Goal: Task Accomplishment & Management: Use online tool/utility

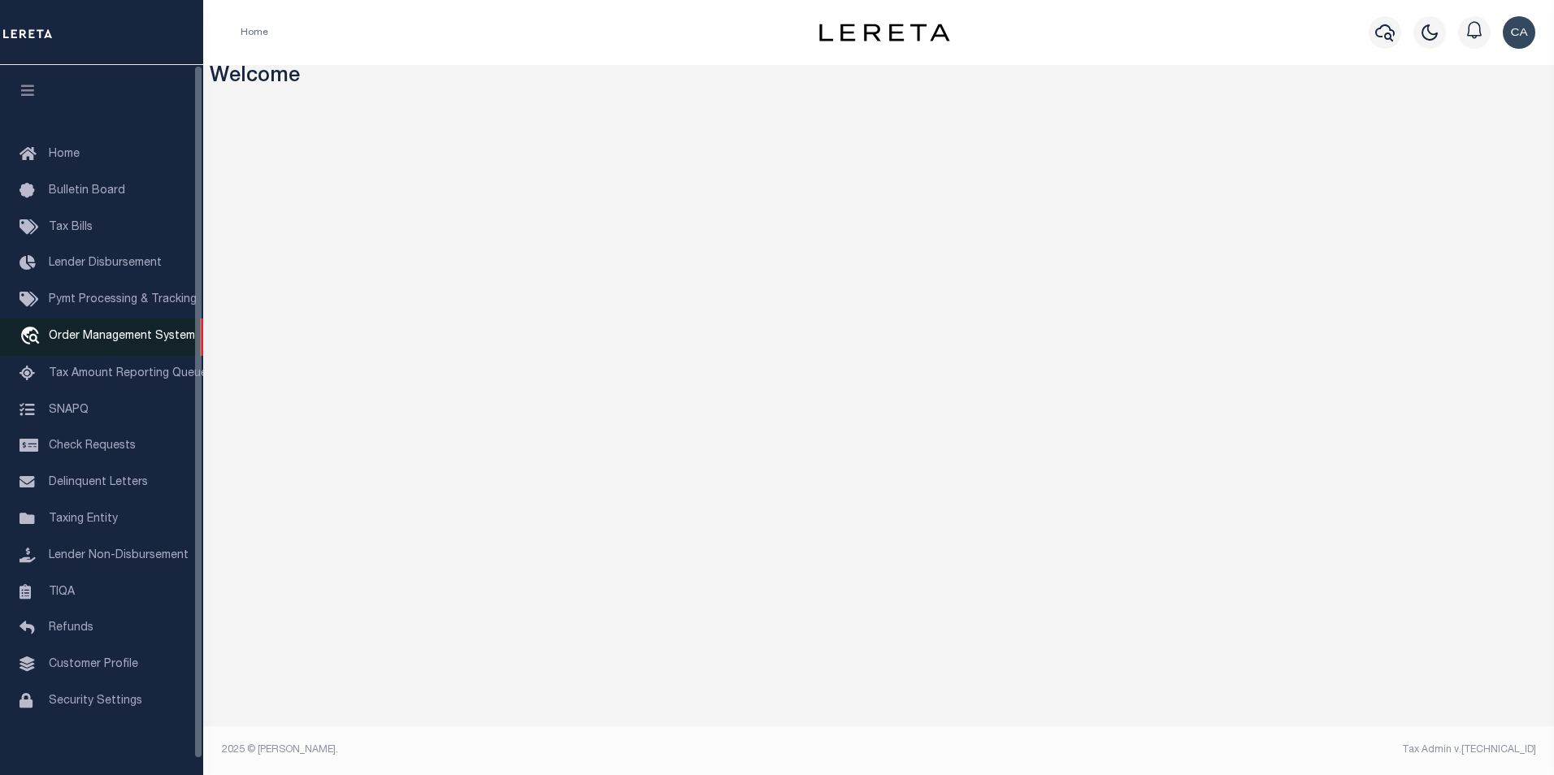
click at [94, 349] on link "travel_explore Order Management System" at bounding box center [101, 337] width 203 height 37
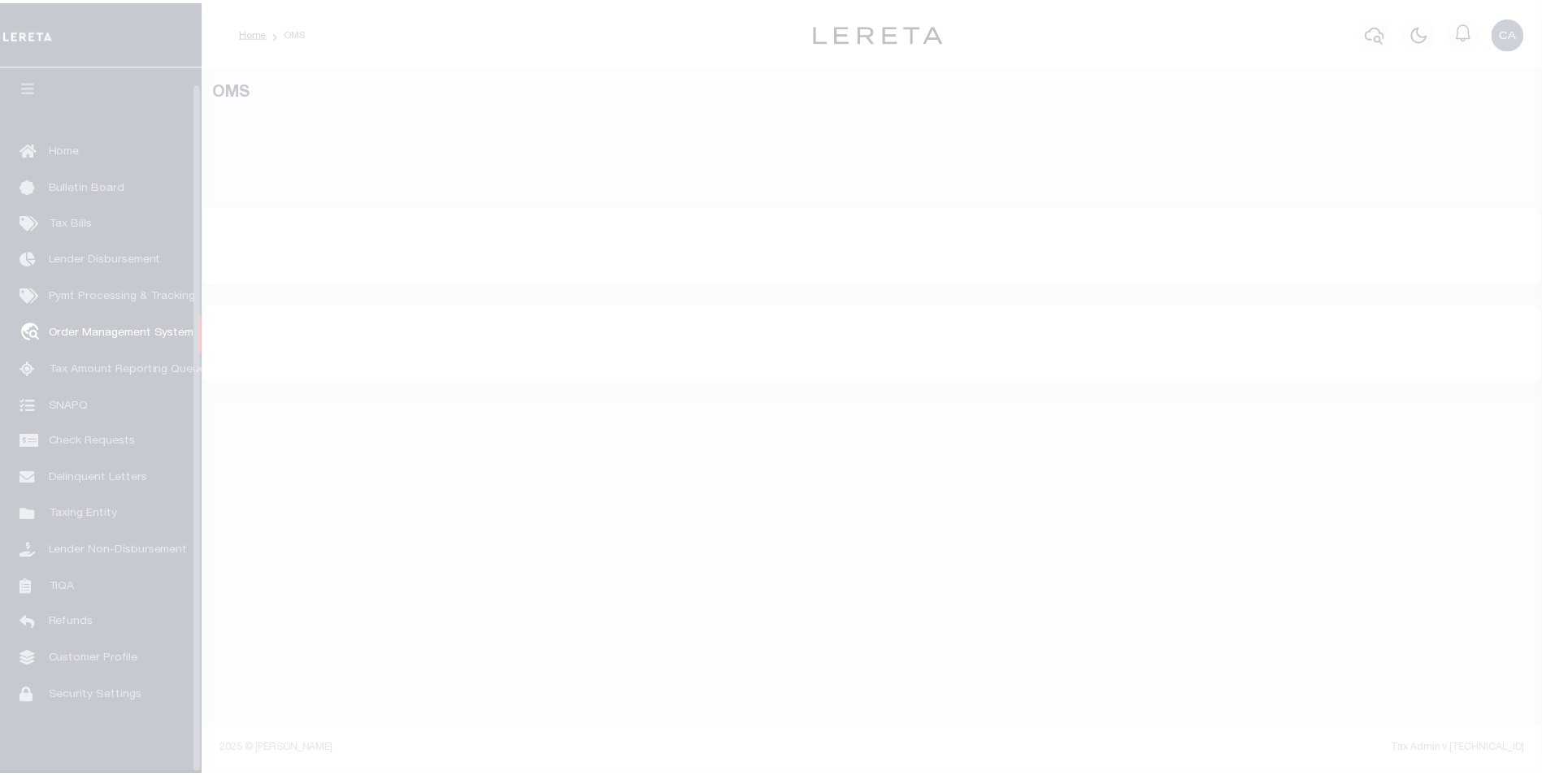
scroll to position [16, 0]
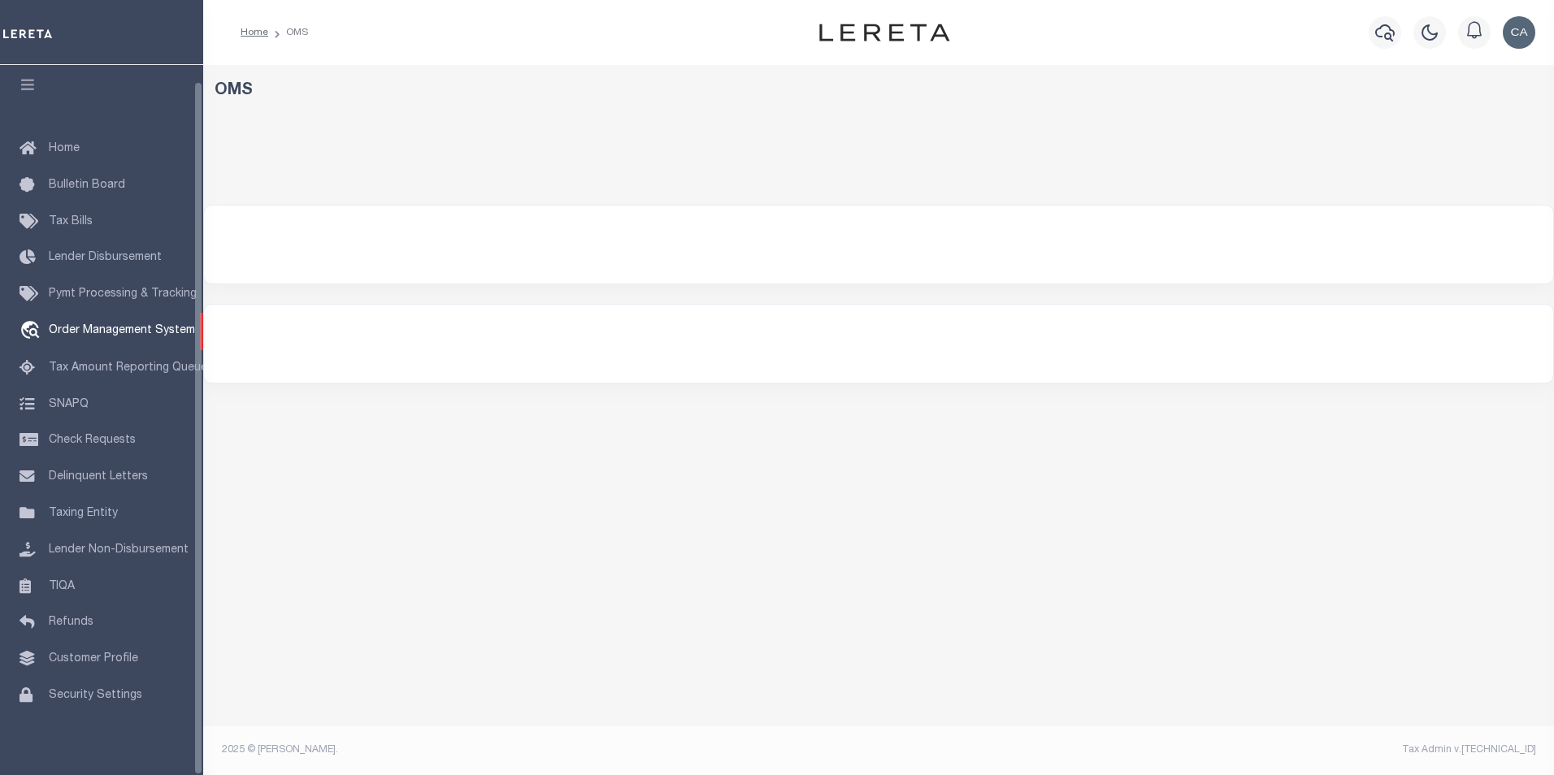
select select "200"
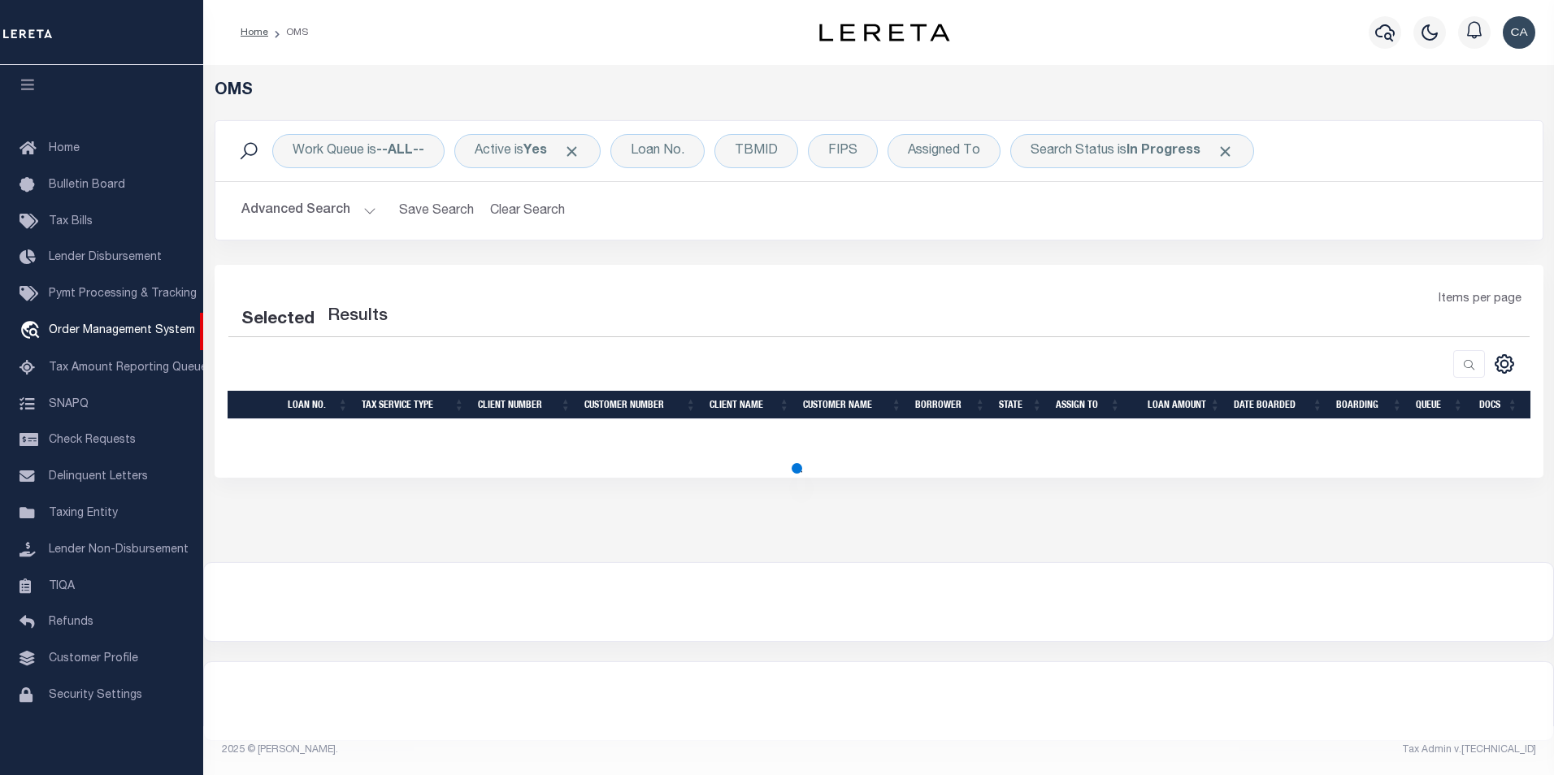
select select "200"
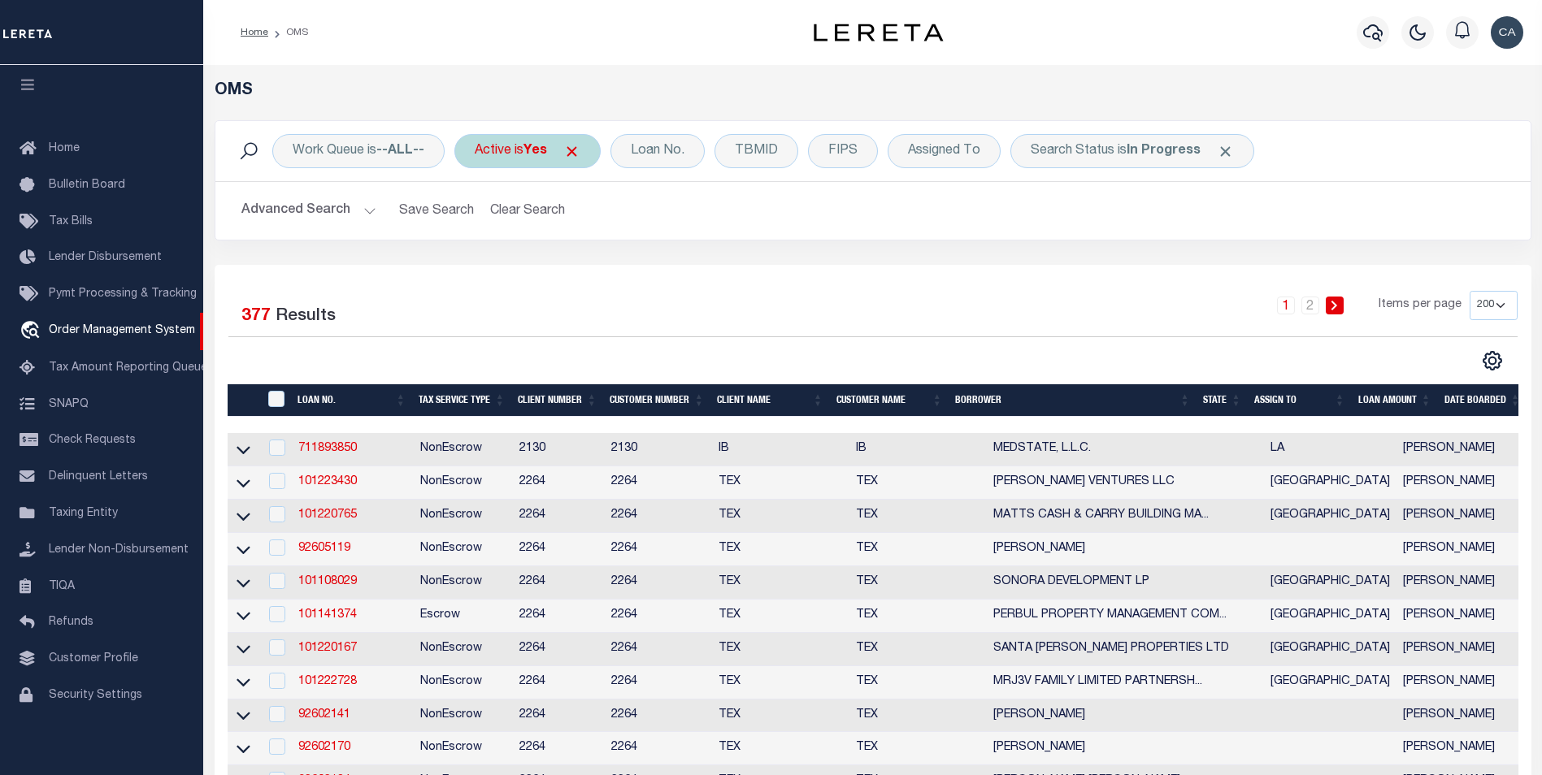
click at [571, 154] on span "Click to Remove" at bounding box center [571, 151] width 17 height 17
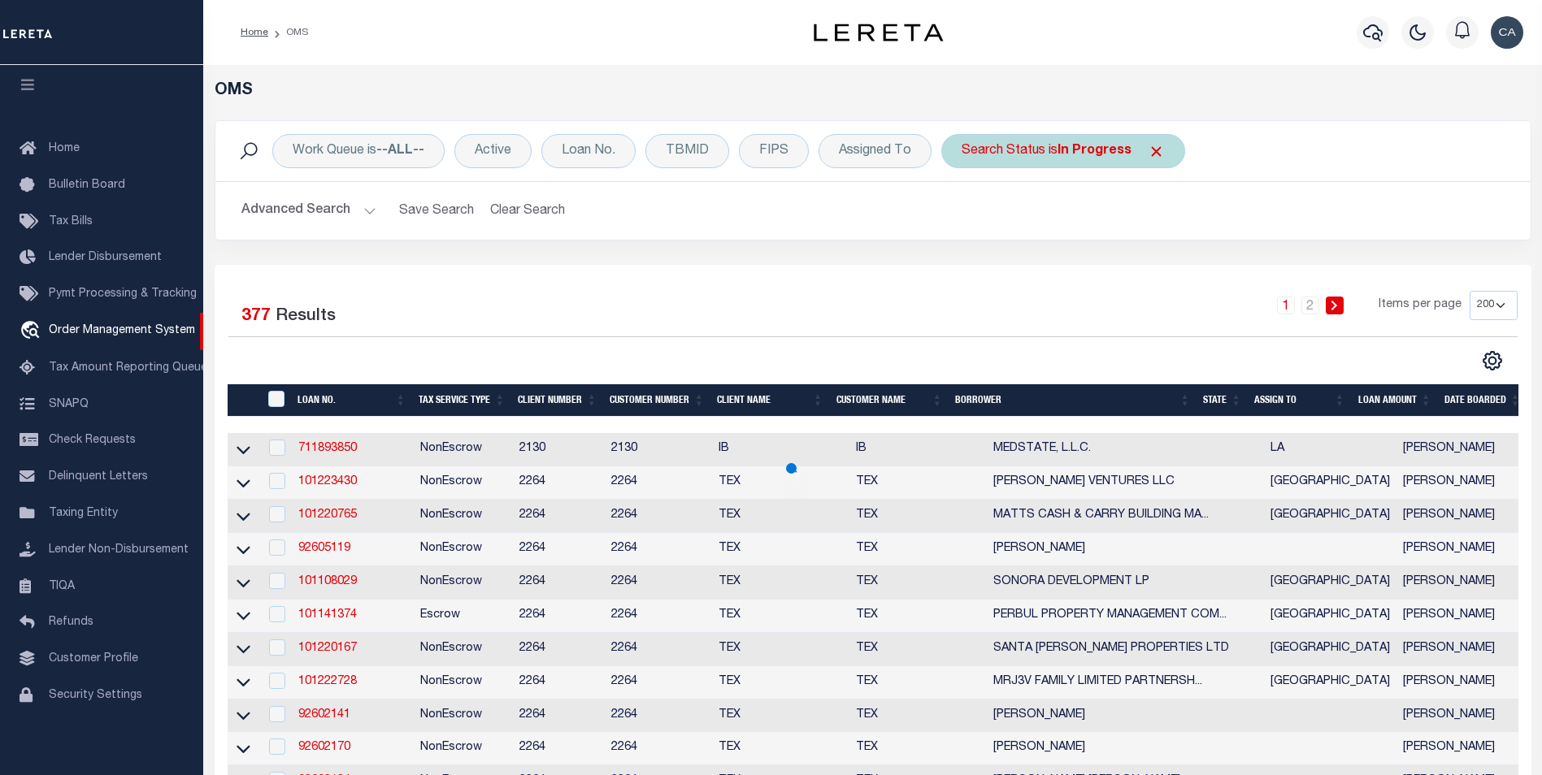
click at [1155, 160] on div "Search Status is In Progress" at bounding box center [1063, 151] width 244 height 34
select select "IP"
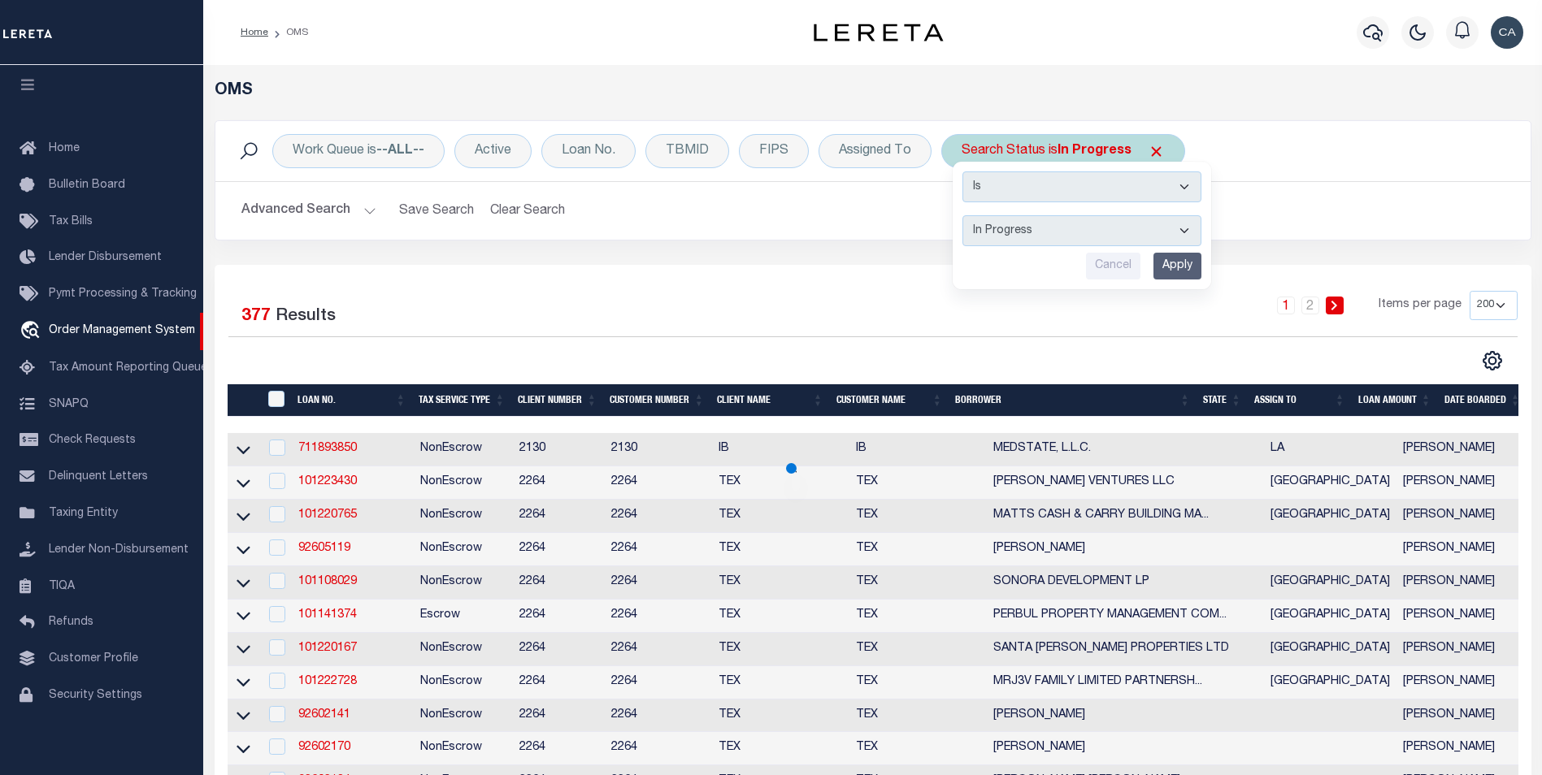
click at [1155, 151] on span "Click to Remove" at bounding box center [1156, 151] width 17 height 17
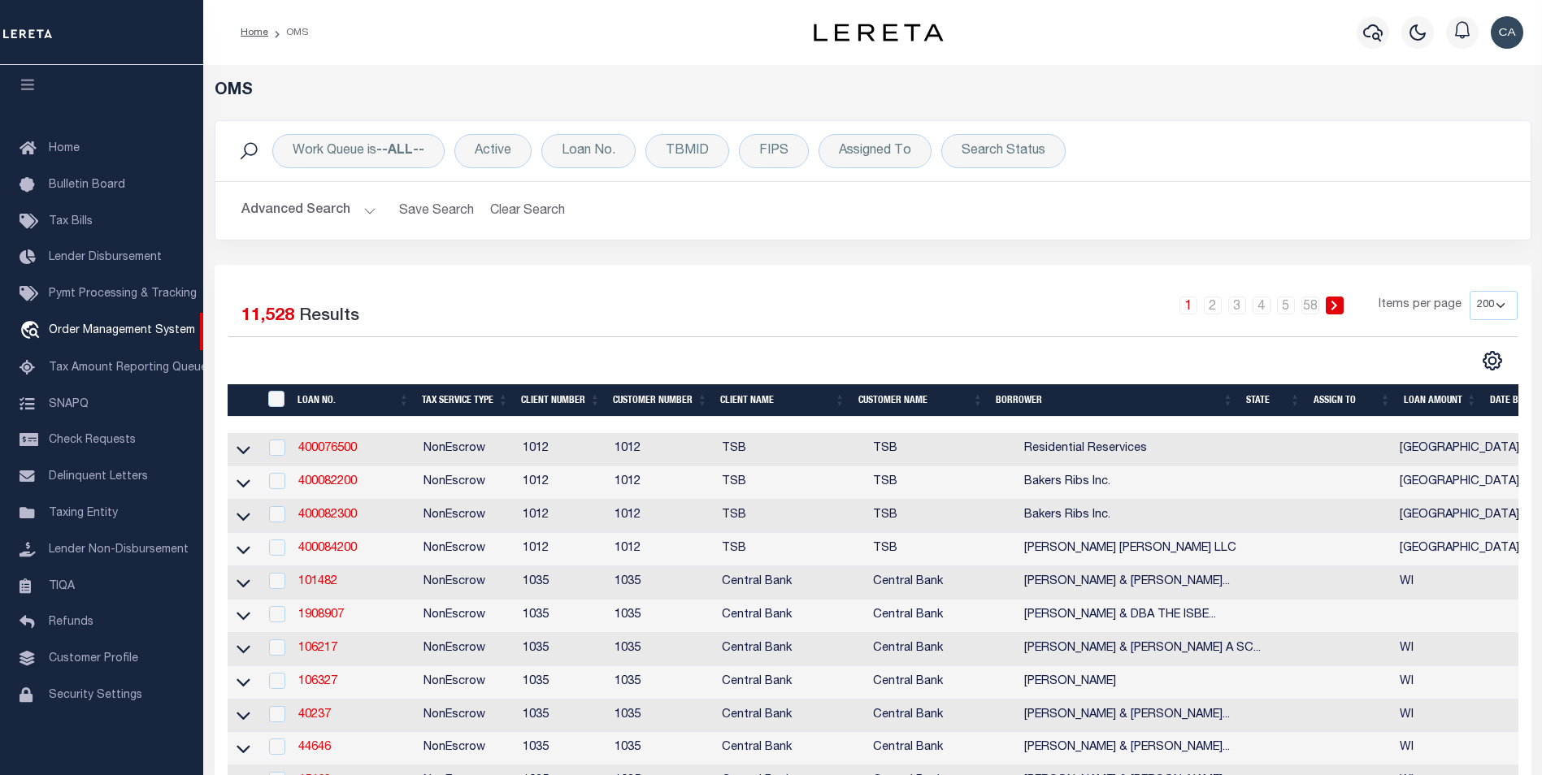
click at [1121, 176] on div "Work Queue is --ALL-- Active Loan No. TBMID FIPS Assigned To Search Status Sear…" at bounding box center [872, 151] width 1315 height 60
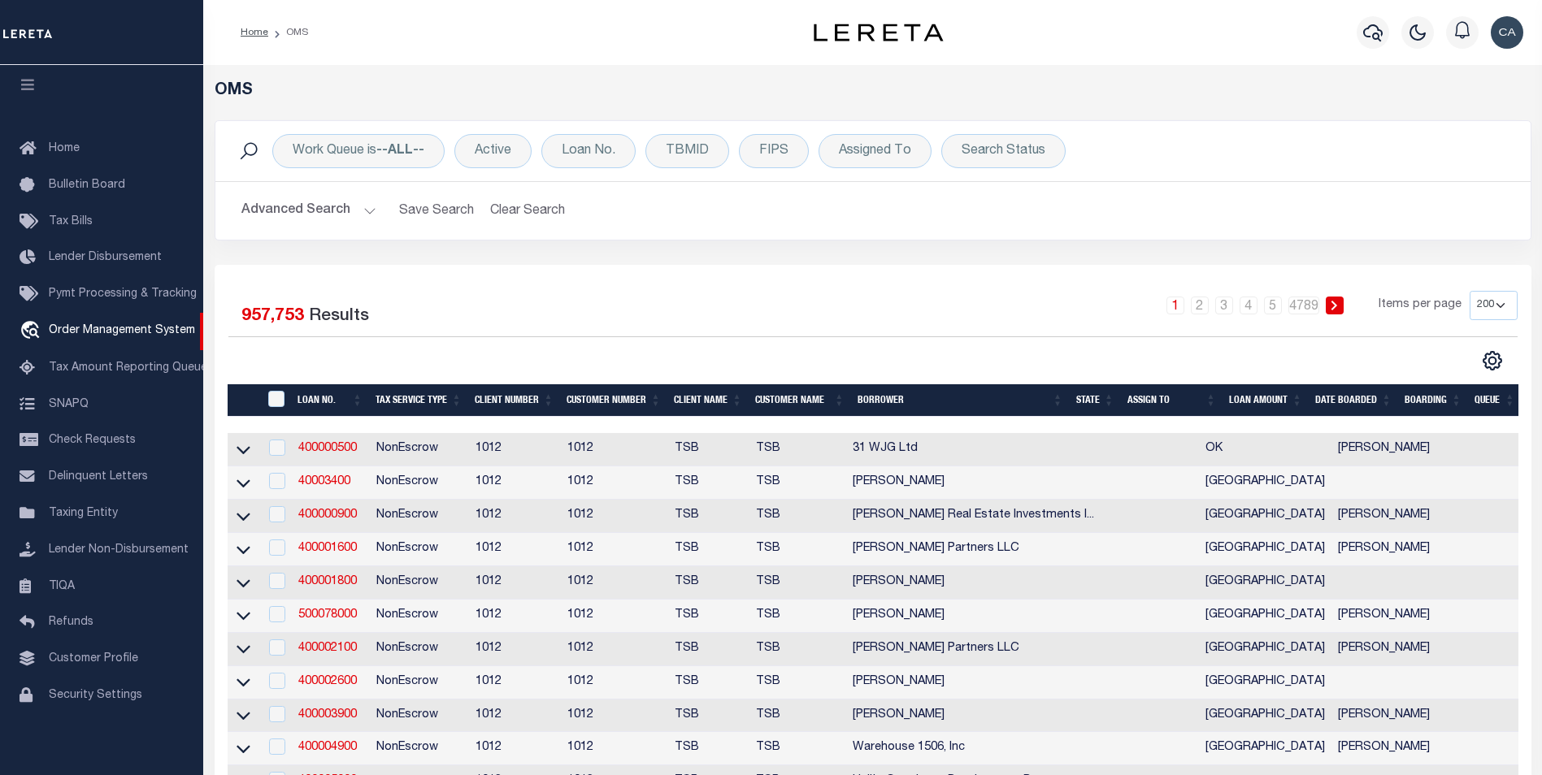
click at [651, 258] on div "Work Queue is --ALL-- Active Loan No. TBMID FIPS Assigned To Search Status Sear…" at bounding box center [872, 192] width 1341 height 145
click at [347, 211] on button "Advanced Search" at bounding box center [308, 211] width 135 height 32
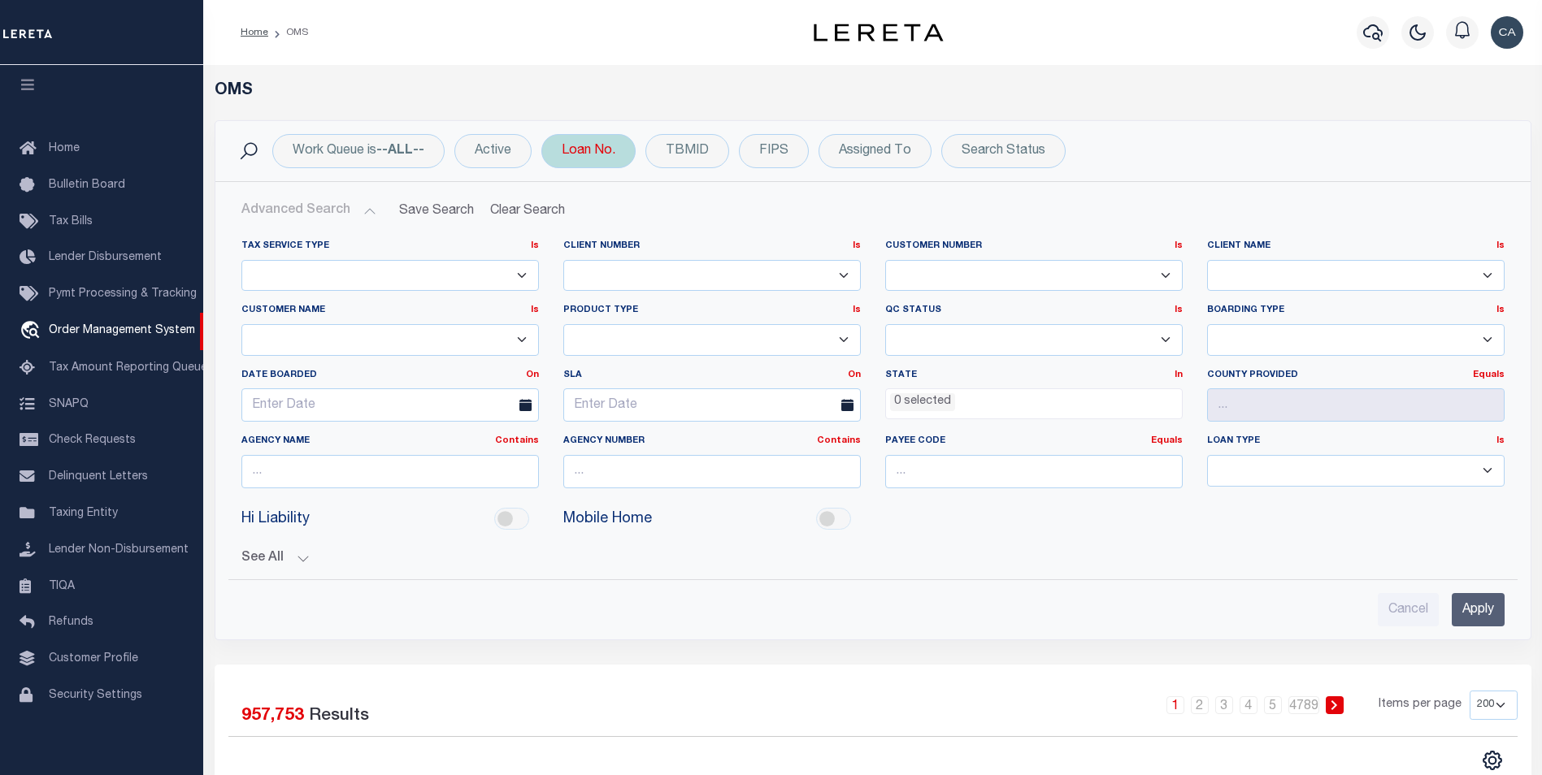
click at [602, 143] on div "Loan No." at bounding box center [588, 151] width 94 height 34
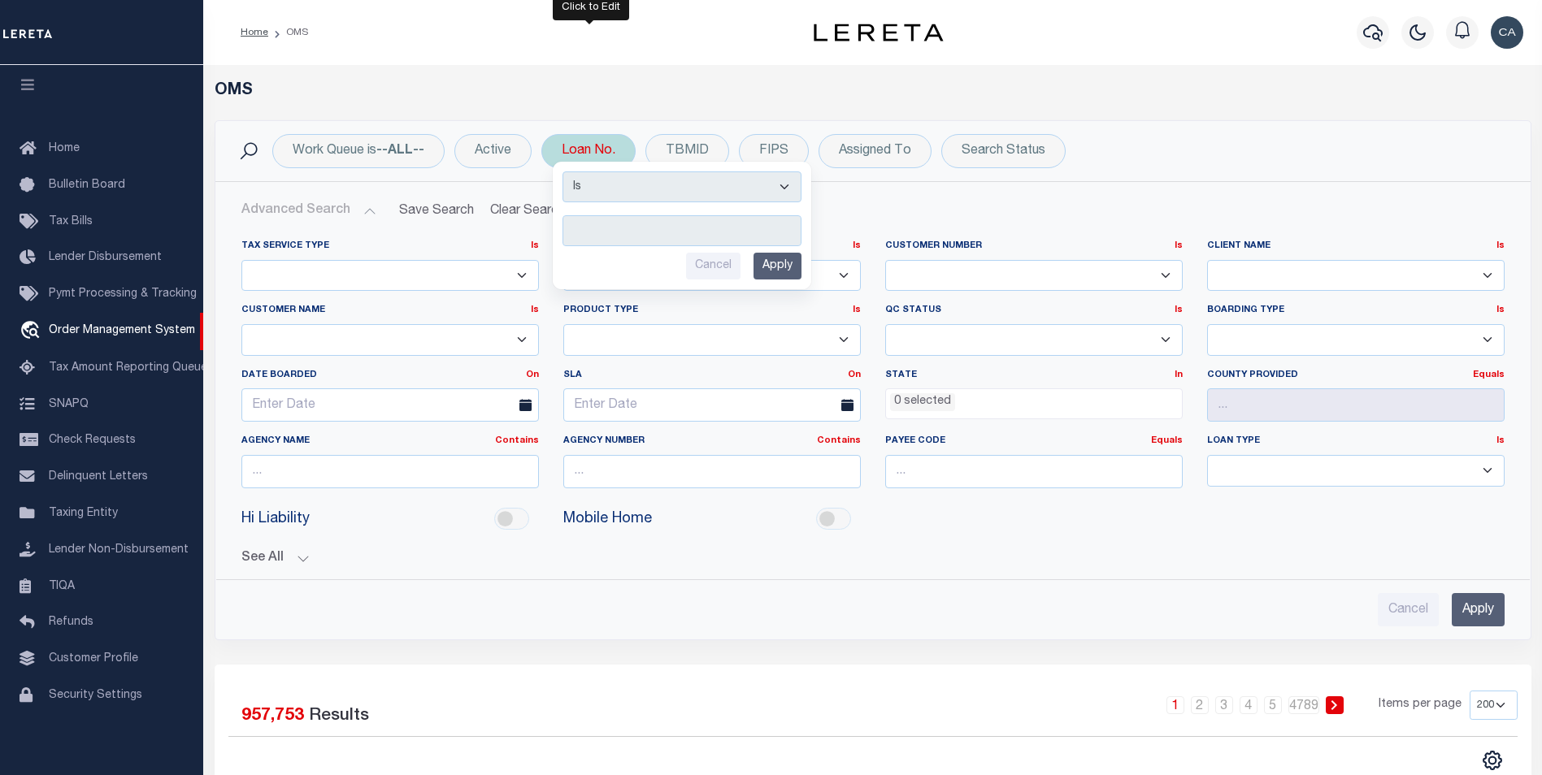
drag, startPoint x: 620, startPoint y: 178, endPoint x: 614, endPoint y: 205, distance: 27.6
click at [620, 178] on select "Is Contains" at bounding box center [681, 186] width 239 height 31
click at [417, 383] on div "Date Boarded On On After Before Between" at bounding box center [390, 396] width 322 height 54
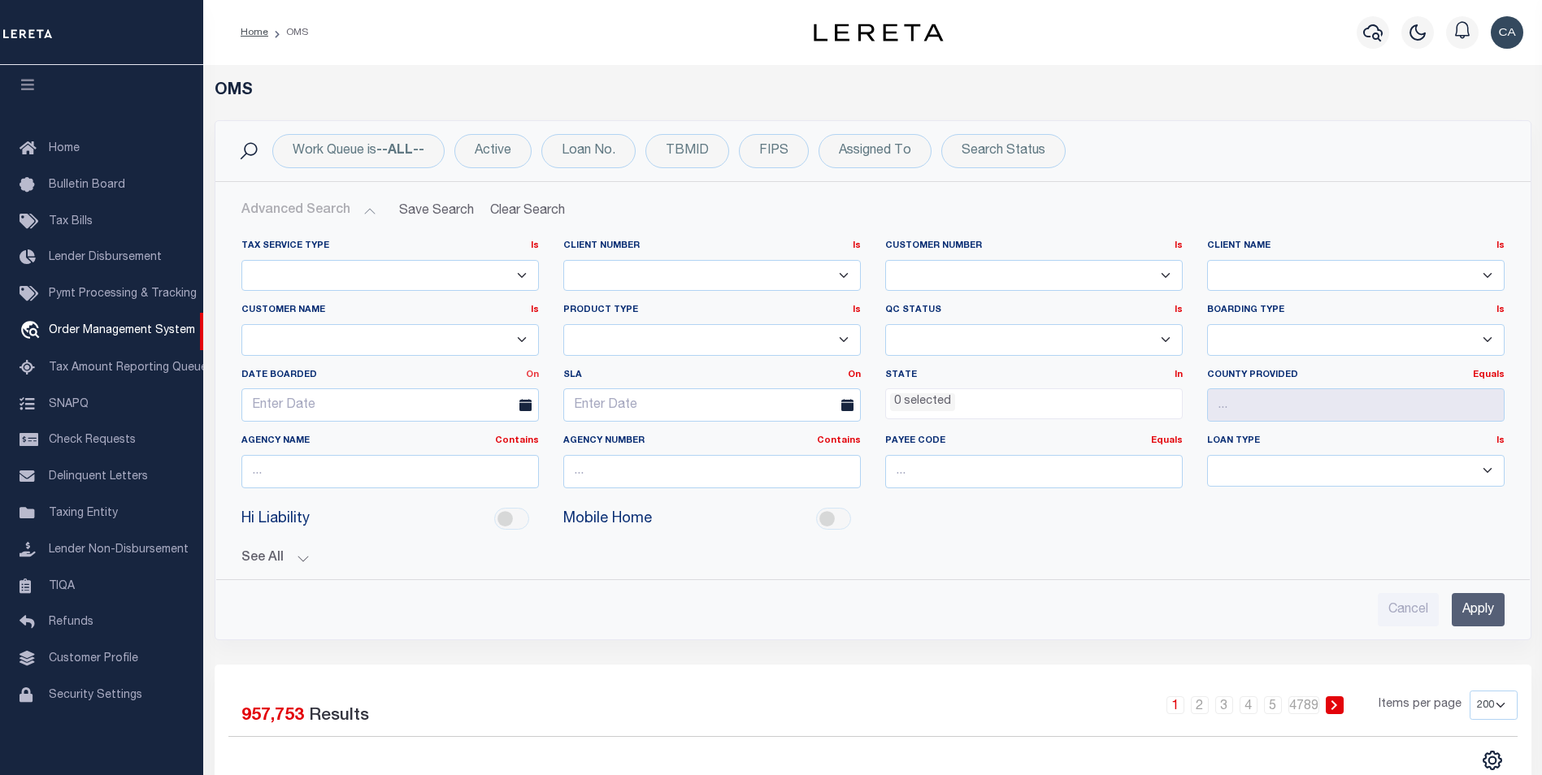
click at [529, 375] on link "On" at bounding box center [532, 375] width 13 height 9
click at [504, 458] on link "Between" at bounding box center [474, 465] width 128 height 24
click at [378, 400] on span at bounding box center [369, 404] width 41 height 33
click at [325, 405] on input "text" at bounding box center [309, 404] width 137 height 33
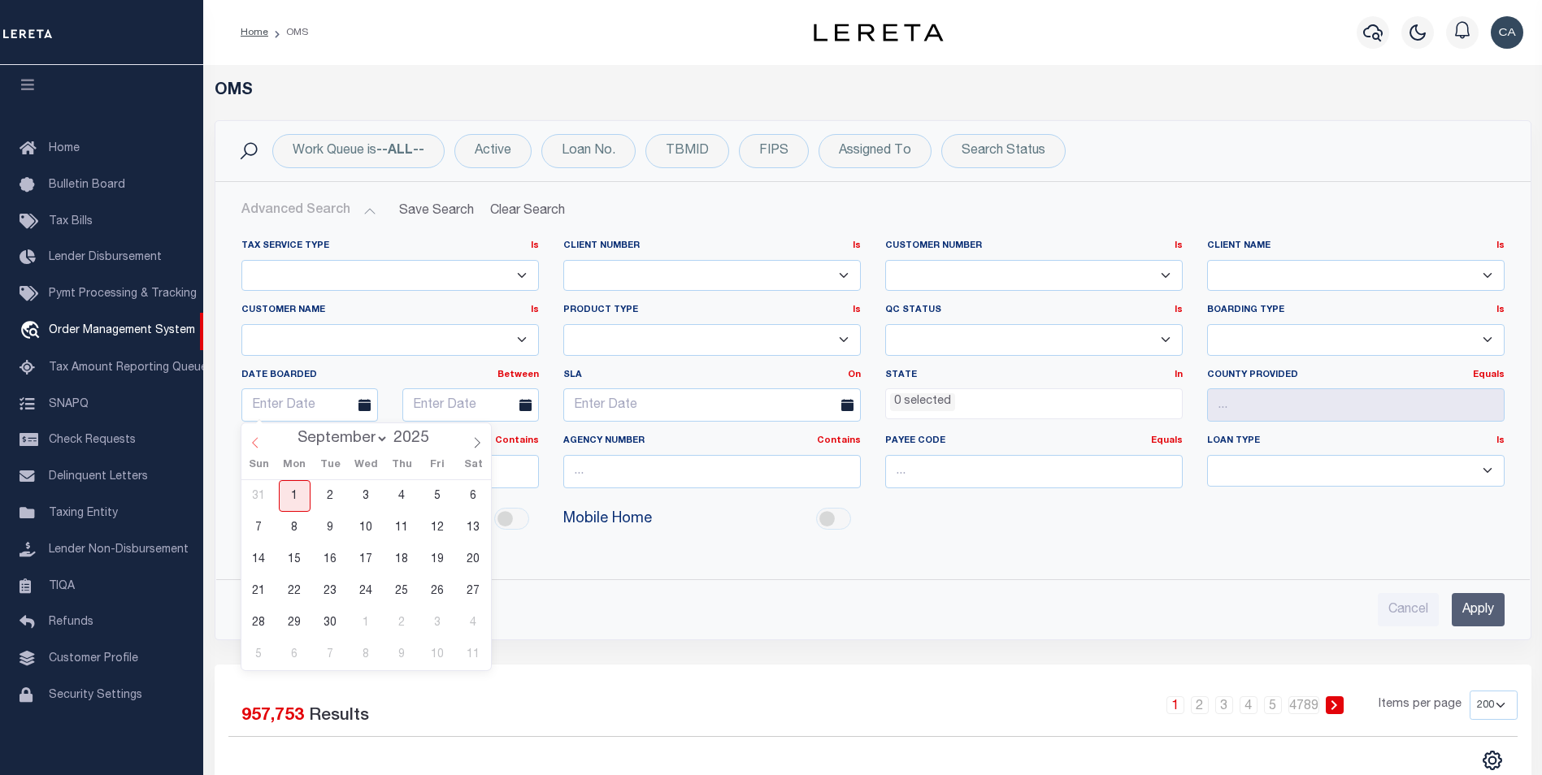
click at [252, 447] on icon at bounding box center [254, 442] width 11 height 11
select select "7"
click at [435, 488] on span "1" at bounding box center [438, 496] width 32 height 32
type input "[DATE]"
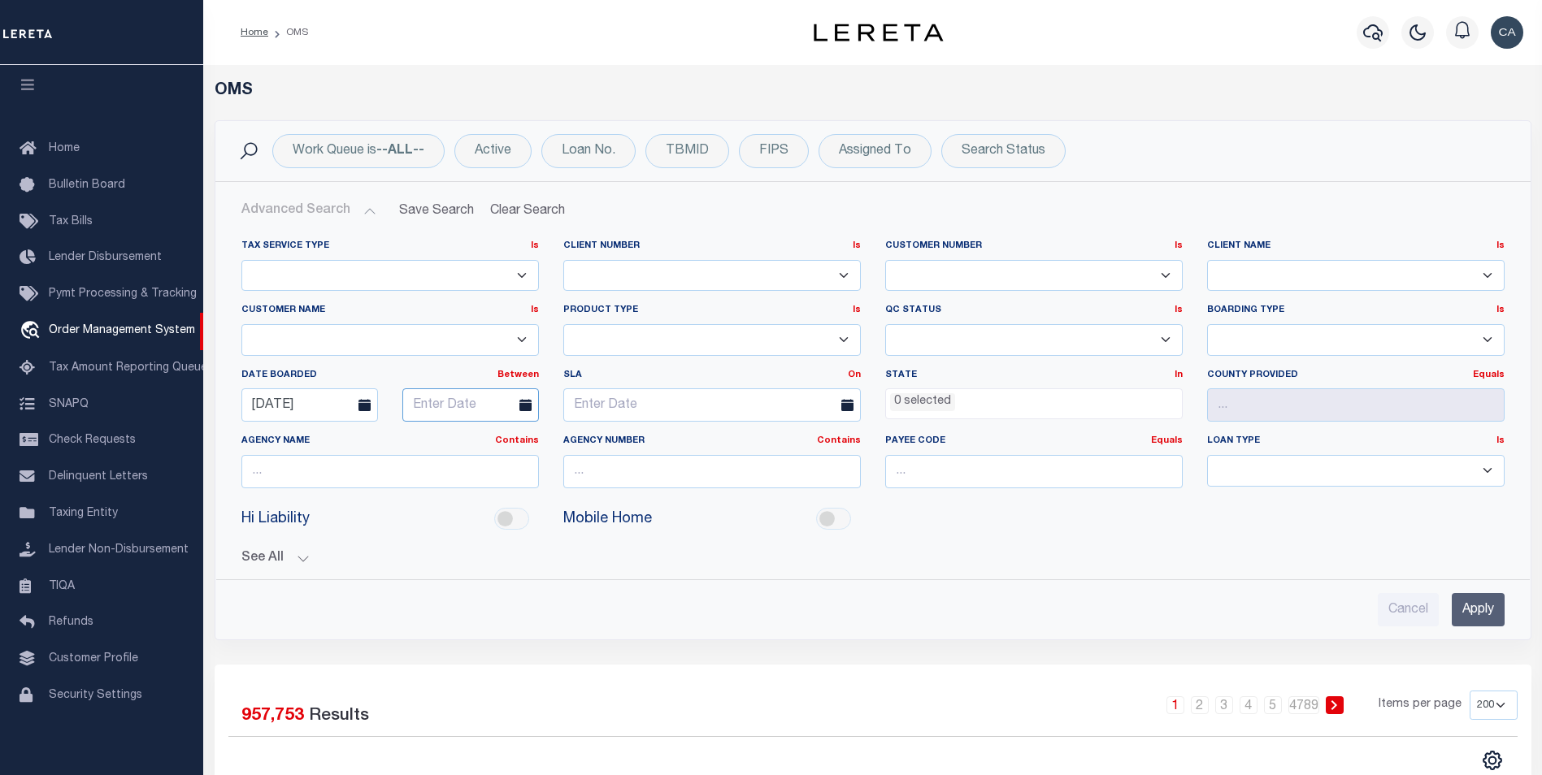
click at [430, 411] on input "text" at bounding box center [470, 404] width 137 height 33
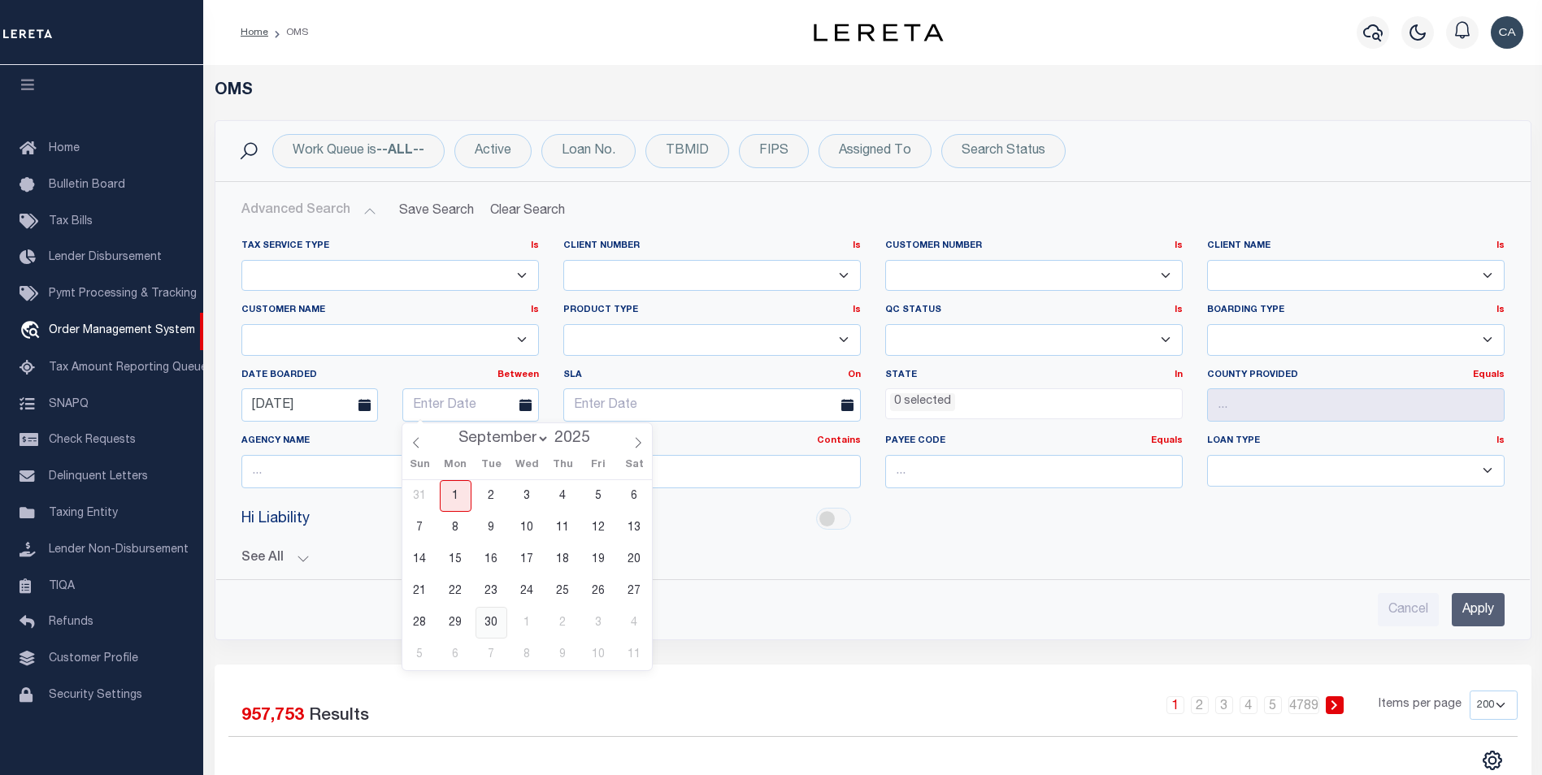
click at [488, 623] on span "30" at bounding box center [491, 623] width 32 height 32
type input "[DATE]"
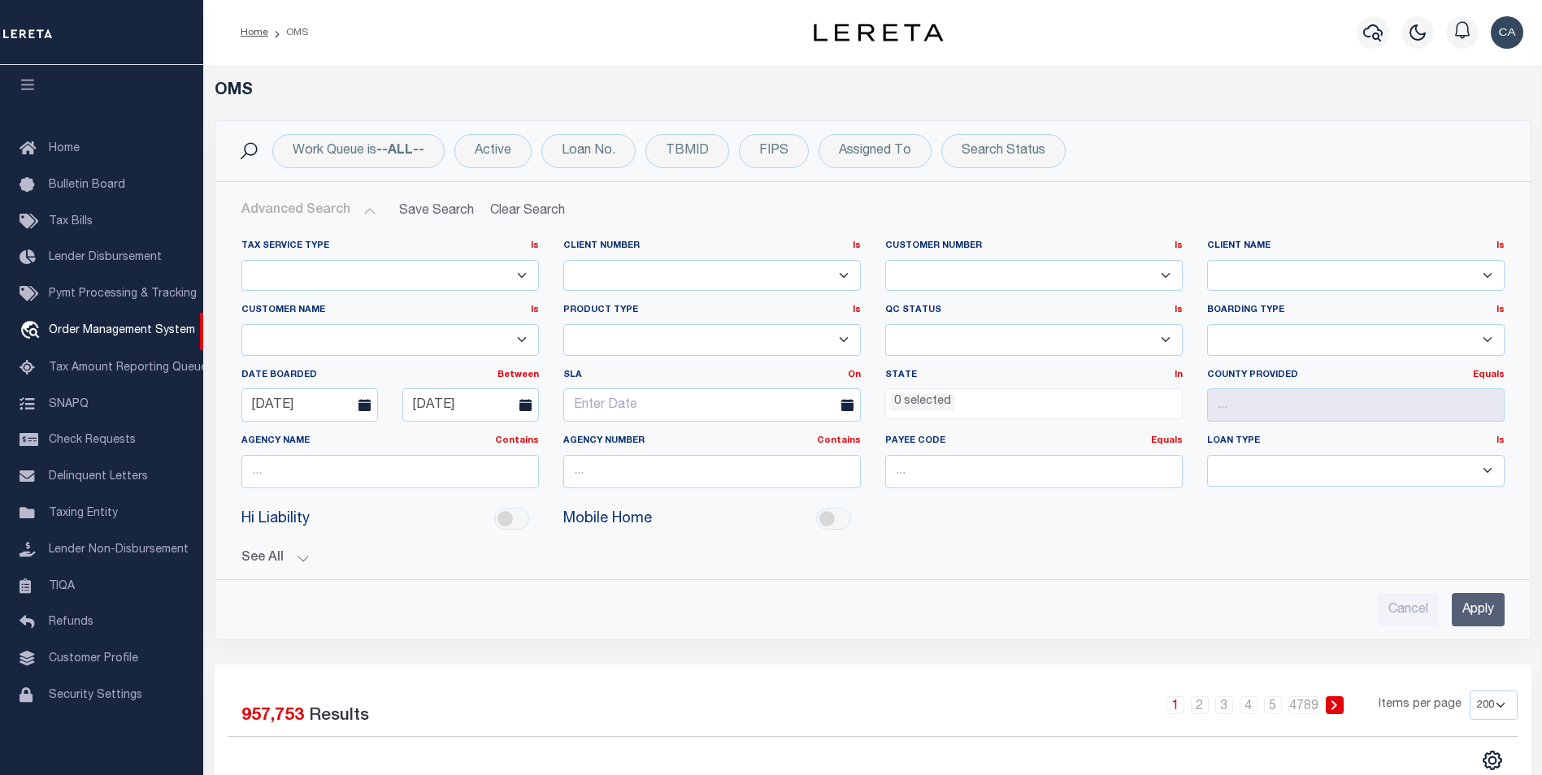
click at [841, 640] on div "Work Queue is --ALL-- Active Loan No. Is Contains Cancel Apply TBMID FIPS Assig…" at bounding box center [873, 380] width 1317 height 520
click at [577, 132] on div "Work Queue is --ALL-- Active Loan No. Is Contains Cancel Apply TBMID FIPS Assig…" at bounding box center [872, 151] width 1315 height 60
drag, startPoint x: 597, startPoint y: 149, endPoint x: 584, endPoint y: 167, distance: 22.8
click at [590, 148] on div "Loan No. Is Contains Cancel Apply" at bounding box center [588, 151] width 94 height 34
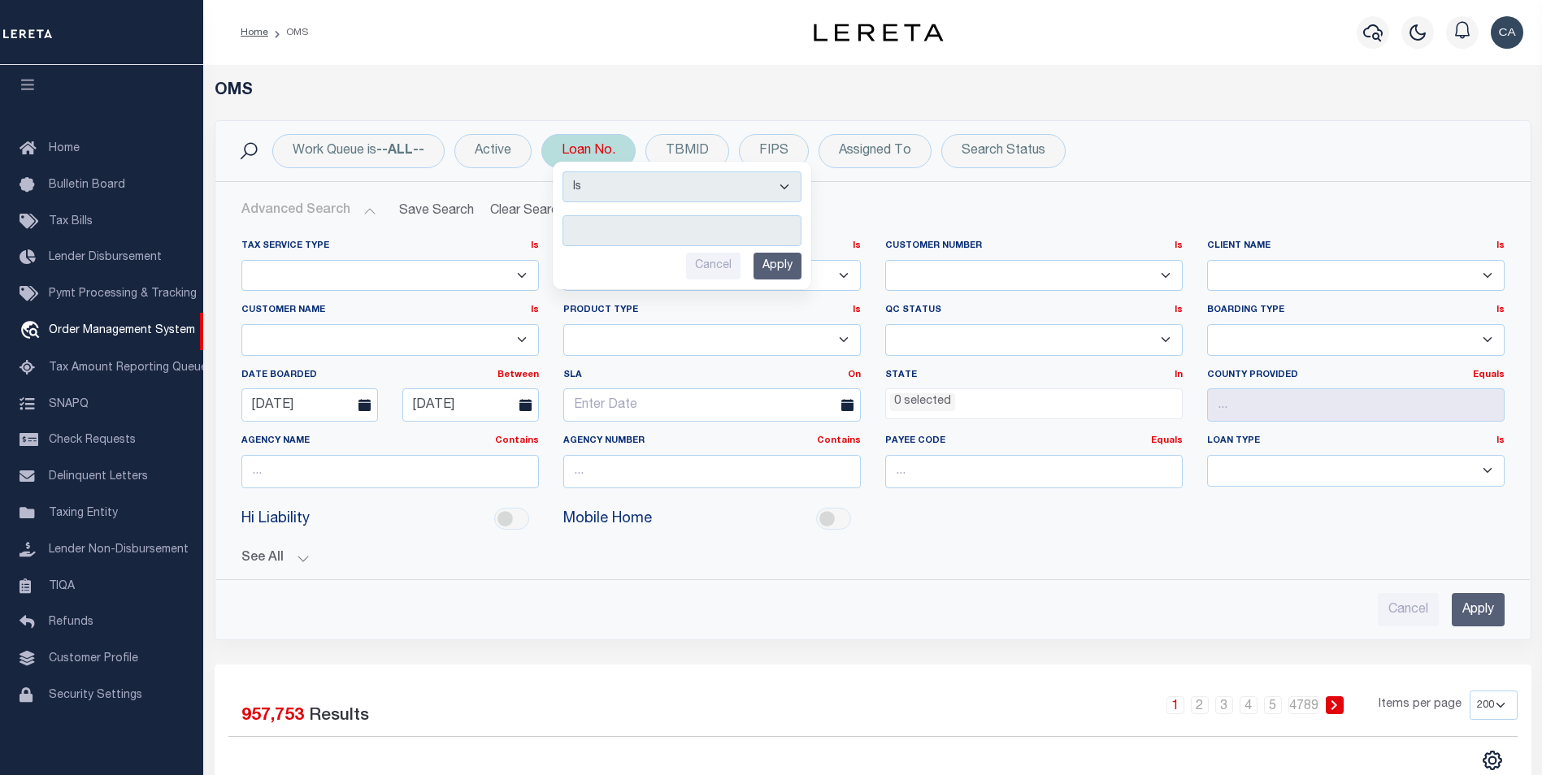
drag, startPoint x: 605, startPoint y: 202, endPoint x: 612, endPoint y: 182, distance: 20.6
click at [605, 202] on select "Is Contains" at bounding box center [681, 186] width 239 height 31
click at [612, 182] on select "Is Contains" at bounding box center [681, 186] width 239 height 31
drag, startPoint x: 618, startPoint y: 183, endPoint x: 614, endPoint y: 202, distance: 19.0
click at [618, 183] on select "Is Contains" at bounding box center [681, 186] width 239 height 31
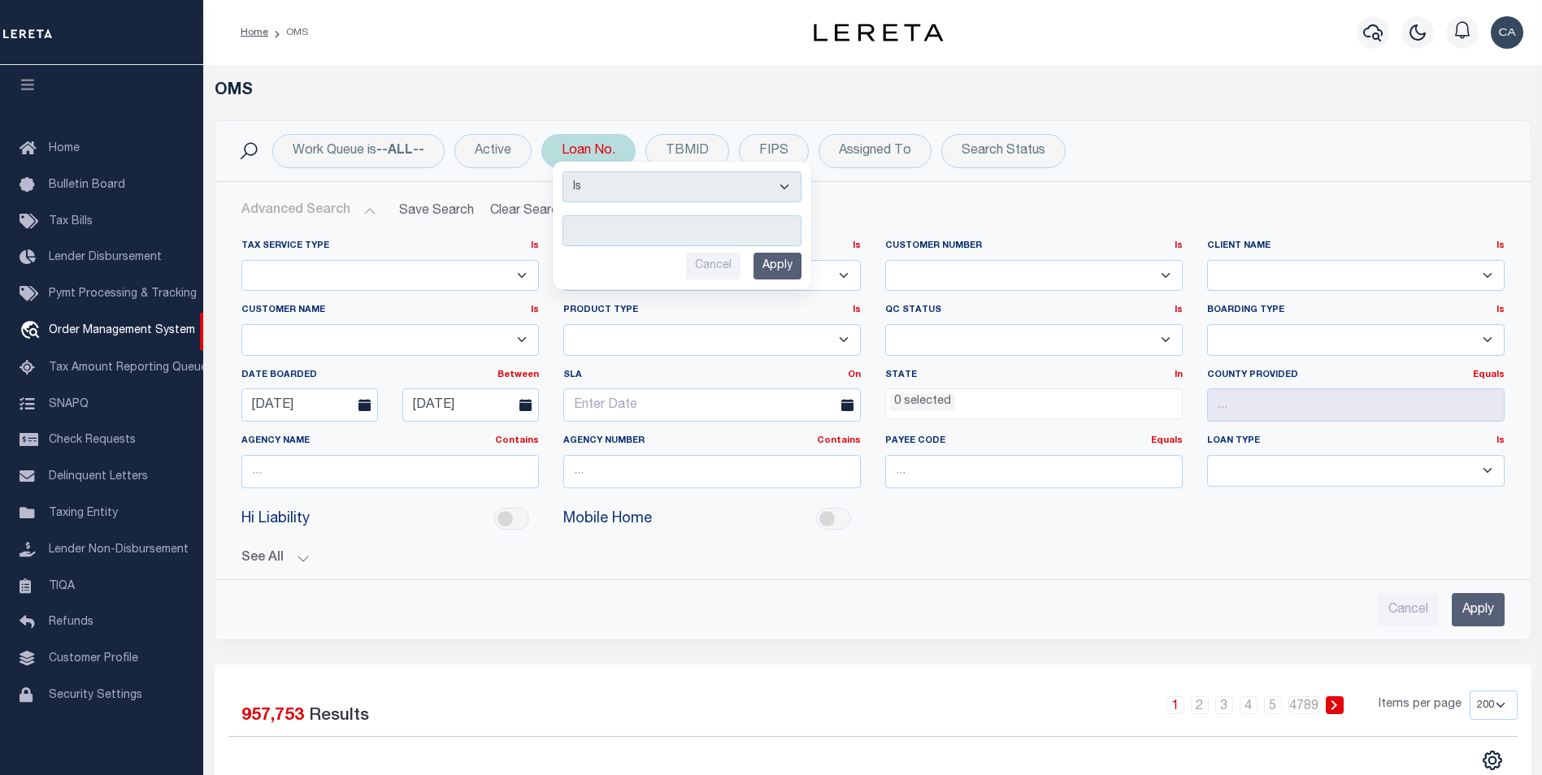
select select "c"
click at [564, 171] on select "Is Contains" at bounding box center [681, 186] width 239 height 31
click at [644, 241] on input "text" at bounding box center [681, 230] width 239 height 31
type input "test"
click at [766, 260] on input "Apply" at bounding box center [777, 266] width 48 height 27
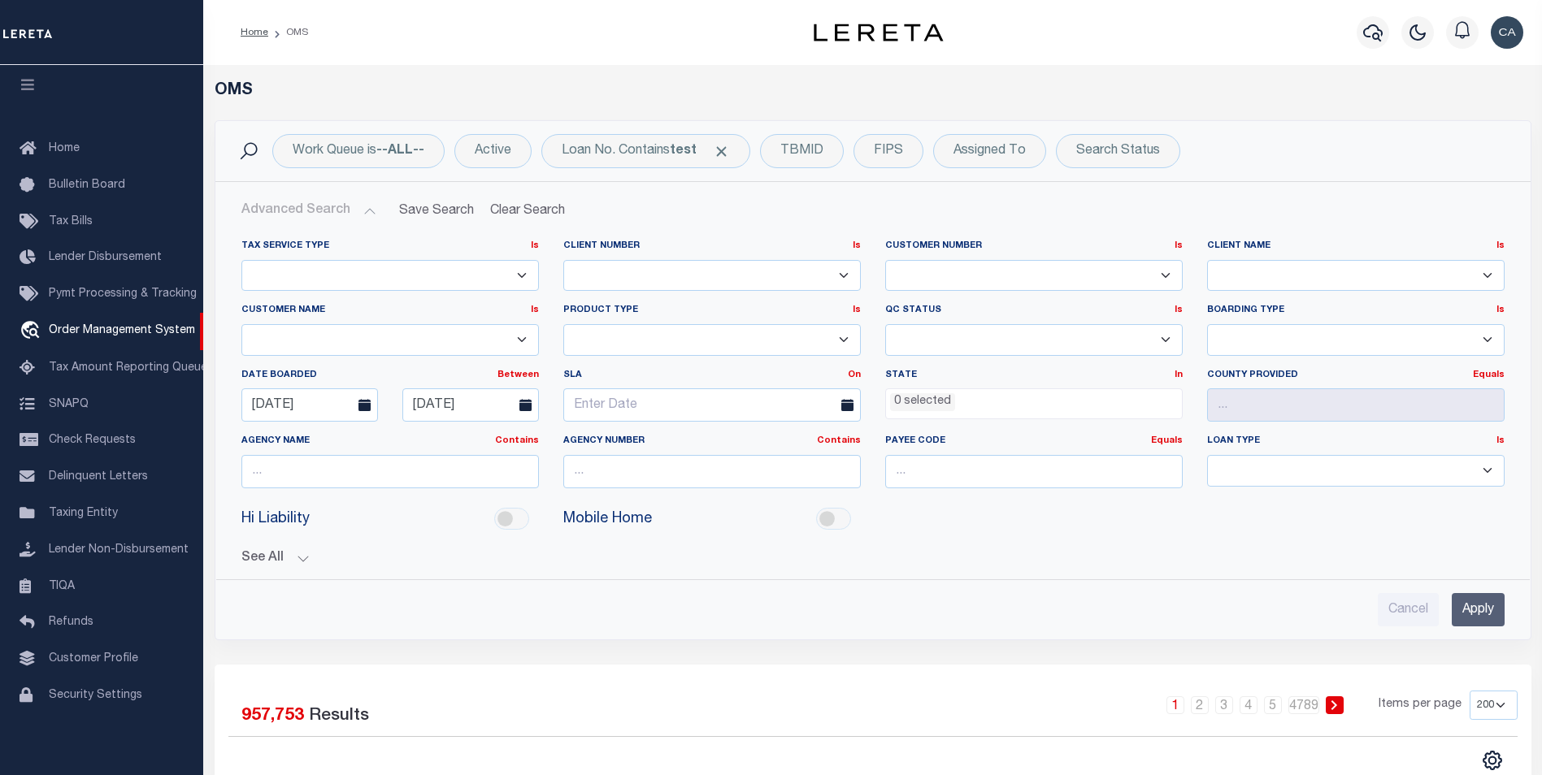
click at [1481, 605] on input "Apply" at bounding box center [1477, 609] width 53 height 33
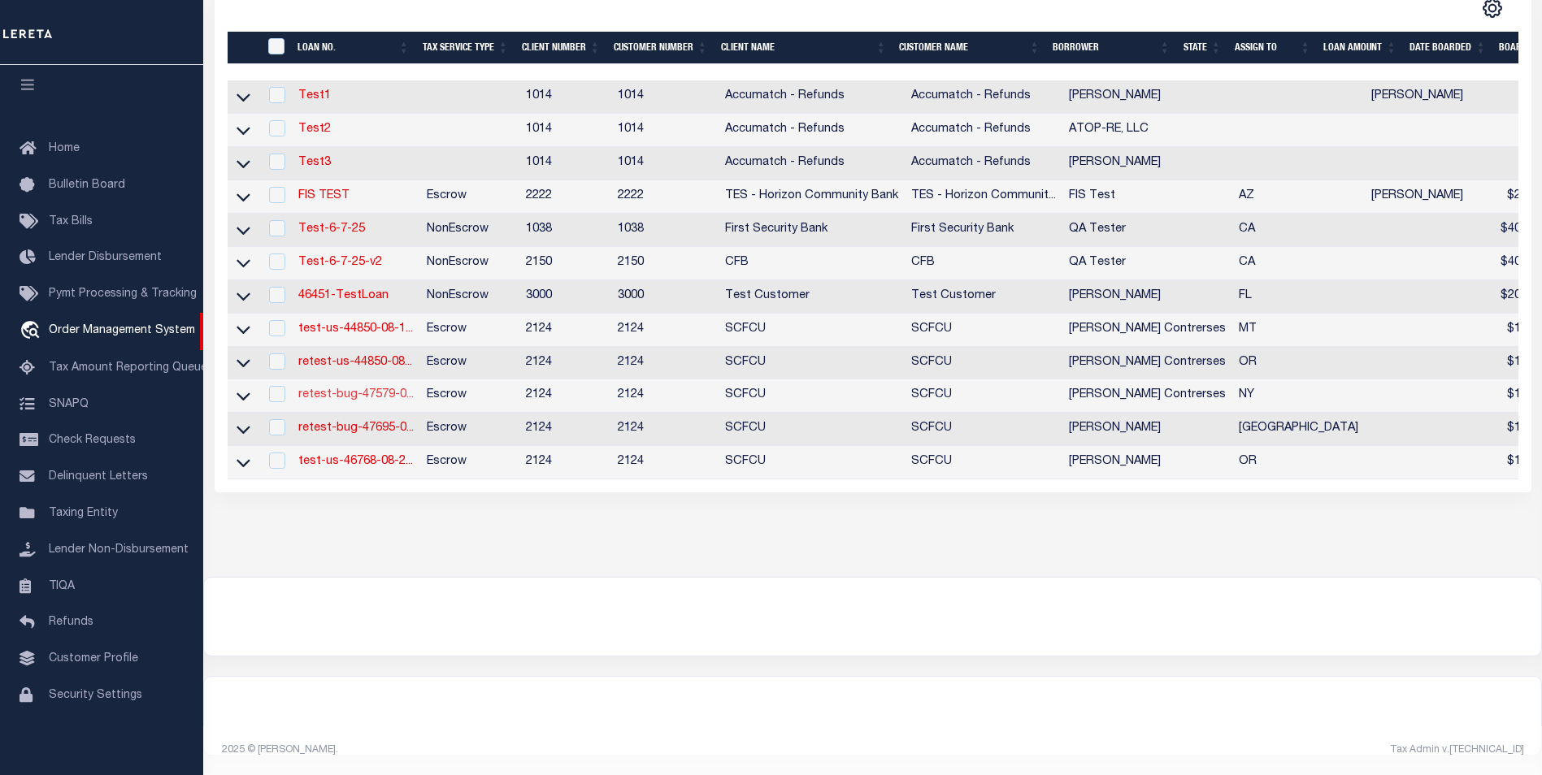
scroll to position [211, 0]
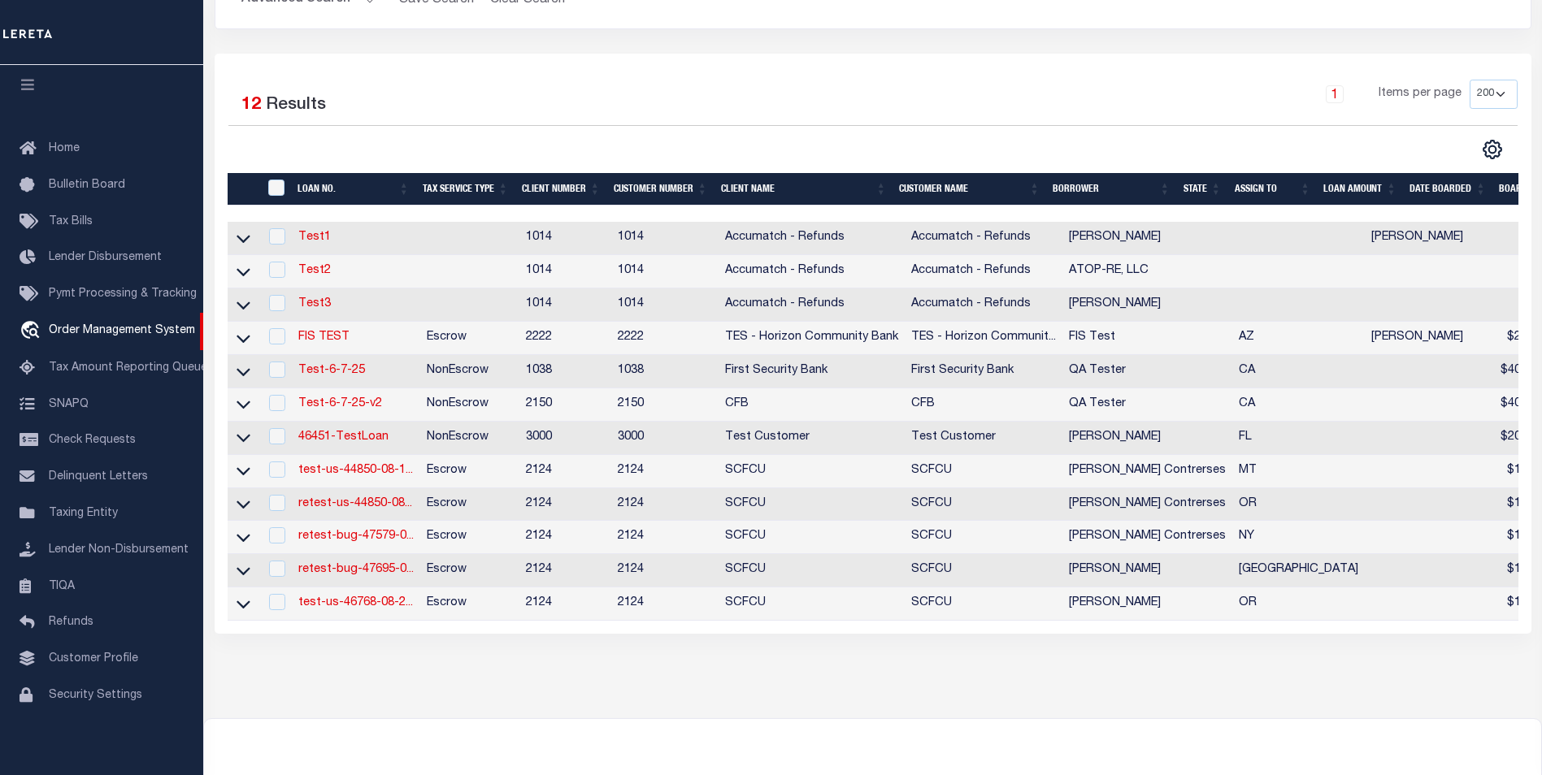
drag, startPoint x: 368, startPoint y: 549, endPoint x: 367, endPoint y: 523, distance: 26.1
drag, startPoint x: 348, startPoint y: 370, endPoint x: 345, endPoint y: 358, distance: 12.6
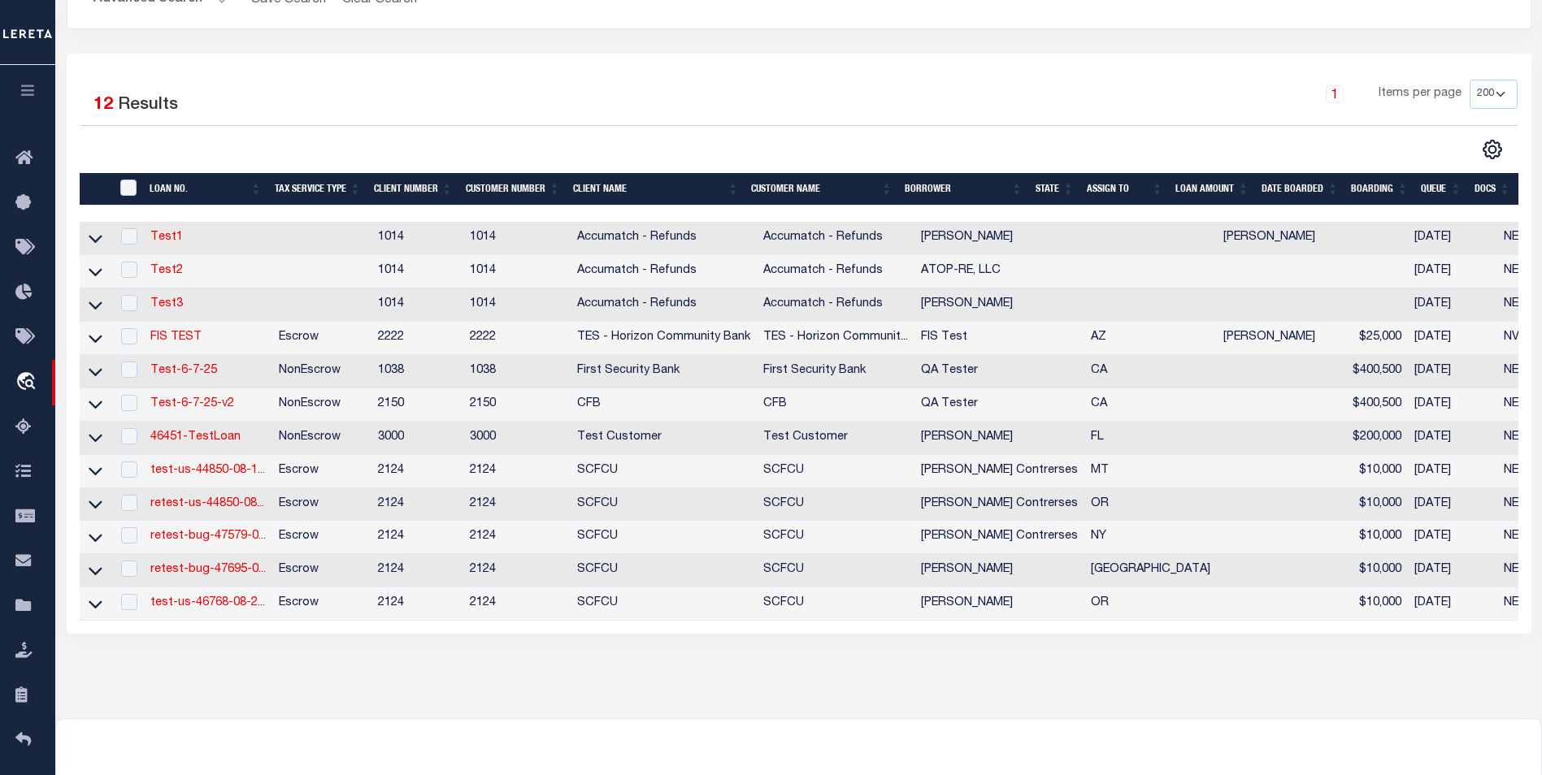
scroll to position [0, 0]
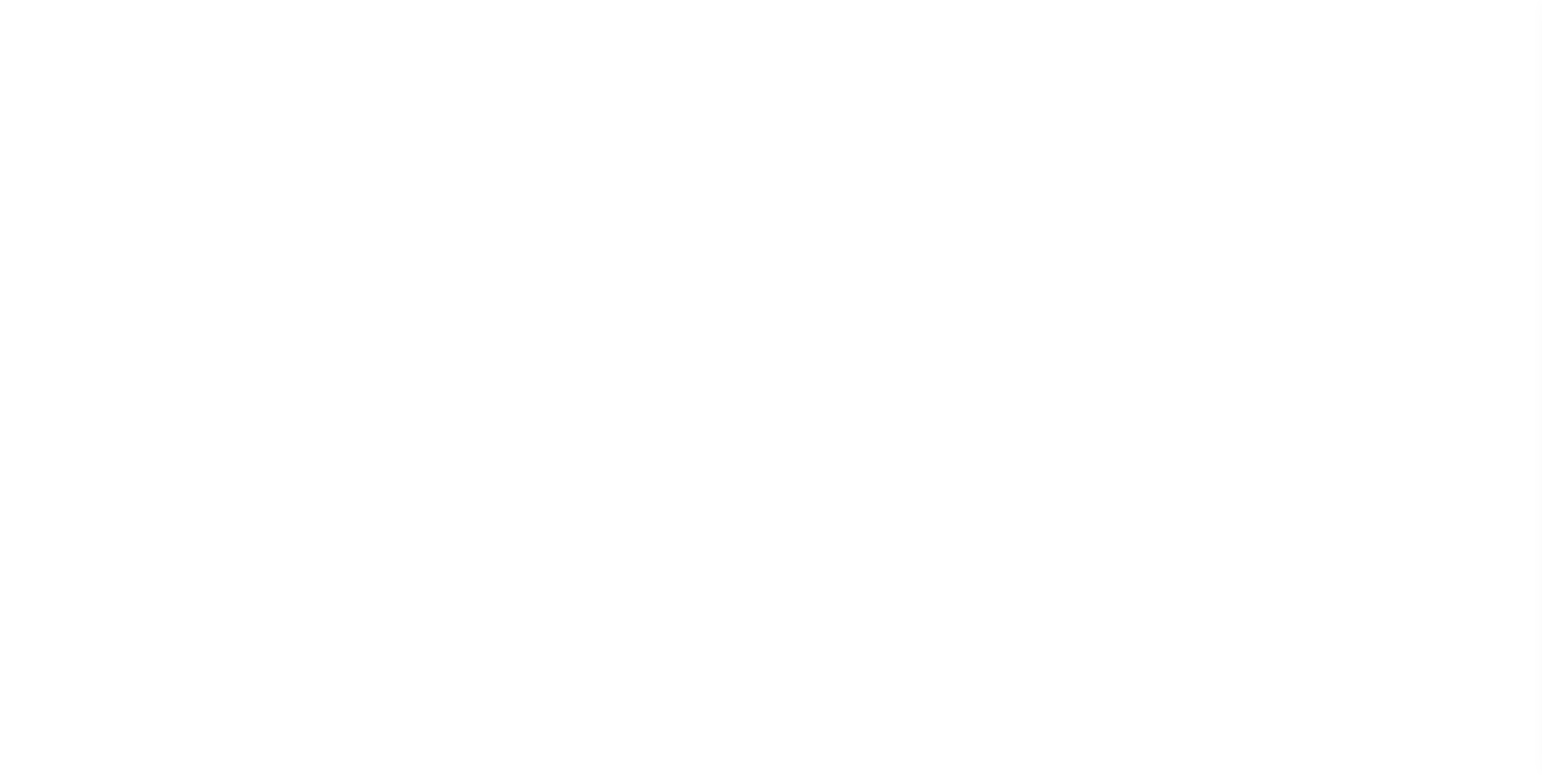
select select "4718"
select select "2359"
select select "10"
select select "Escrow"
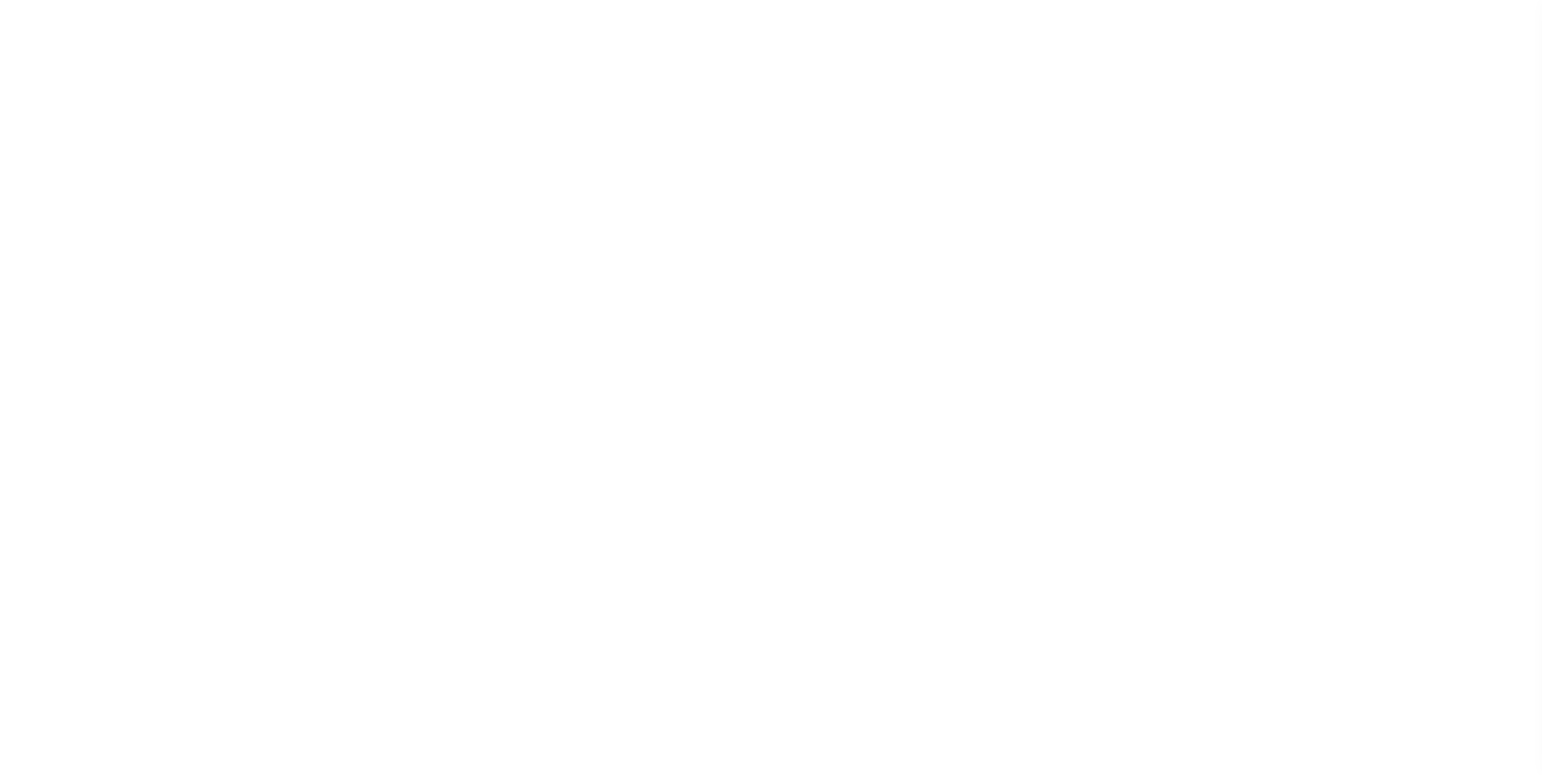
type input "13875 SW MERIDIAN ST UNIT 141"
type input "1"
type input "BEAVERTON OR 97005-2483"
type input "1302"
type input "OR"
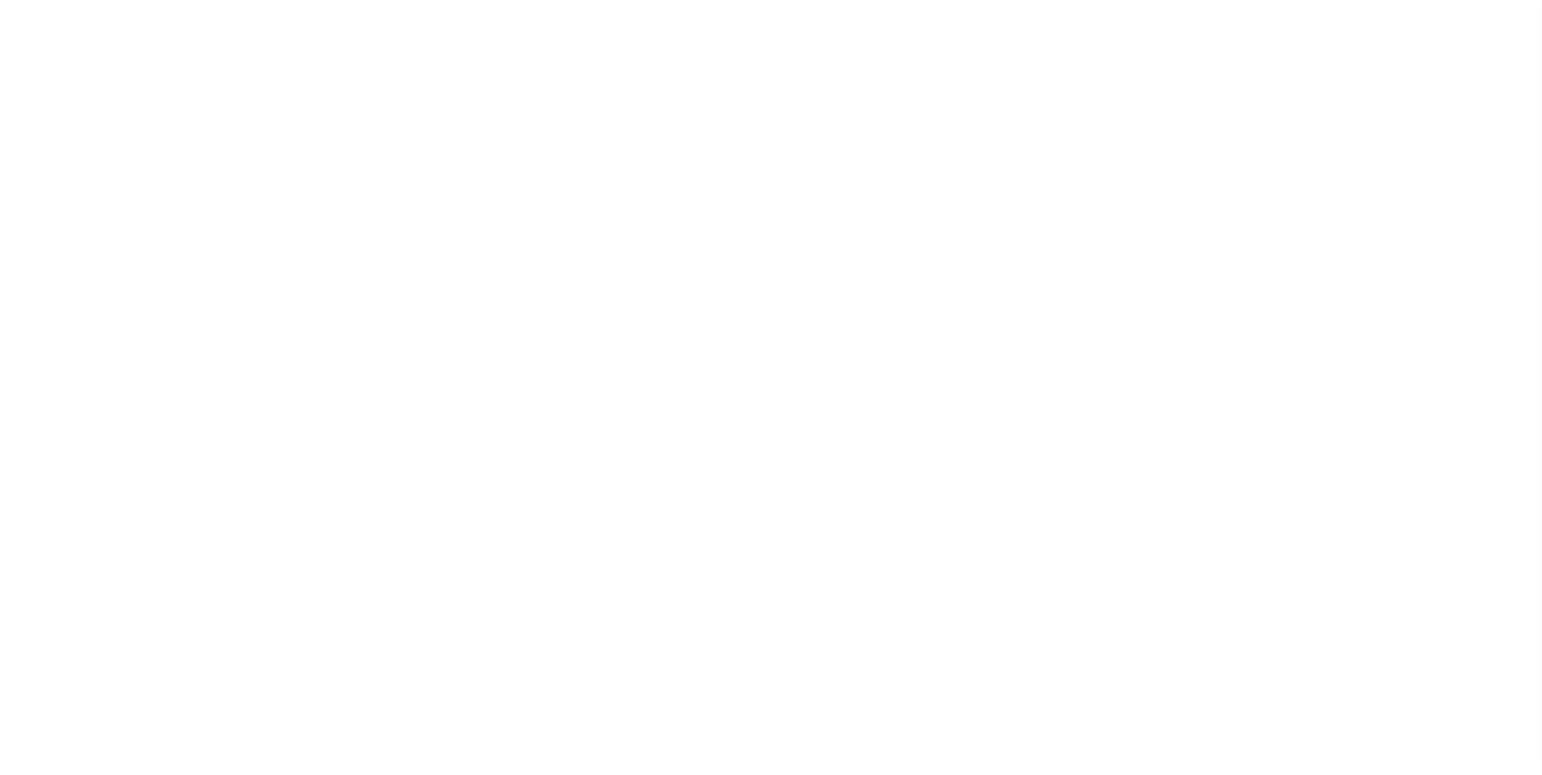
select select
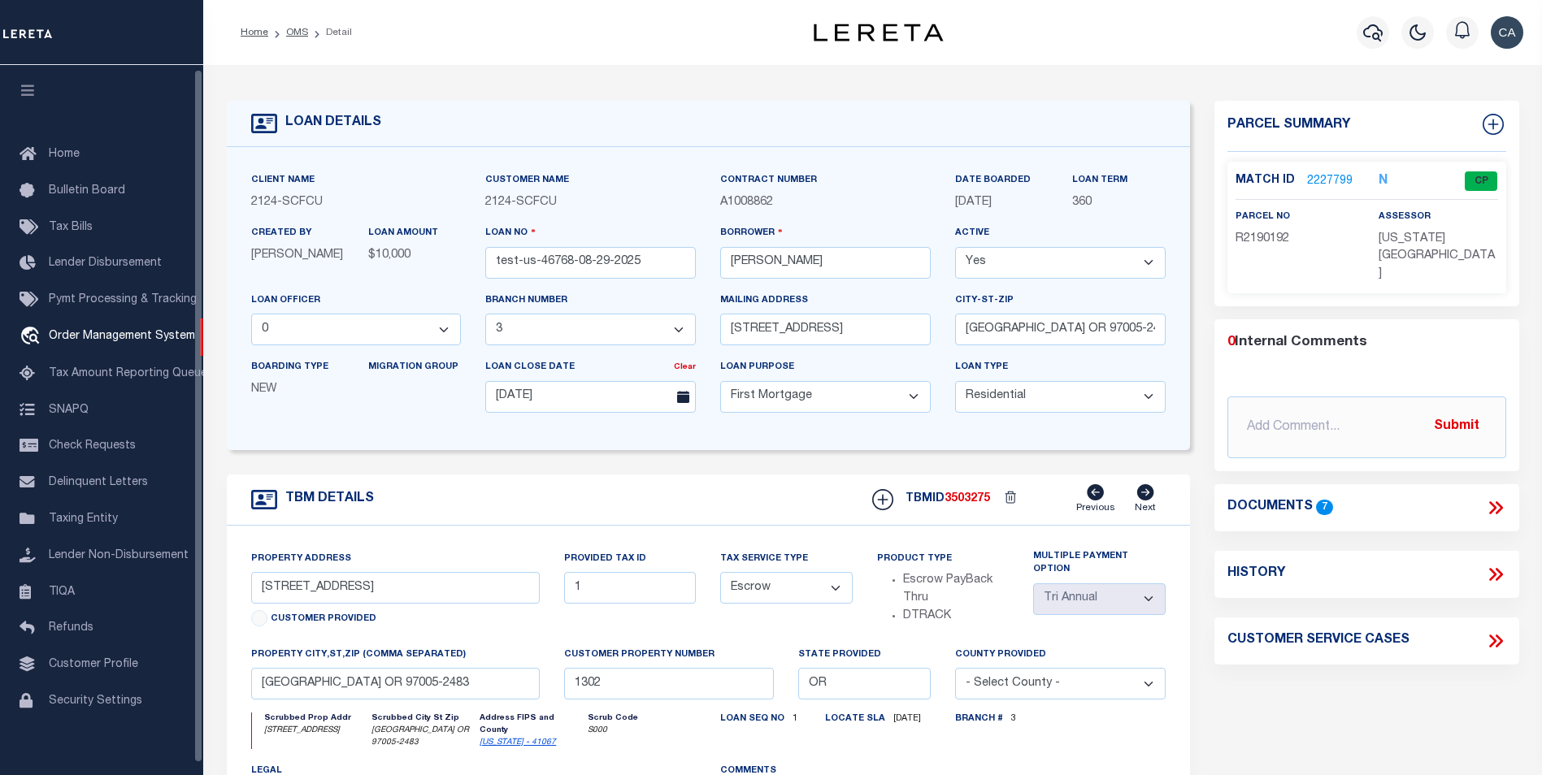
scroll to position [4, 0]
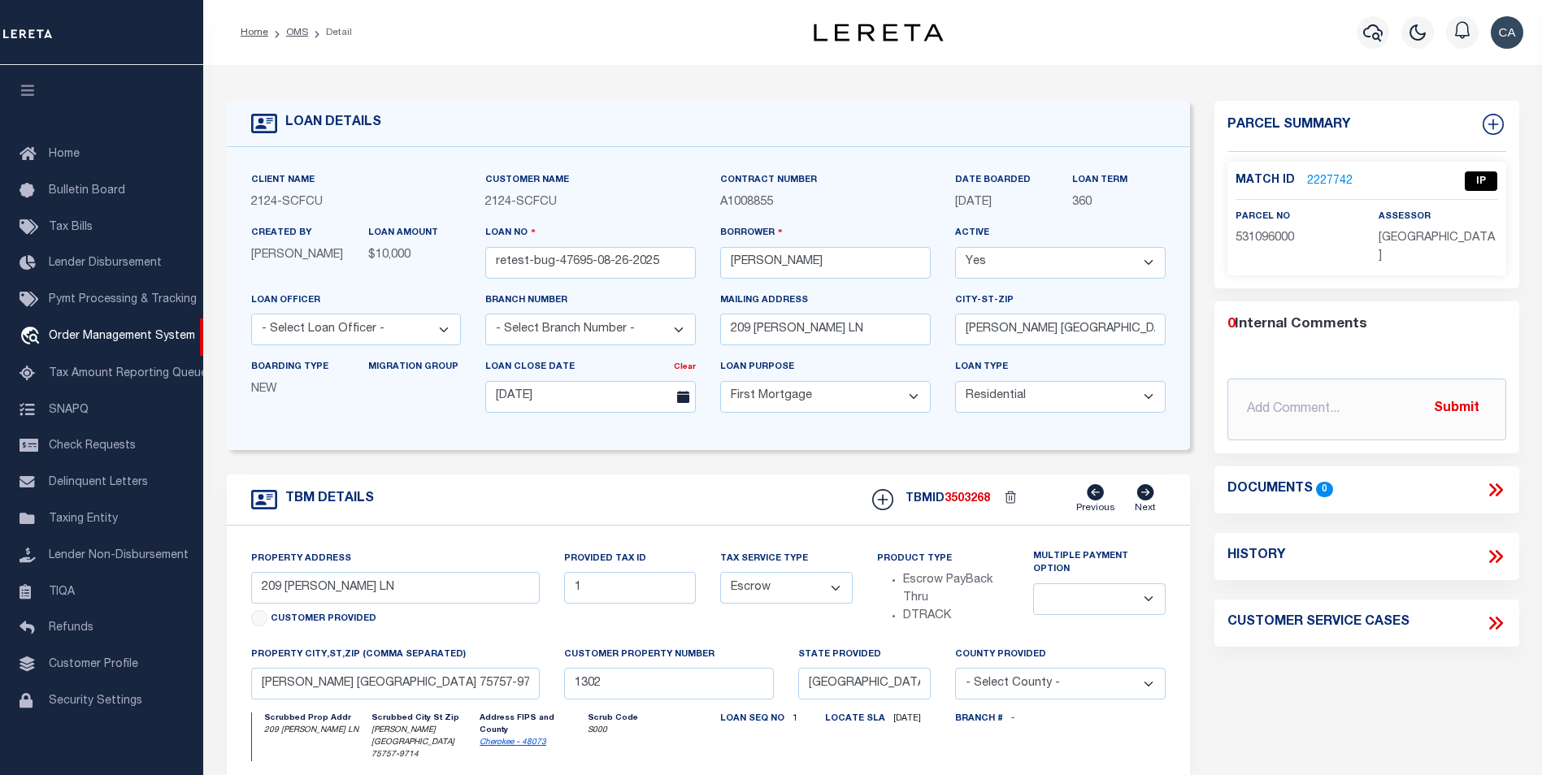
select select "10"
select select "Escrow"
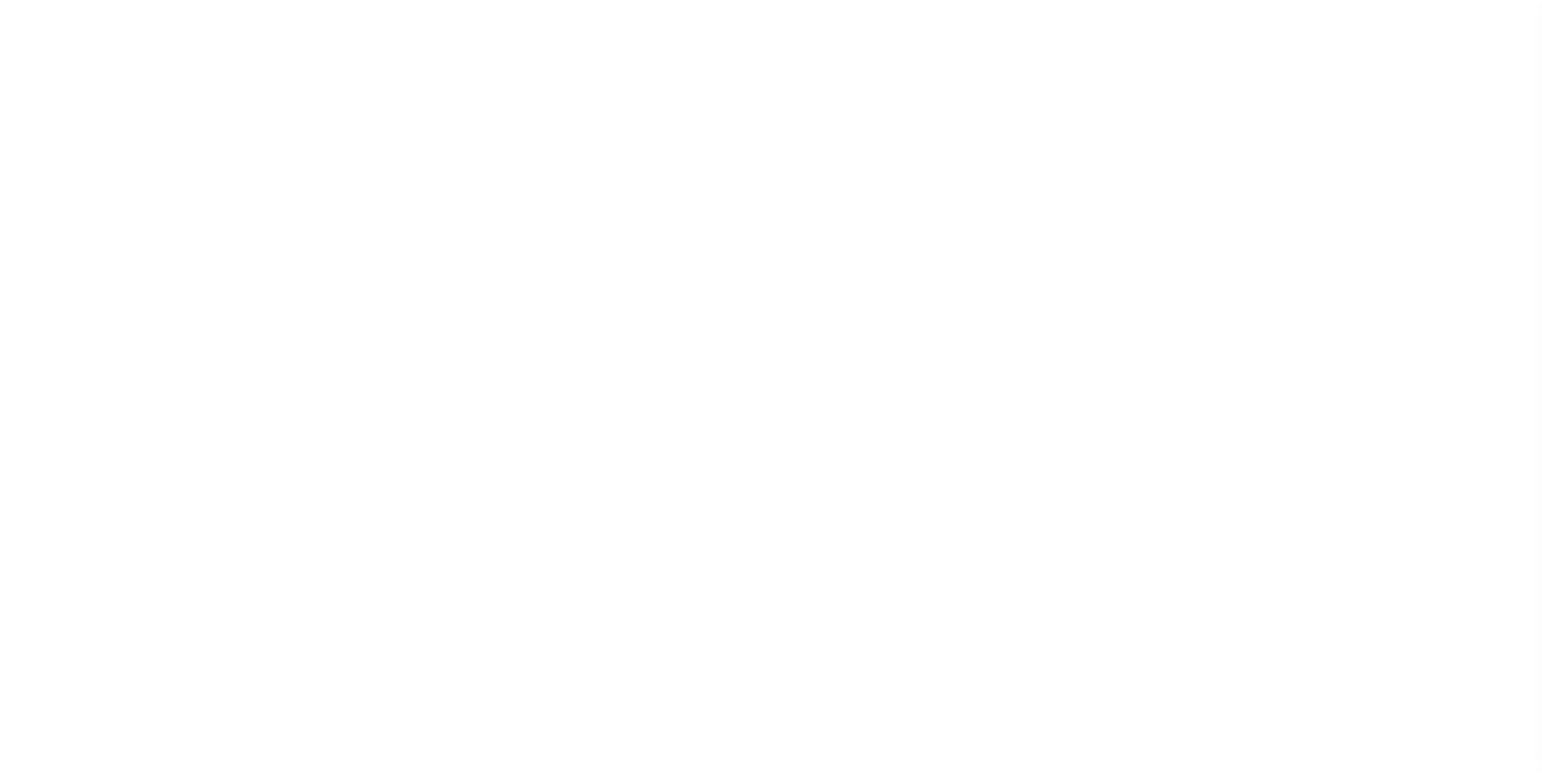
select select "10"
select select "Escrow"
select select "4"
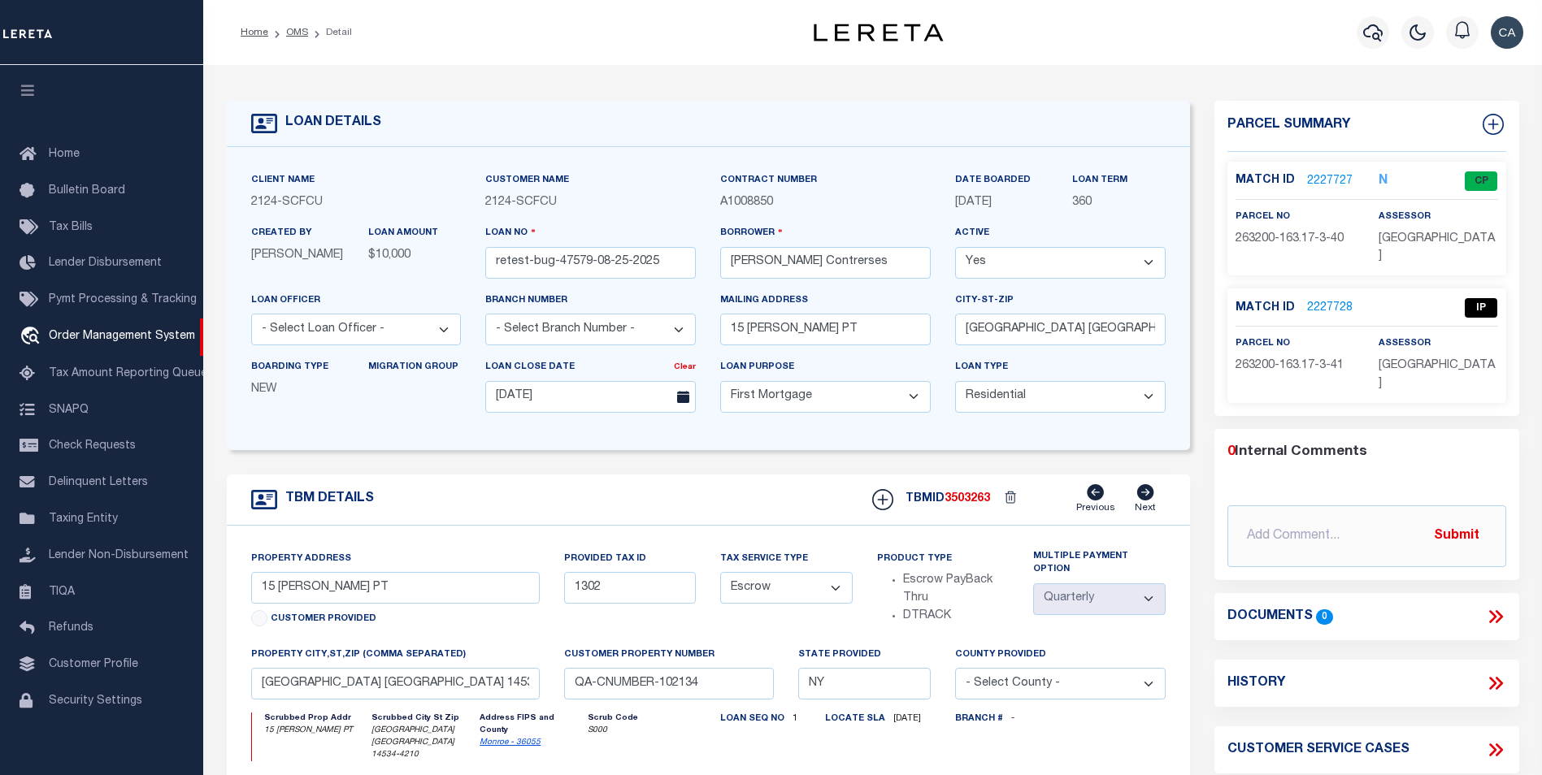
scroll to position [4, 0]
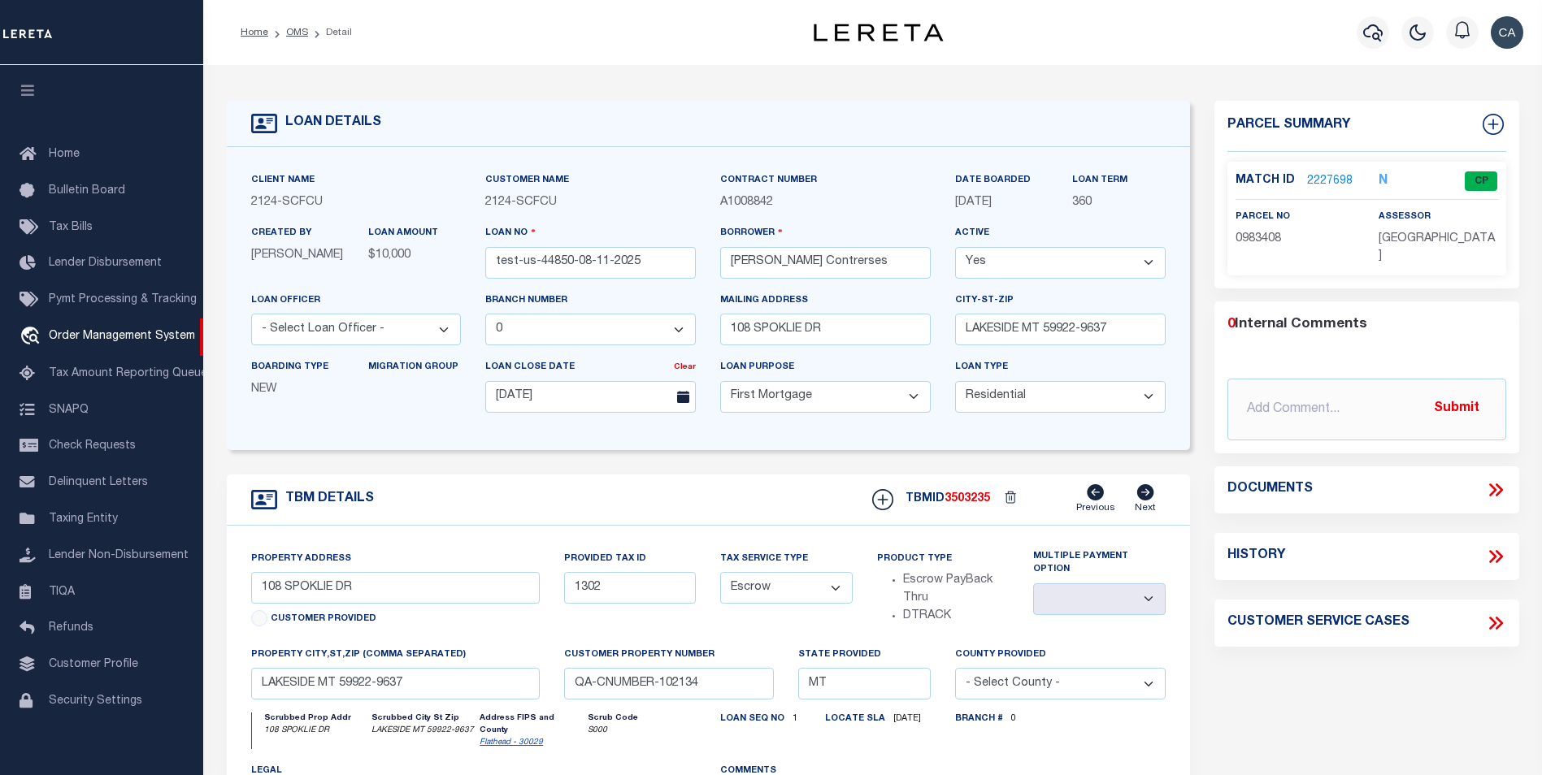
select select "25314"
select select "10"
select select "Escrow"
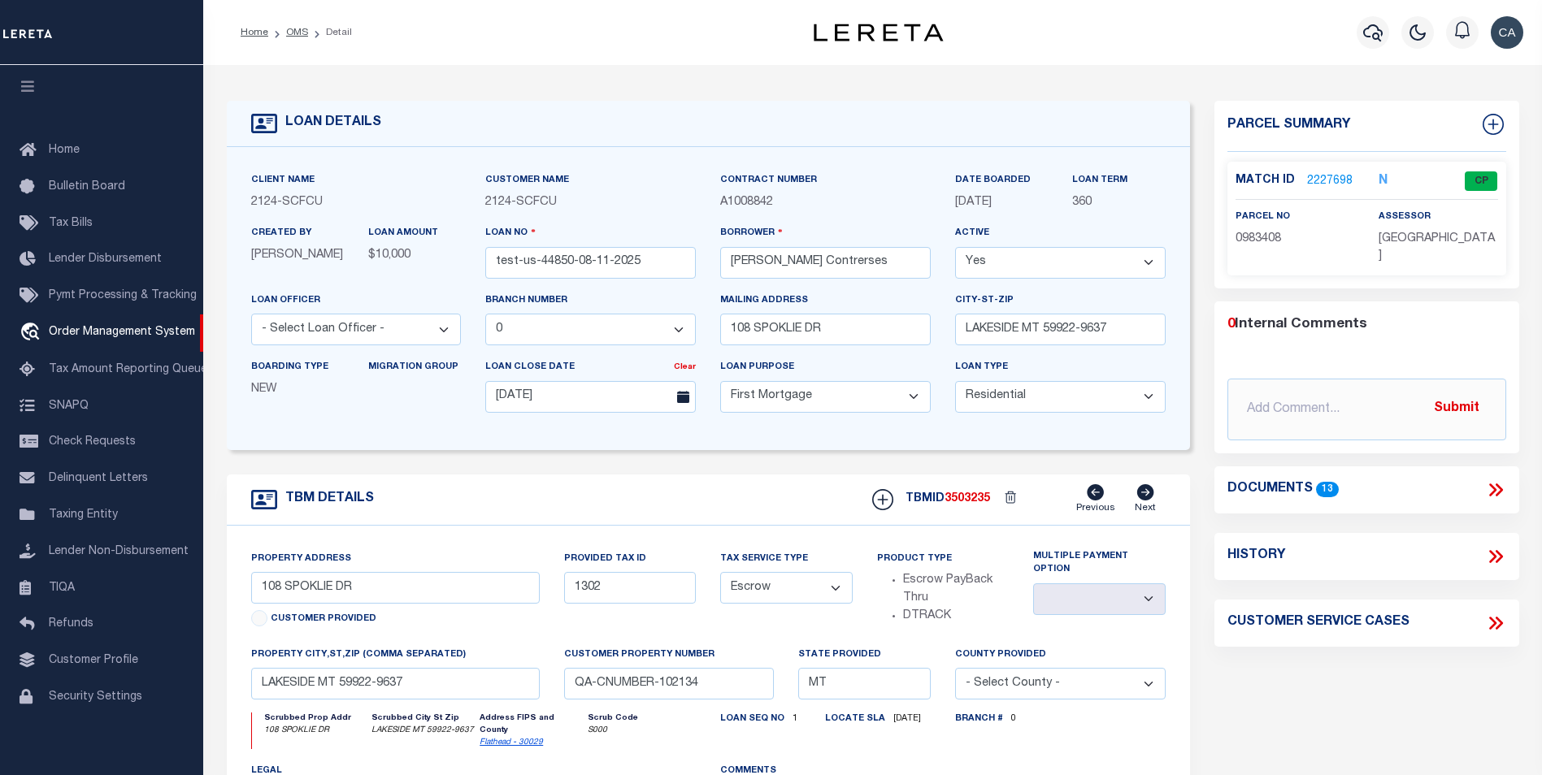
click at [1500, 479] on icon at bounding box center [1495, 489] width 21 height 21
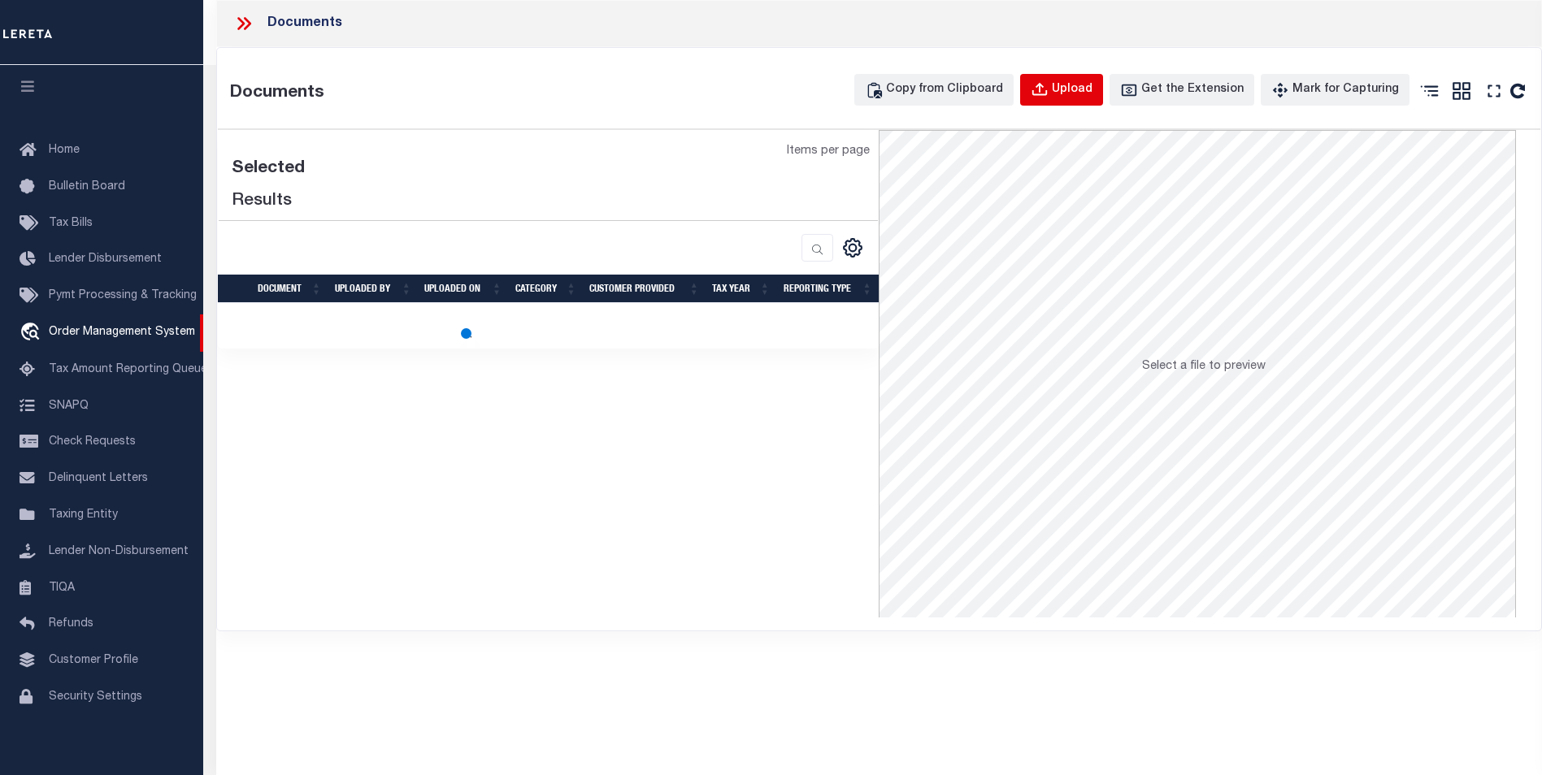
click at [1092, 83] on div "Upload" at bounding box center [1072, 90] width 41 height 18
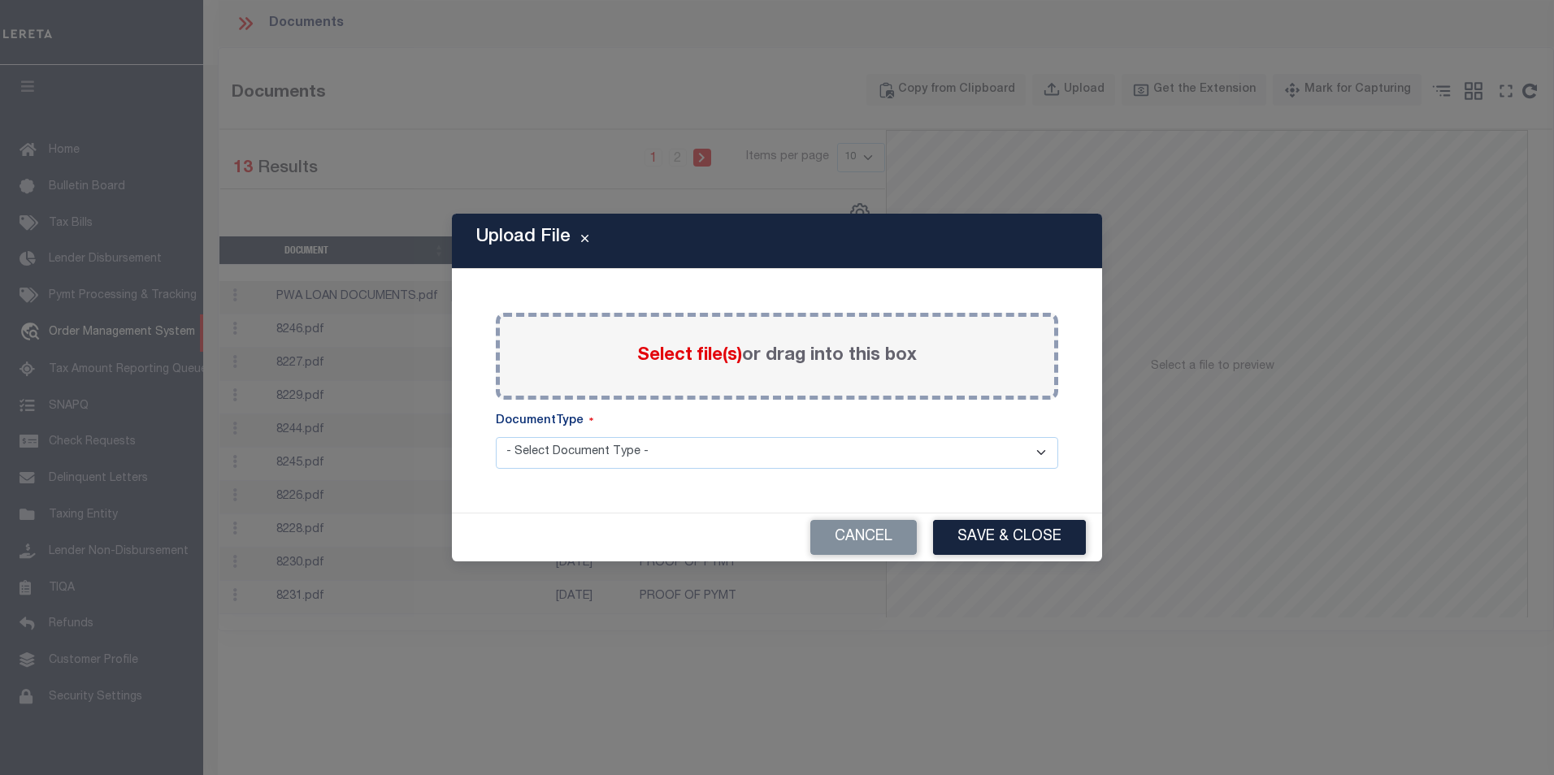
click at [693, 343] on label "Select file(s) or drag into this box" at bounding box center [777, 356] width 280 height 27
click at [0, 0] on input "Select file(s) or drag into this box" at bounding box center [0, 0] width 0 height 0
click at [875, 545] on button "Cancel" at bounding box center [863, 537] width 106 height 35
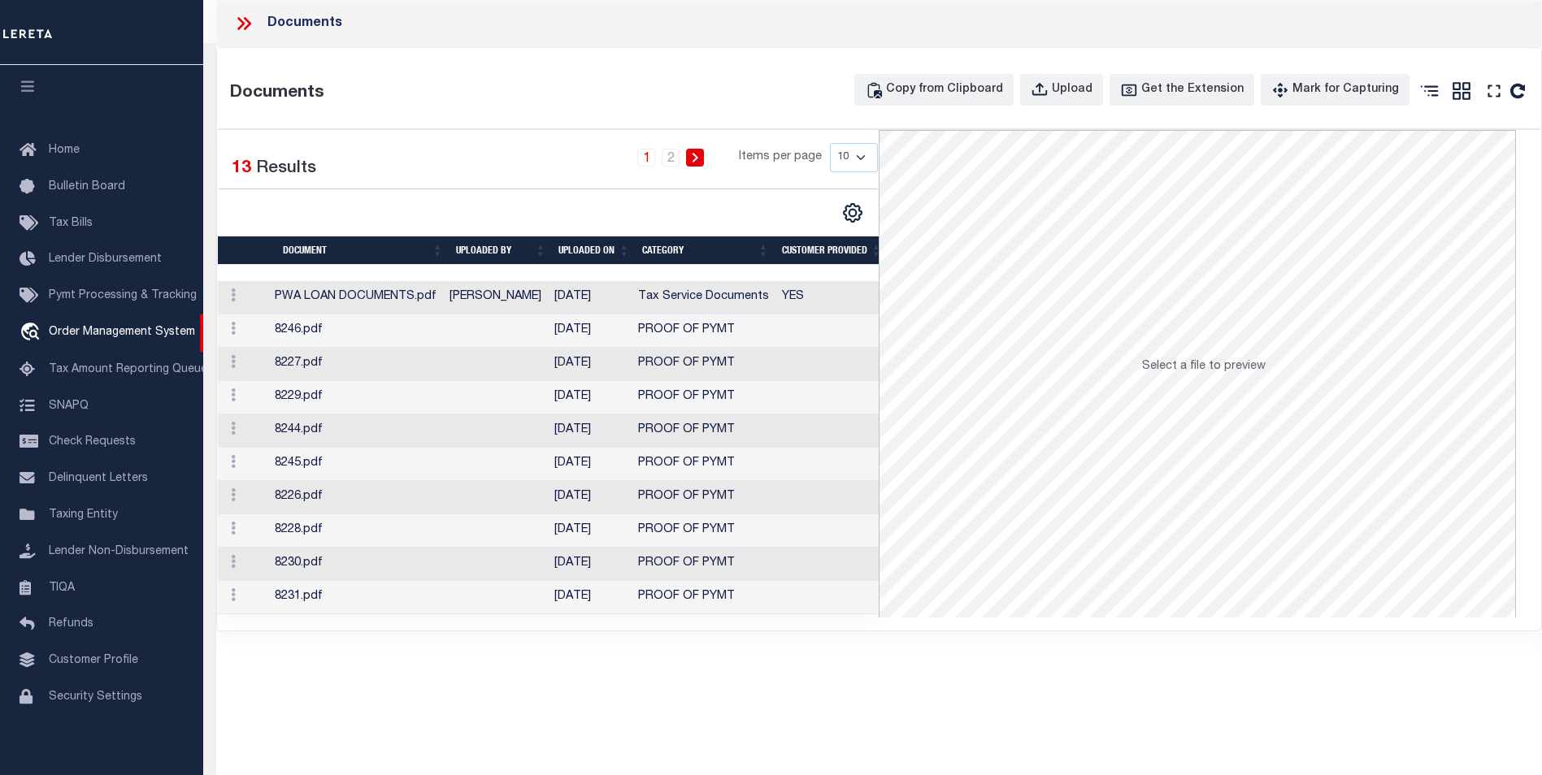
scroll to position [0, 0]
click at [252, 28] on icon at bounding box center [243, 23] width 21 height 21
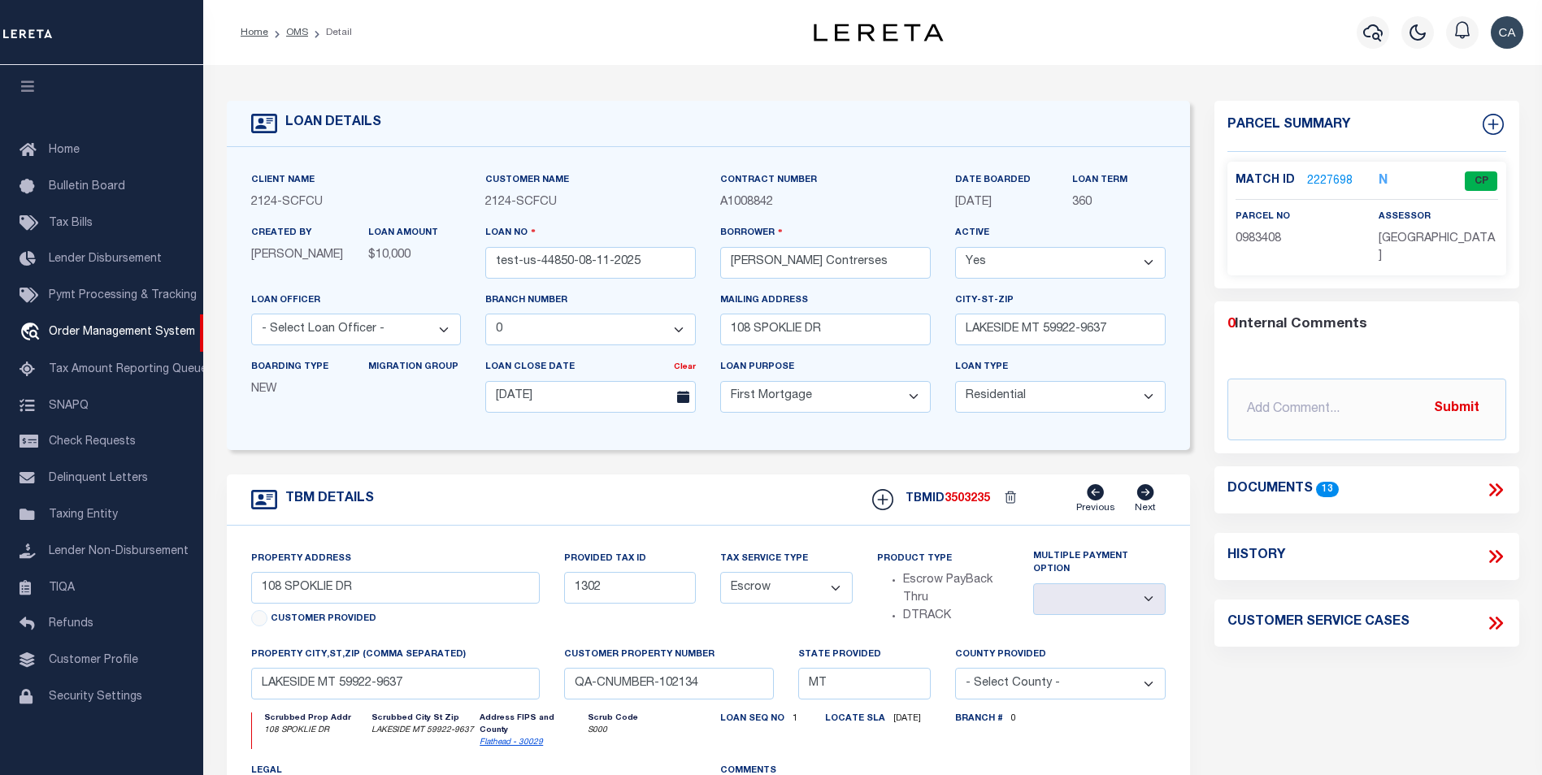
click at [1496, 479] on icon at bounding box center [1495, 489] width 21 height 21
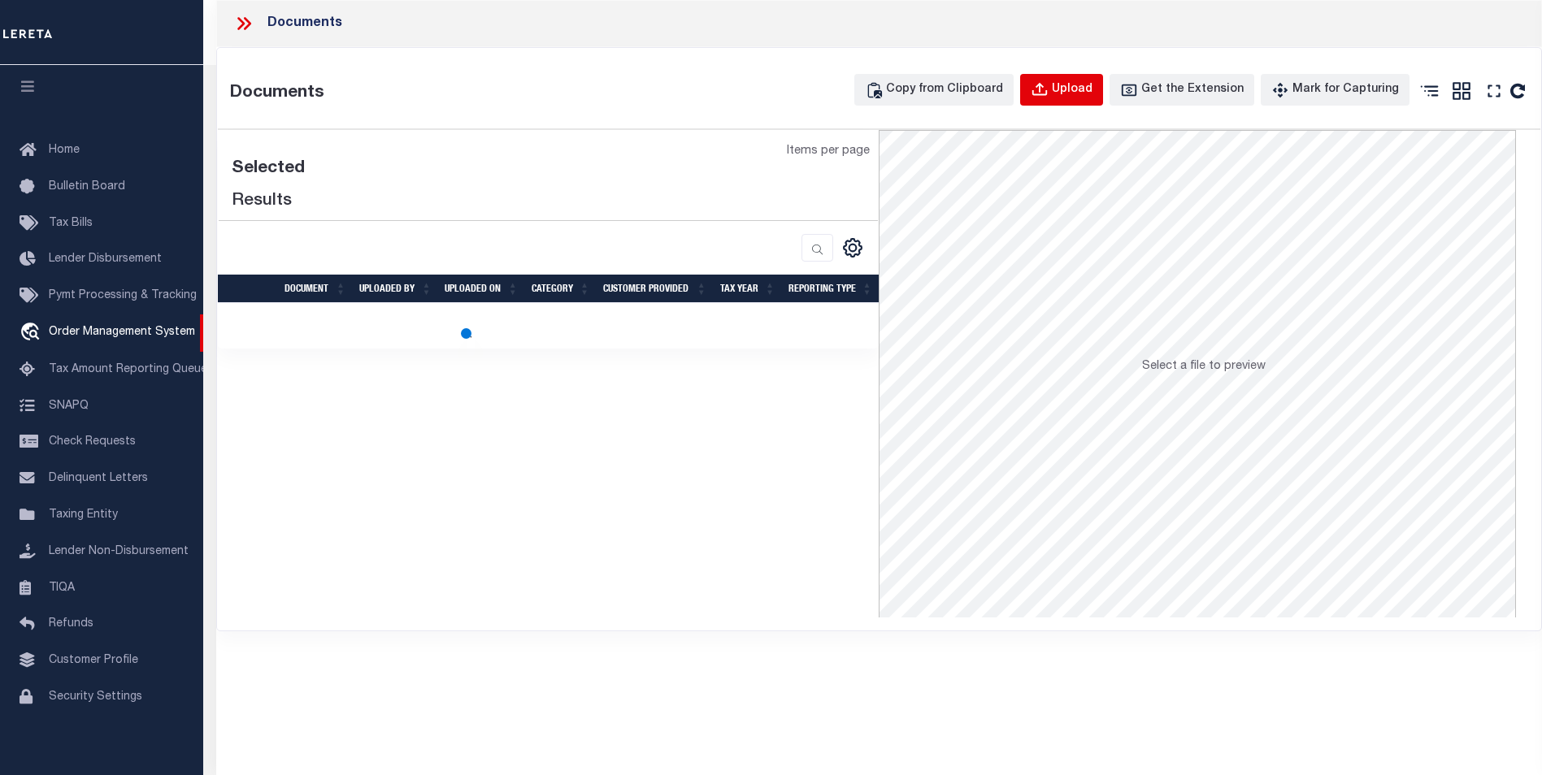
click at [1078, 81] on div "Upload" at bounding box center [1072, 90] width 41 height 18
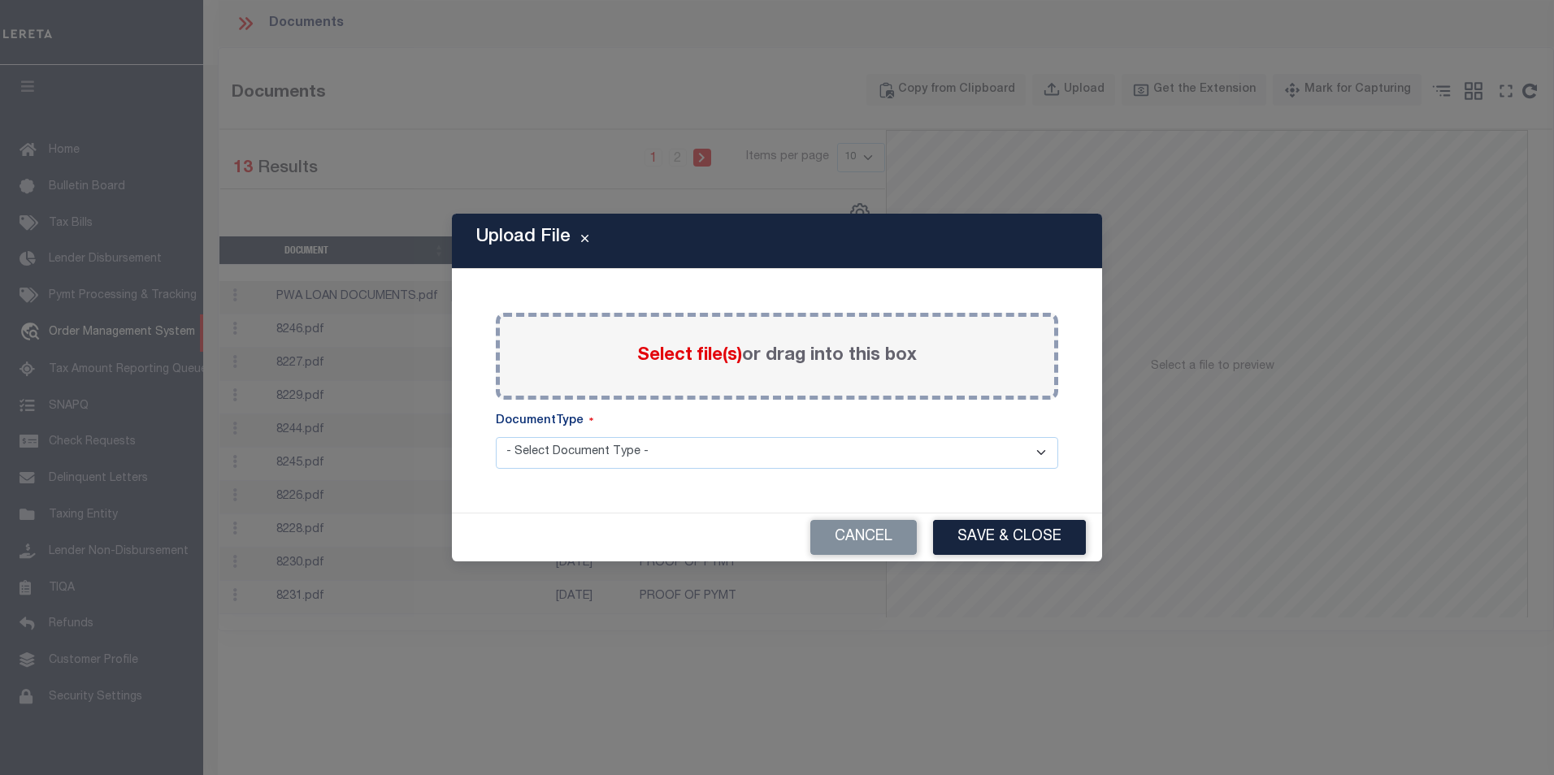
click at [725, 369] on label "Select file(s) or drag into this box" at bounding box center [777, 356] width 280 height 27
click at [0, 0] on input "Select file(s) or drag into this box" at bounding box center [0, 0] width 0 height 0
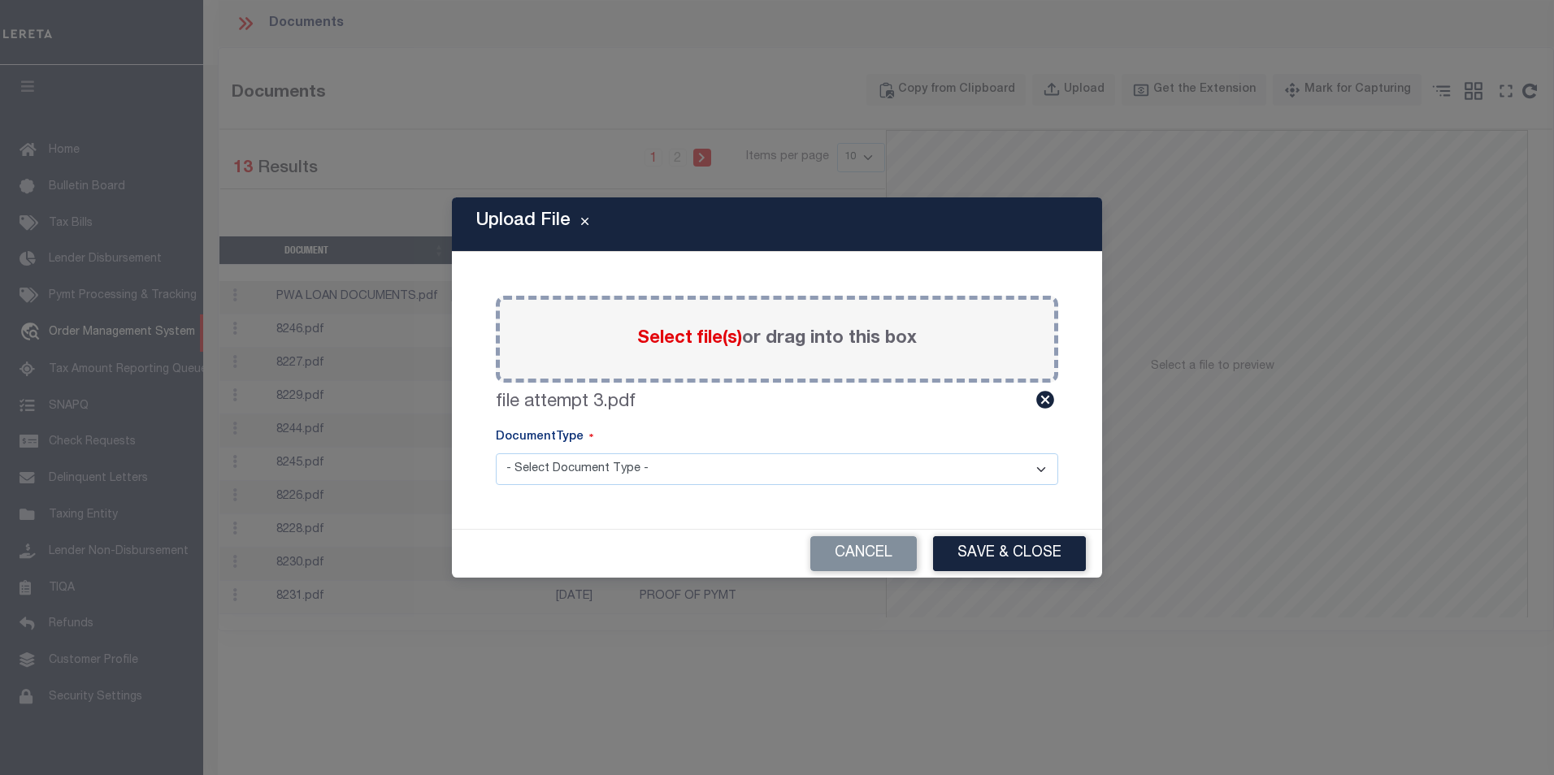
click at [914, 459] on select "- Select Document Type - Tax Service Documents" at bounding box center [777, 469] width 562 height 32
select select "TAX"
click at [496, 453] on select "- Select Document Type - Tax Service Documents" at bounding box center [777, 469] width 562 height 32
click at [977, 547] on button "Save & Close" at bounding box center [1009, 553] width 153 height 35
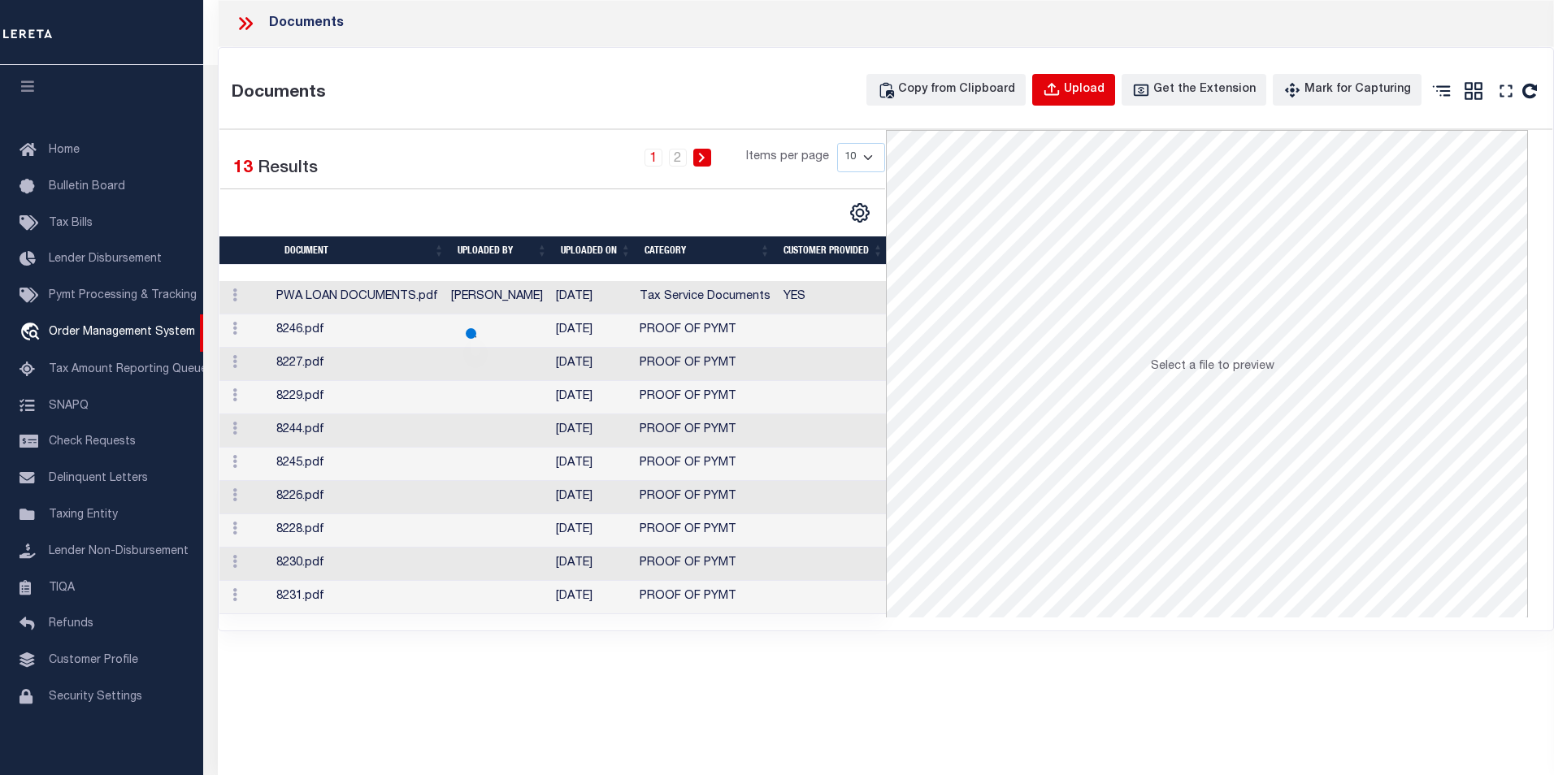
click at [1089, 91] on div "Upload" at bounding box center [1084, 90] width 41 height 18
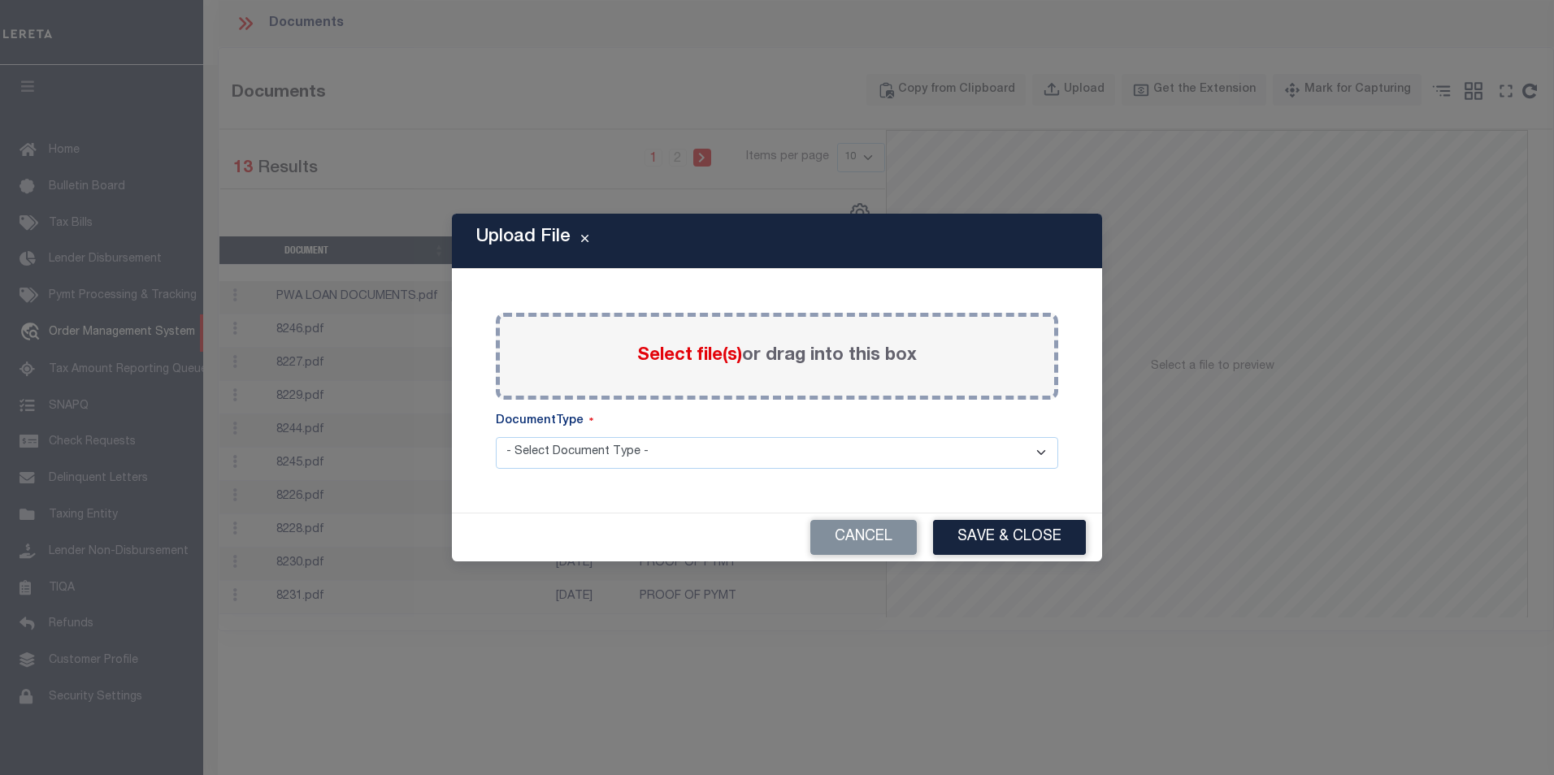
drag, startPoint x: 842, startPoint y: 417, endPoint x: 869, endPoint y: 423, distance: 27.6
click at [848, 420] on div "DocumentType" at bounding box center [777, 425] width 562 height 24
click at [885, 434] on div "DocumentType" at bounding box center [777, 425] width 562 height 24
click at [887, 454] on select "- Select Document Type - Tax Service Documents" at bounding box center [777, 453] width 562 height 32
select select "TAX"
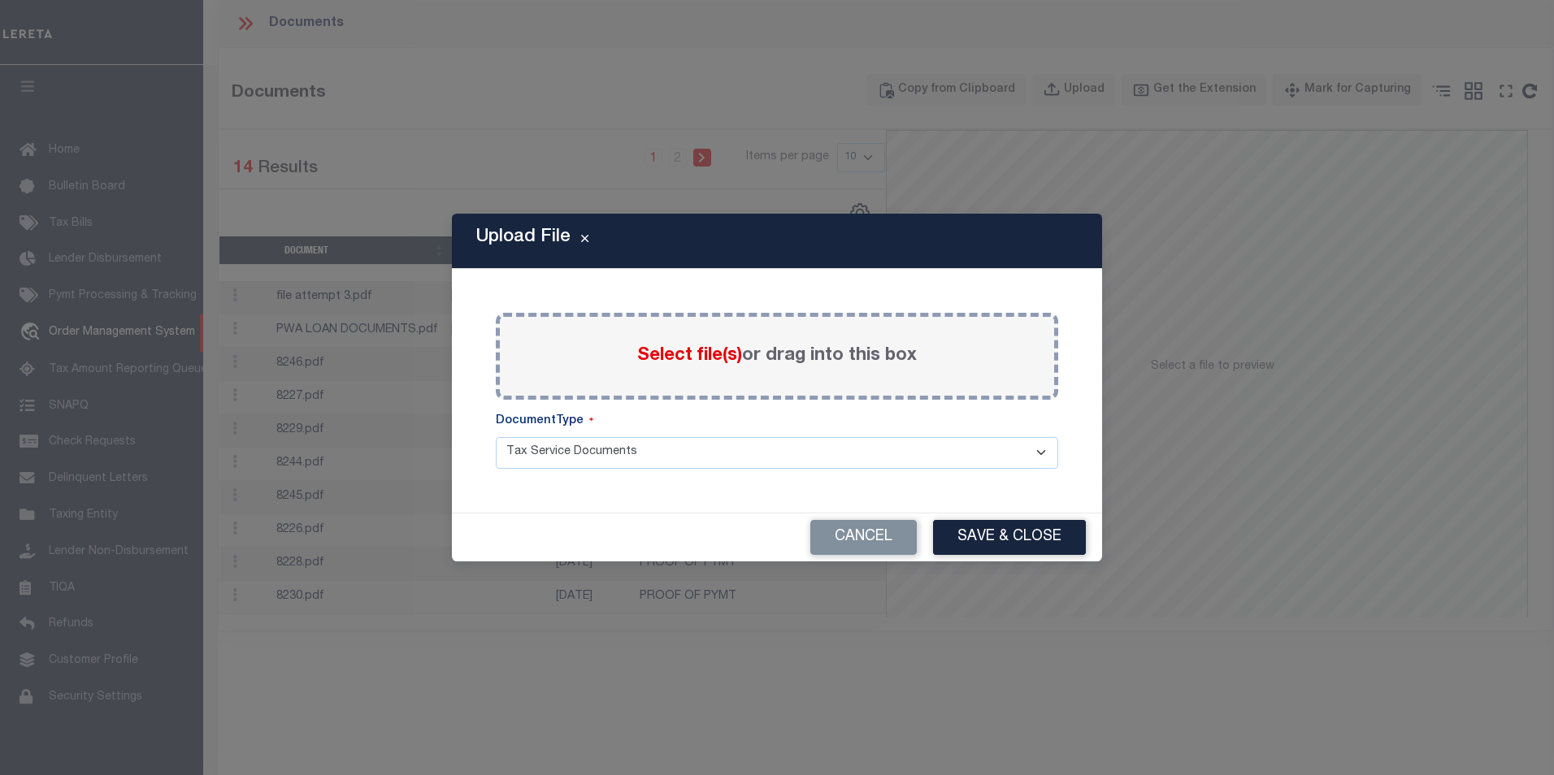
click at [496, 437] on select "- Select Document Type - Tax Service Documents" at bounding box center [777, 453] width 562 height 32
click at [690, 354] on span "Select file(s)" at bounding box center [689, 356] width 105 height 18
click at [0, 0] on input "Select file(s) or drag into this box" at bounding box center [0, 0] width 0 height 0
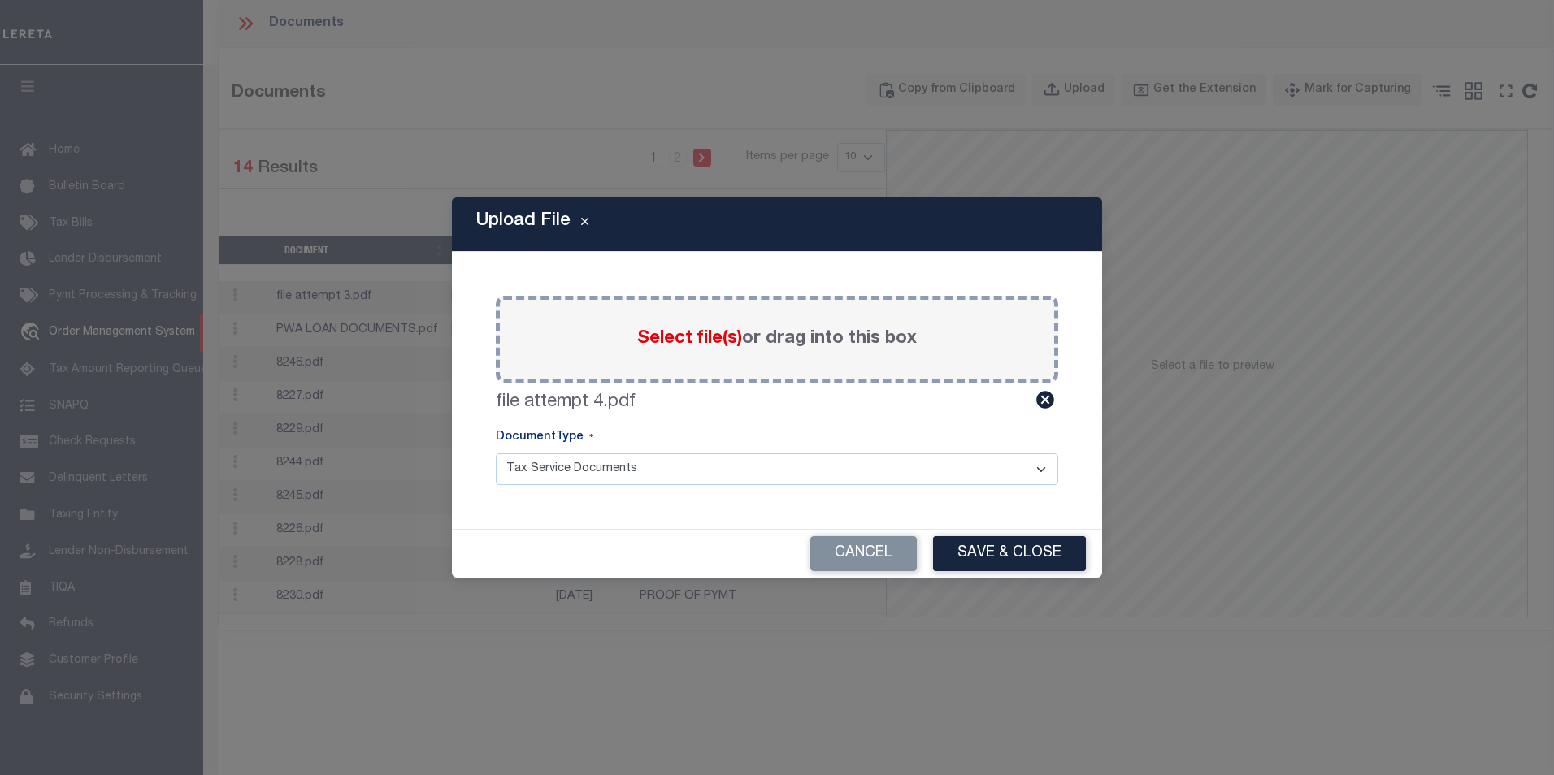
click at [966, 463] on select "- Select Document Type - Tax Service Documents" at bounding box center [777, 469] width 562 height 32
click at [496, 453] on select "- Select Document Type - Tax Service Documents" at bounding box center [777, 469] width 562 height 32
click at [999, 547] on button "Save & Close" at bounding box center [1009, 553] width 153 height 35
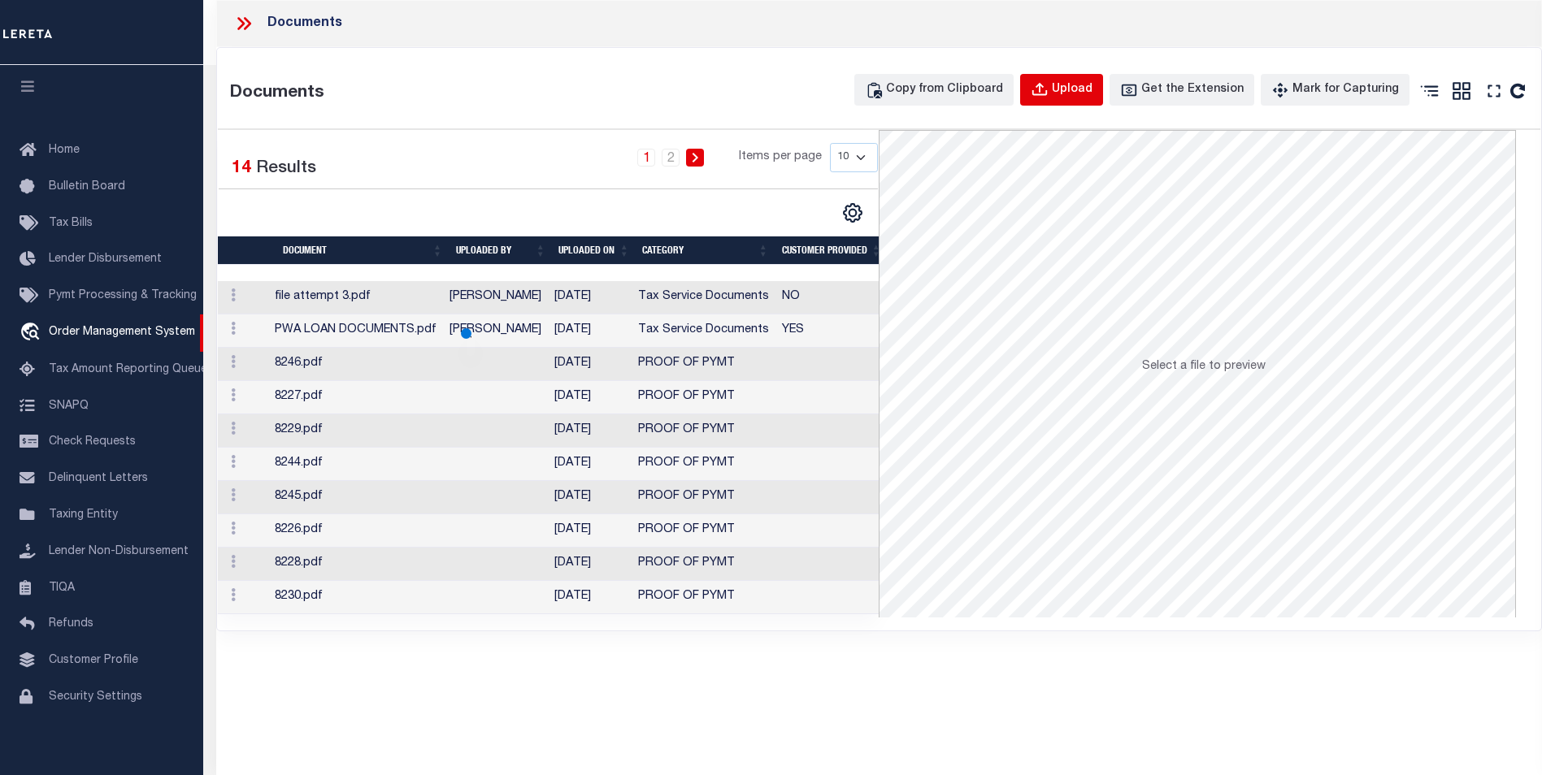
click at [1090, 73] on div "Documents Copy from Clipboard Upload Get the Extension Mark for Capturing Got i…" at bounding box center [879, 339] width 1324 height 583
click at [1091, 91] on div "Upload" at bounding box center [1072, 90] width 41 height 18
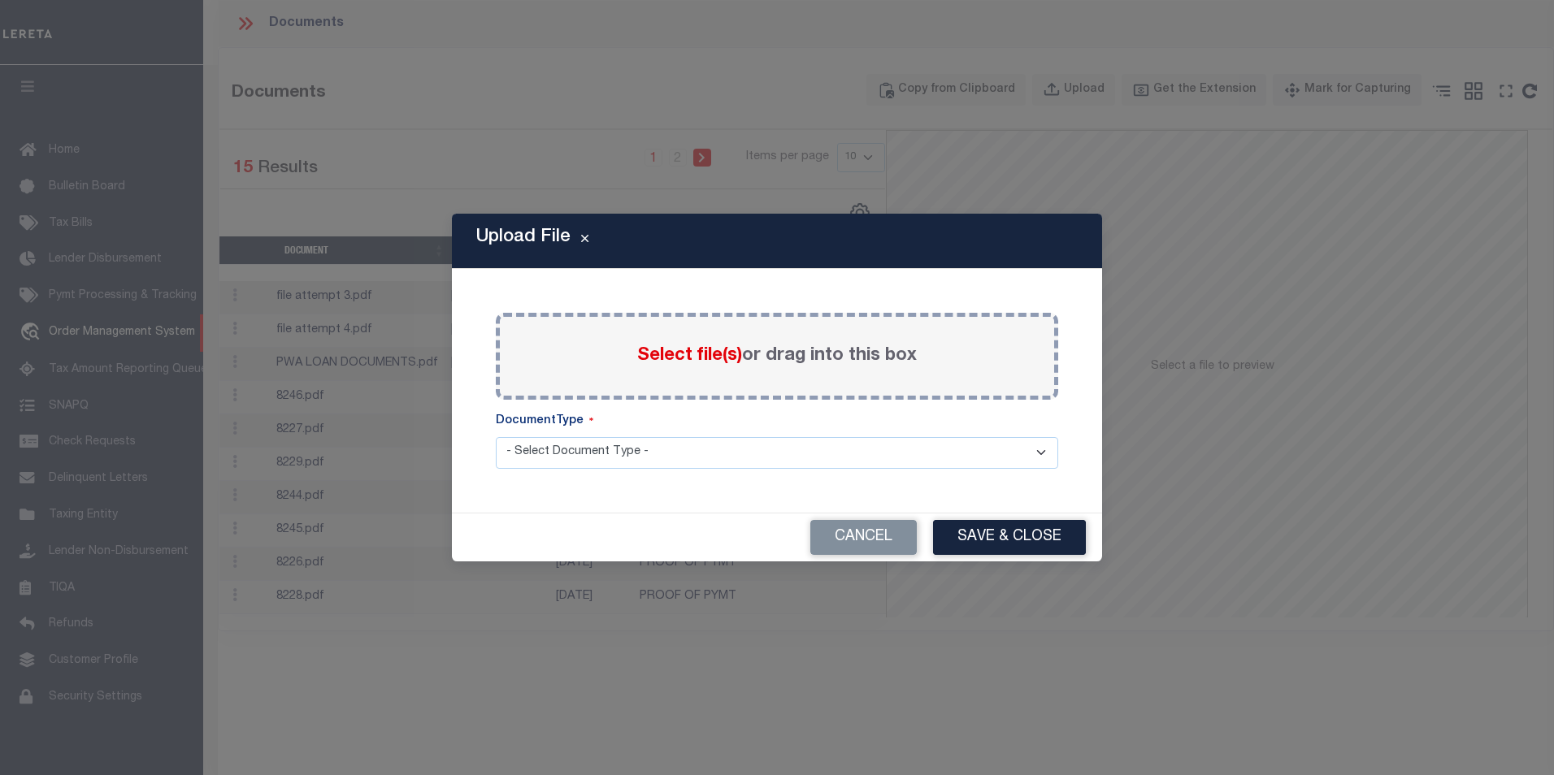
click at [634, 380] on div "Select file(s) or drag into this box" at bounding box center [777, 356] width 562 height 87
click at [700, 366] on label "Select file(s) or drag into this box" at bounding box center [777, 356] width 280 height 27
click at [0, 0] on input "Select file(s) or drag into this box" at bounding box center [0, 0] width 0 height 0
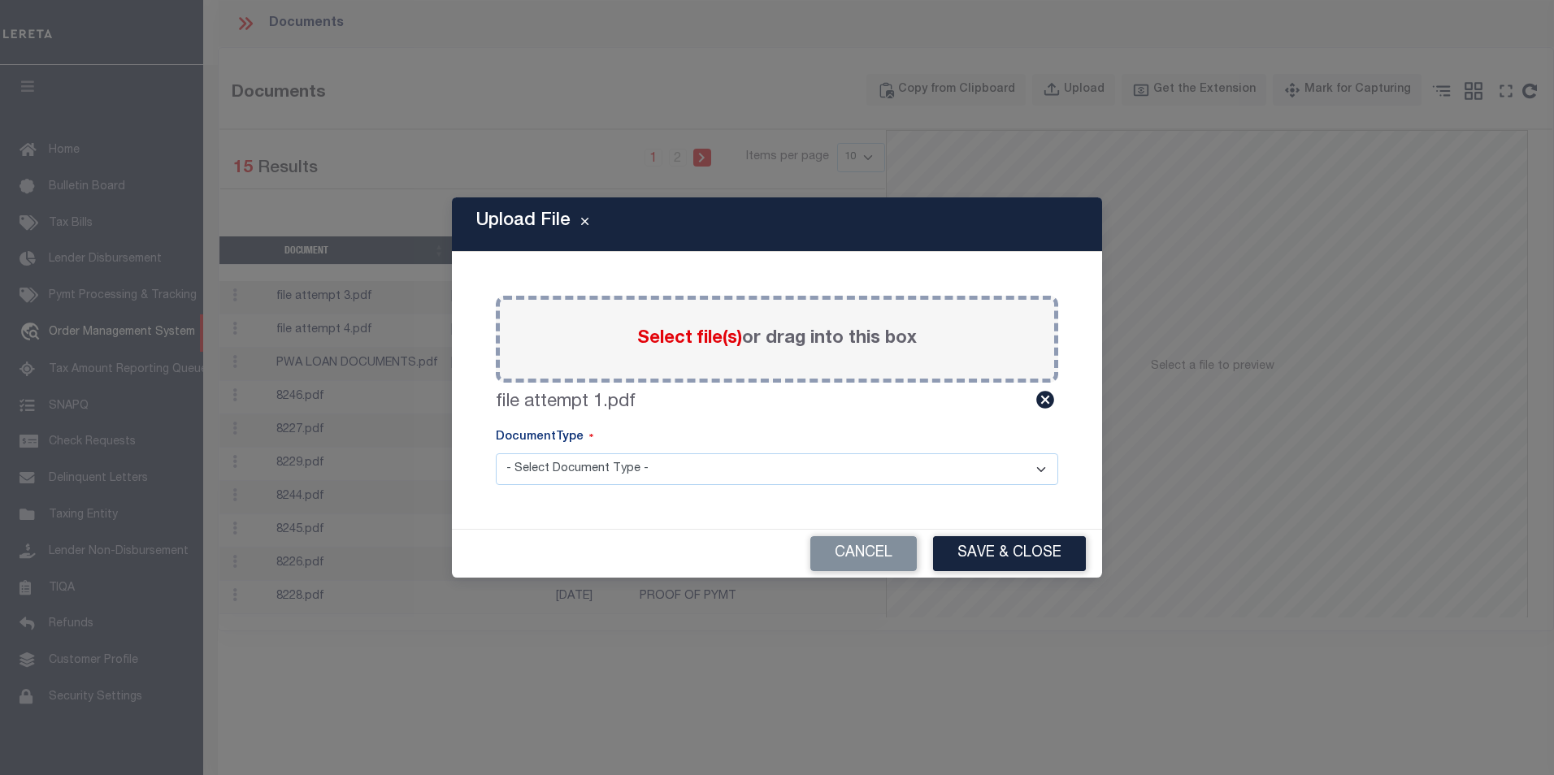
click at [853, 475] on select "- Select Document Type - Tax Service Documents" at bounding box center [777, 469] width 562 height 32
select select "TAX"
click at [496, 453] on select "- Select Document Type - Tax Service Documents" at bounding box center [777, 469] width 562 height 32
click at [960, 543] on button "Save & Close" at bounding box center [1009, 553] width 153 height 35
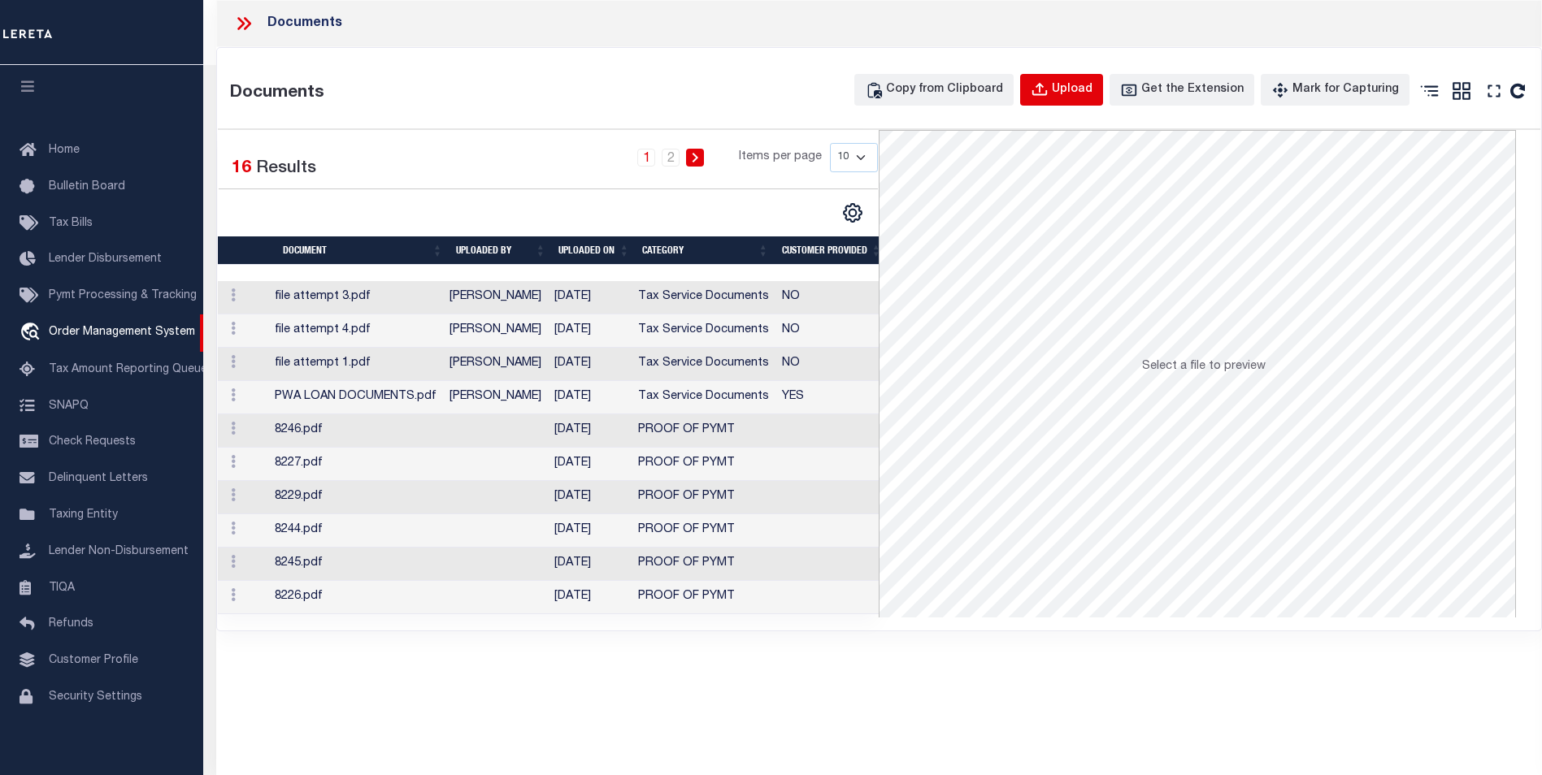
click at [1083, 82] on div "Upload" at bounding box center [1072, 90] width 41 height 18
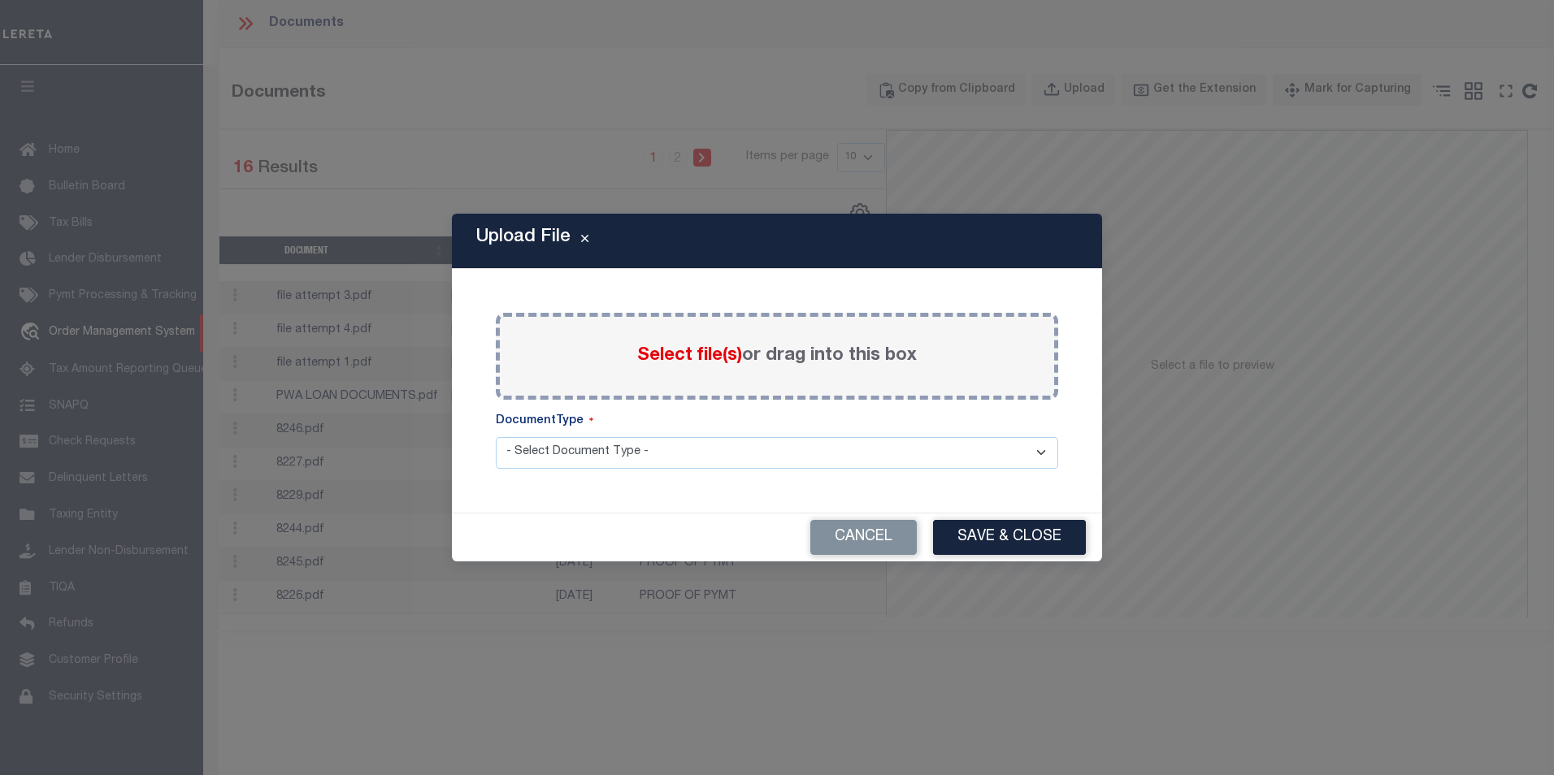
click at [722, 442] on select "- Select Document Type - Tax Service Documents" at bounding box center [777, 453] width 562 height 32
select select "TAX"
click at [496, 437] on select "- Select Document Type - Tax Service Documents" at bounding box center [777, 453] width 562 height 32
click at [733, 371] on div "Select file(s) or drag into this box" at bounding box center [777, 356] width 562 height 87
click at [631, 354] on div "Select file(s) or drag into this box" at bounding box center [777, 356] width 562 height 87
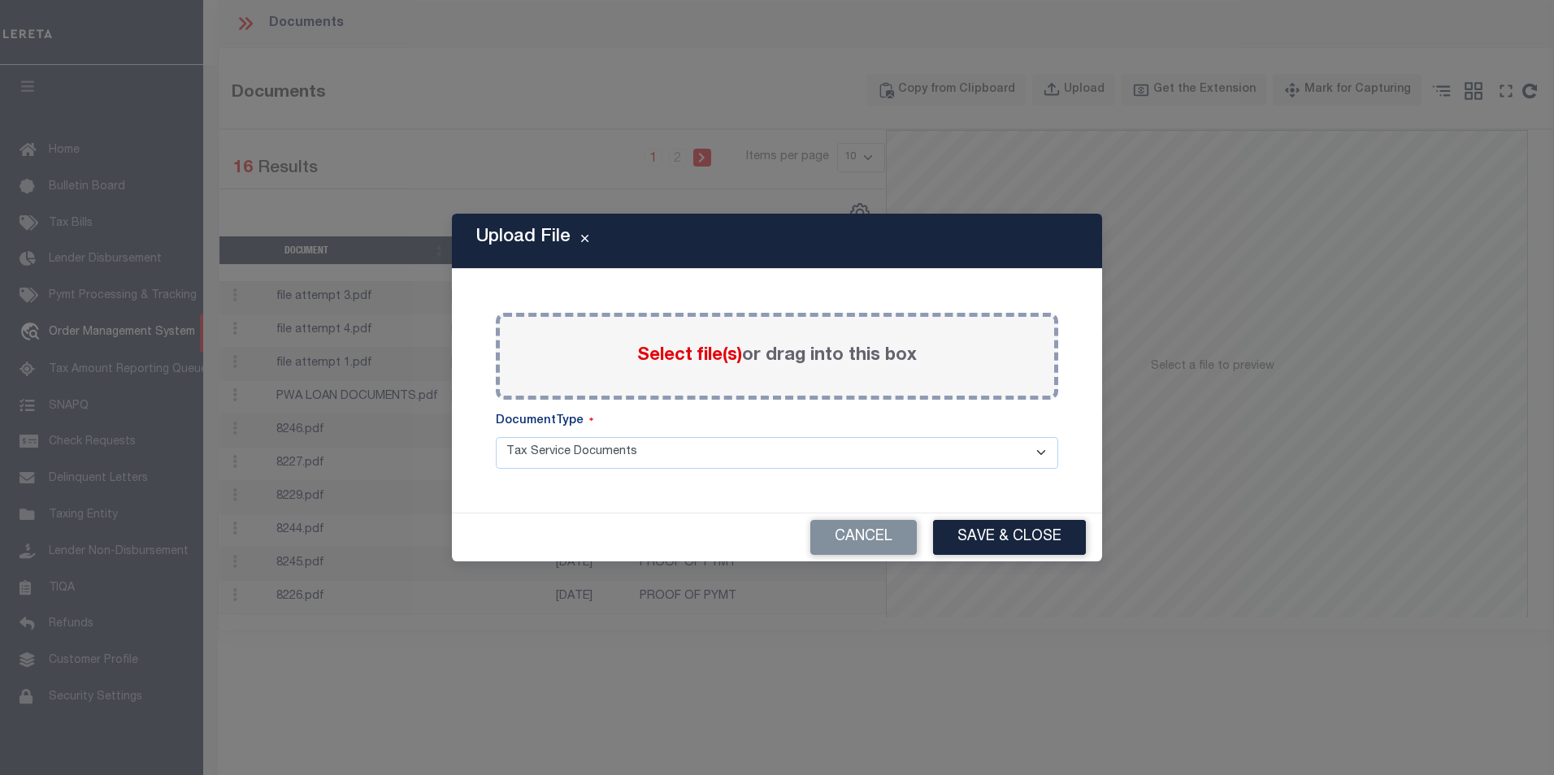
click at [658, 353] on span "Select file(s)" at bounding box center [689, 356] width 105 height 18
click at [0, 0] on input "Select file(s) or drag into this box" at bounding box center [0, 0] width 0 height 0
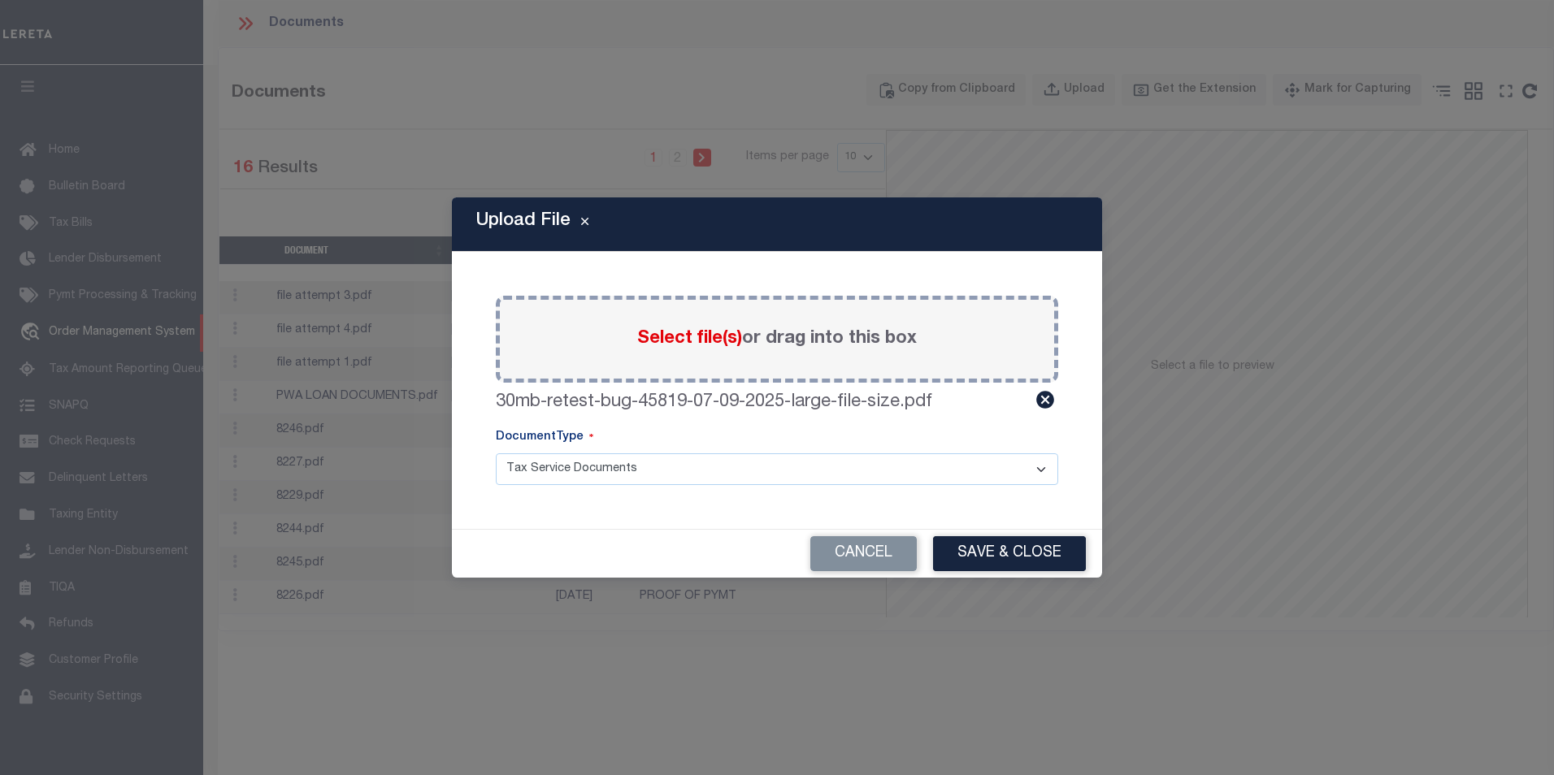
click at [906, 479] on select "- Select Document Type - Tax Service Documents" at bounding box center [777, 469] width 562 height 32
click at [996, 471] on select "- Select Document Type - Tax Service Documents" at bounding box center [777, 469] width 562 height 32
click at [1034, 571] on button "Save & Close" at bounding box center [1009, 553] width 153 height 35
click at [1034, 558] on div "Cancel Save & Close" at bounding box center [777, 554] width 650 height 48
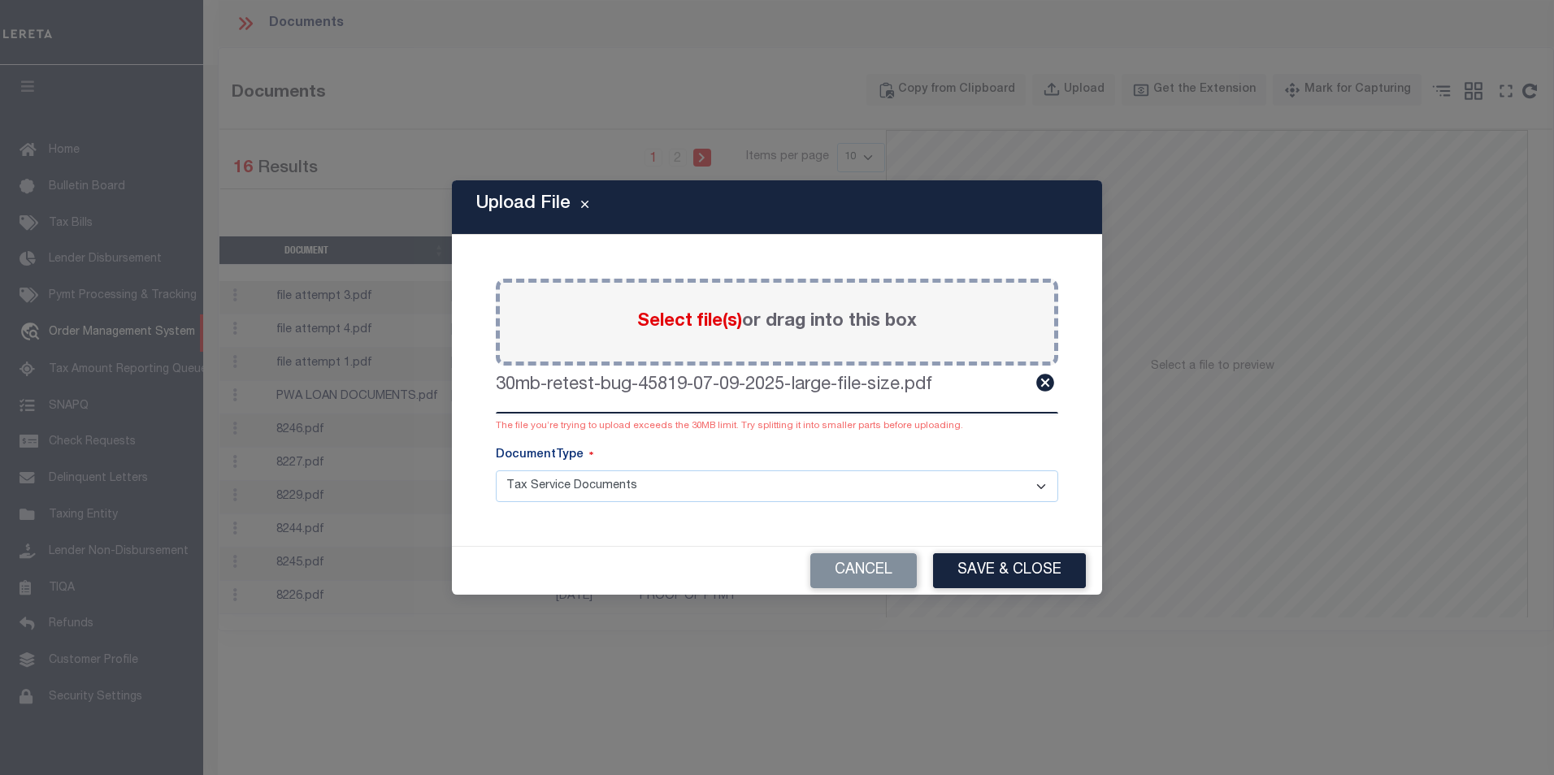
click at [935, 479] on select "- Select Document Type - Tax Service Documents" at bounding box center [777, 487] width 562 height 32
drag, startPoint x: 899, startPoint y: 493, endPoint x: 893, endPoint y: 479, distance: 14.9
click at [899, 493] on select "- Select Document Type - Tax Service Documents" at bounding box center [777, 487] width 562 height 32
click at [740, 357] on div "Select file(s) or drag into this box" at bounding box center [777, 322] width 562 height 87
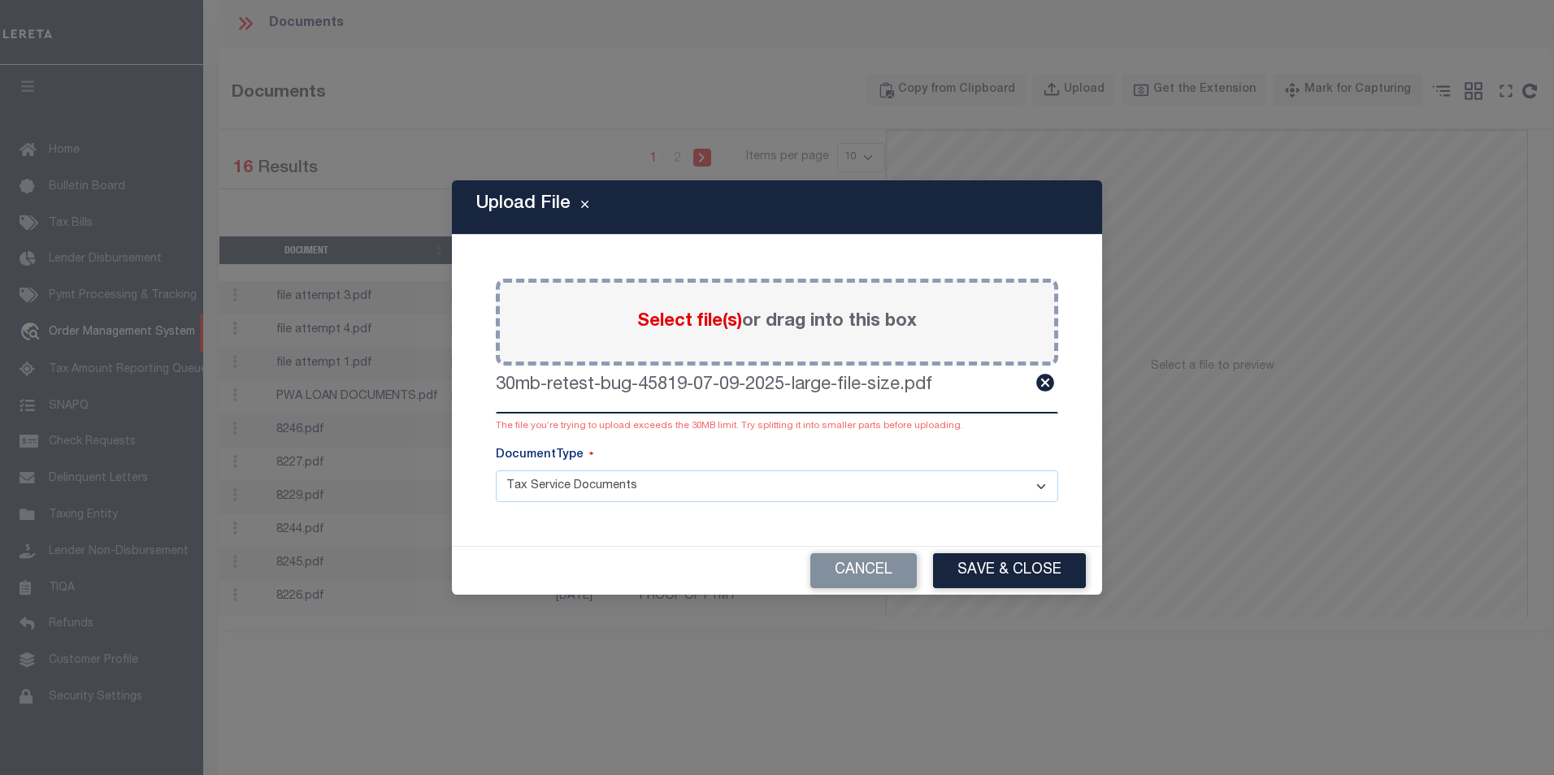
click at [1031, 378] on div "30mb-retest-bug-45819-07-09-2025-large-file-size.pdf" at bounding box center [777, 385] width 562 height 27
click at [1039, 379] on icon at bounding box center [1045, 383] width 18 height 18
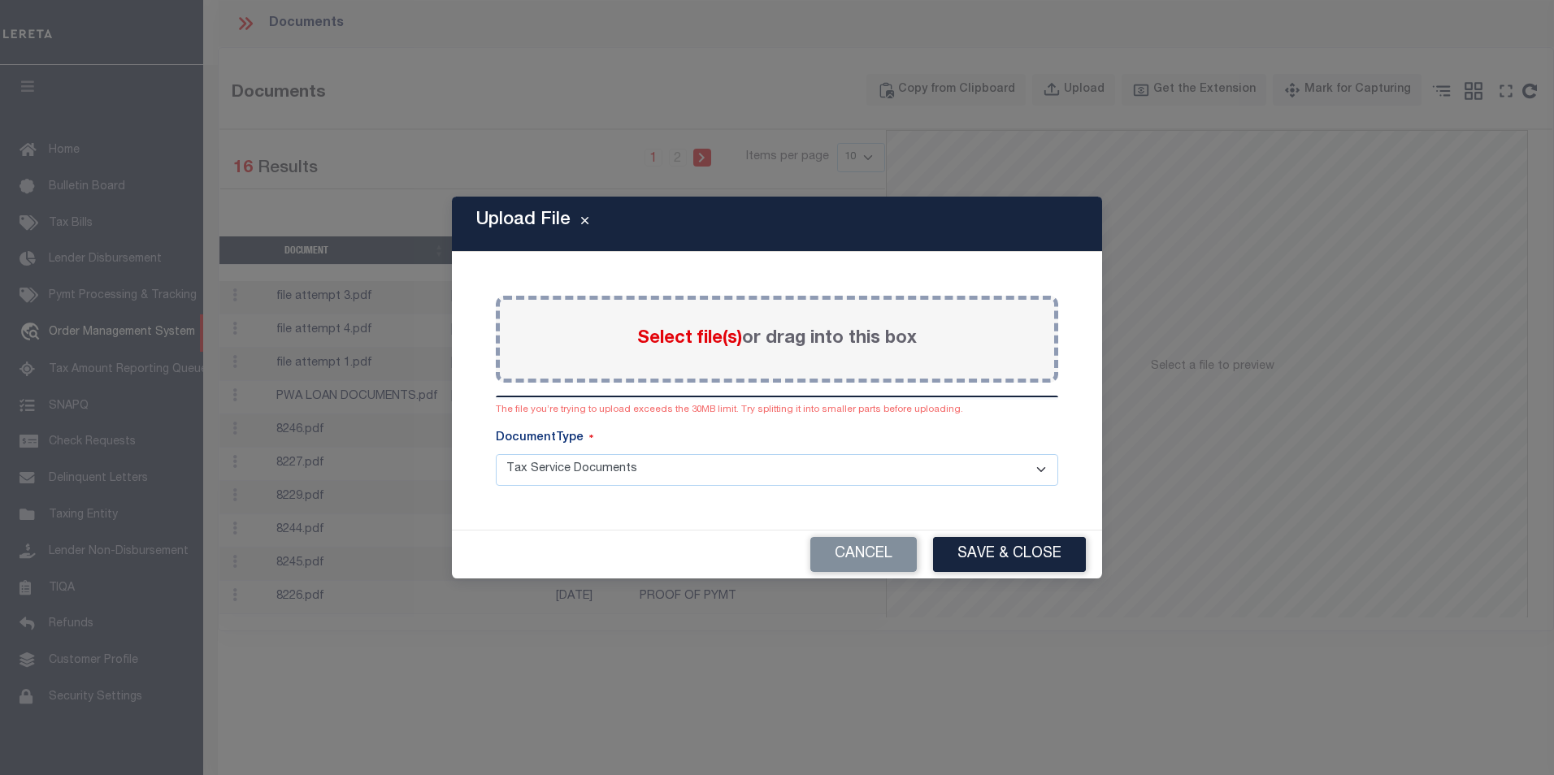
click at [683, 341] on span "Select file(s)" at bounding box center [689, 339] width 105 height 18
click at [0, 0] on input "Select file(s) or drag into this box" at bounding box center [0, 0] width 0 height 0
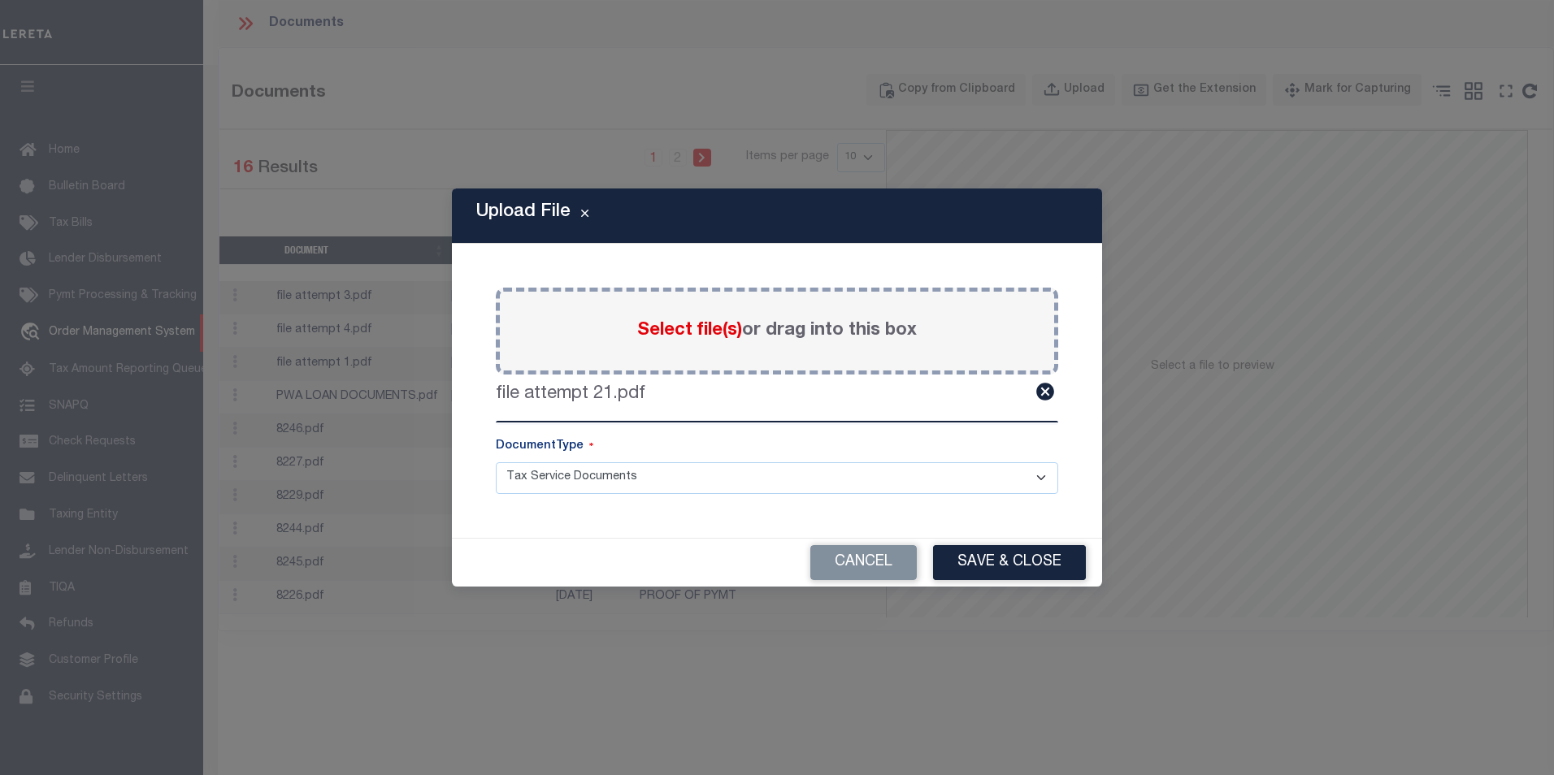
click at [1005, 584] on div "Cancel Save & Close" at bounding box center [777, 563] width 650 height 48
click at [1001, 568] on button "Save & Close" at bounding box center [1009, 562] width 153 height 35
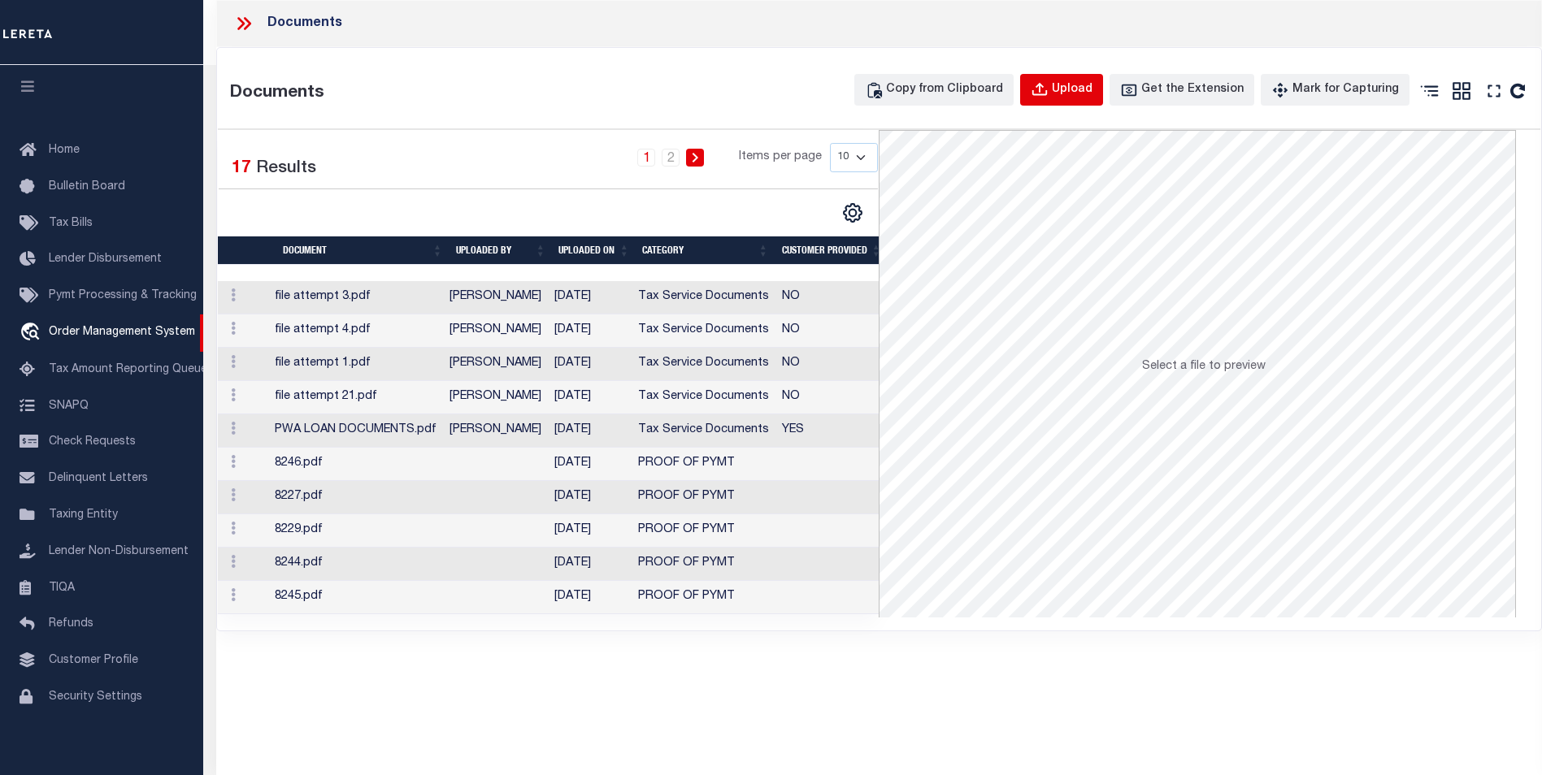
drag, startPoint x: 1096, startPoint y: 70, endPoint x: 1096, endPoint y: 87, distance: 17.1
click at [1096, 70] on div "Documents Copy from Clipboard Upload Get the Extension Mark for Capturing Got i…" at bounding box center [879, 339] width 1324 height 583
click at [1092, 89] on div "Upload" at bounding box center [1072, 90] width 41 height 18
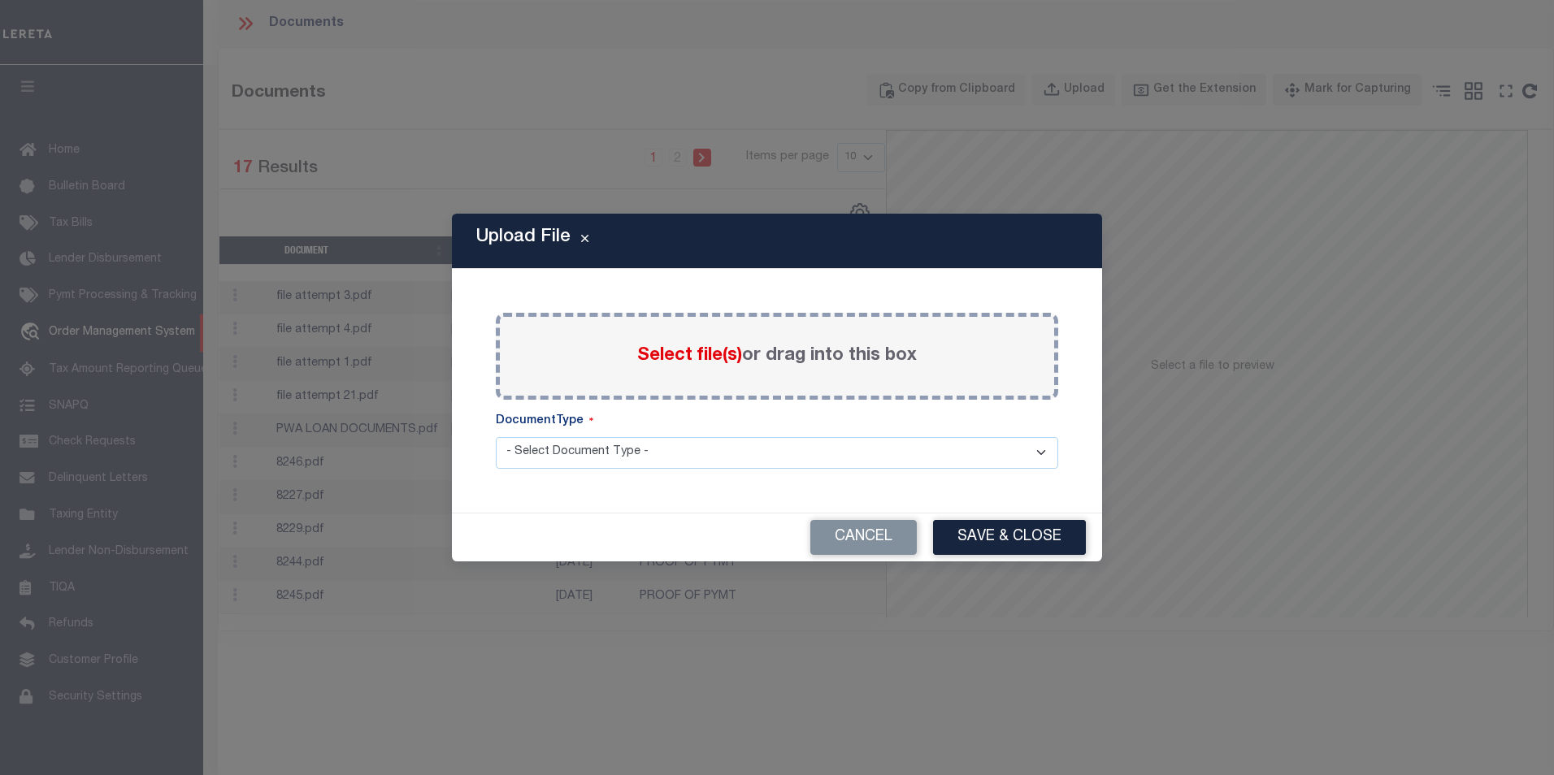
drag, startPoint x: 740, startPoint y: 336, endPoint x: 730, endPoint y: 349, distance: 16.8
click at [740, 336] on div "Select file(s) or drag into this box" at bounding box center [777, 356] width 562 height 87
click at [720, 360] on span "Select file(s)" at bounding box center [689, 356] width 105 height 18
click at [0, 0] on input "Select file(s) or drag into this box" at bounding box center [0, 0] width 0 height 0
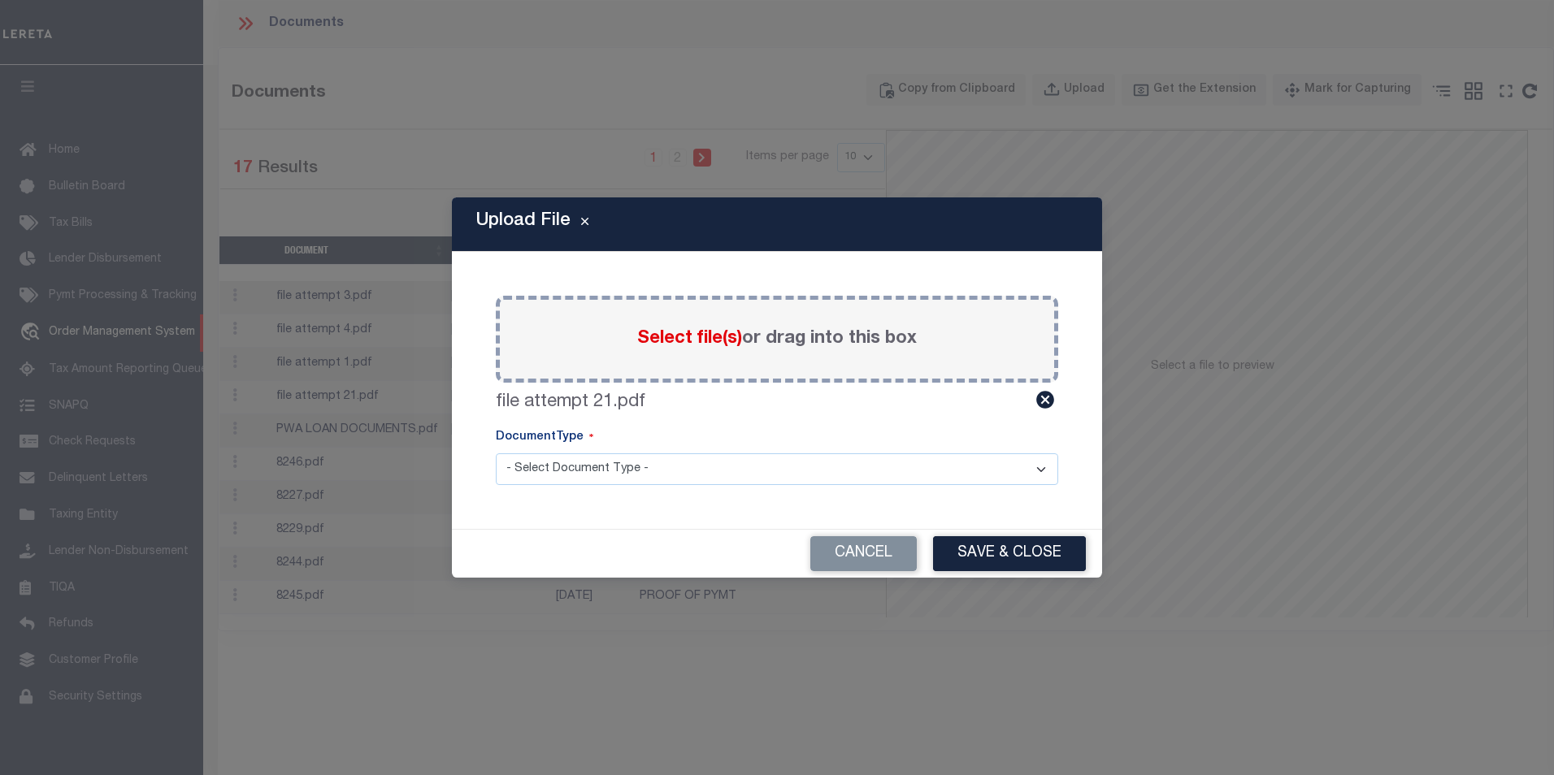
drag, startPoint x: 907, startPoint y: 477, endPoint x: 899, endPoint y: 484, distance: 10.9
click at [907, 477] on select "- Select Document Type - Tax Service Documents" at bounding box center [777, 469] width 562 height 32
select select "TAX"
click at [496, 453] on select "- Select Document Type - Tax Service Documents" at bounding box center [777, 469] width 562 height 32
click at [1020, 553] on button "Save & Close" at bounding box center [1009, 553] width 153 height 35
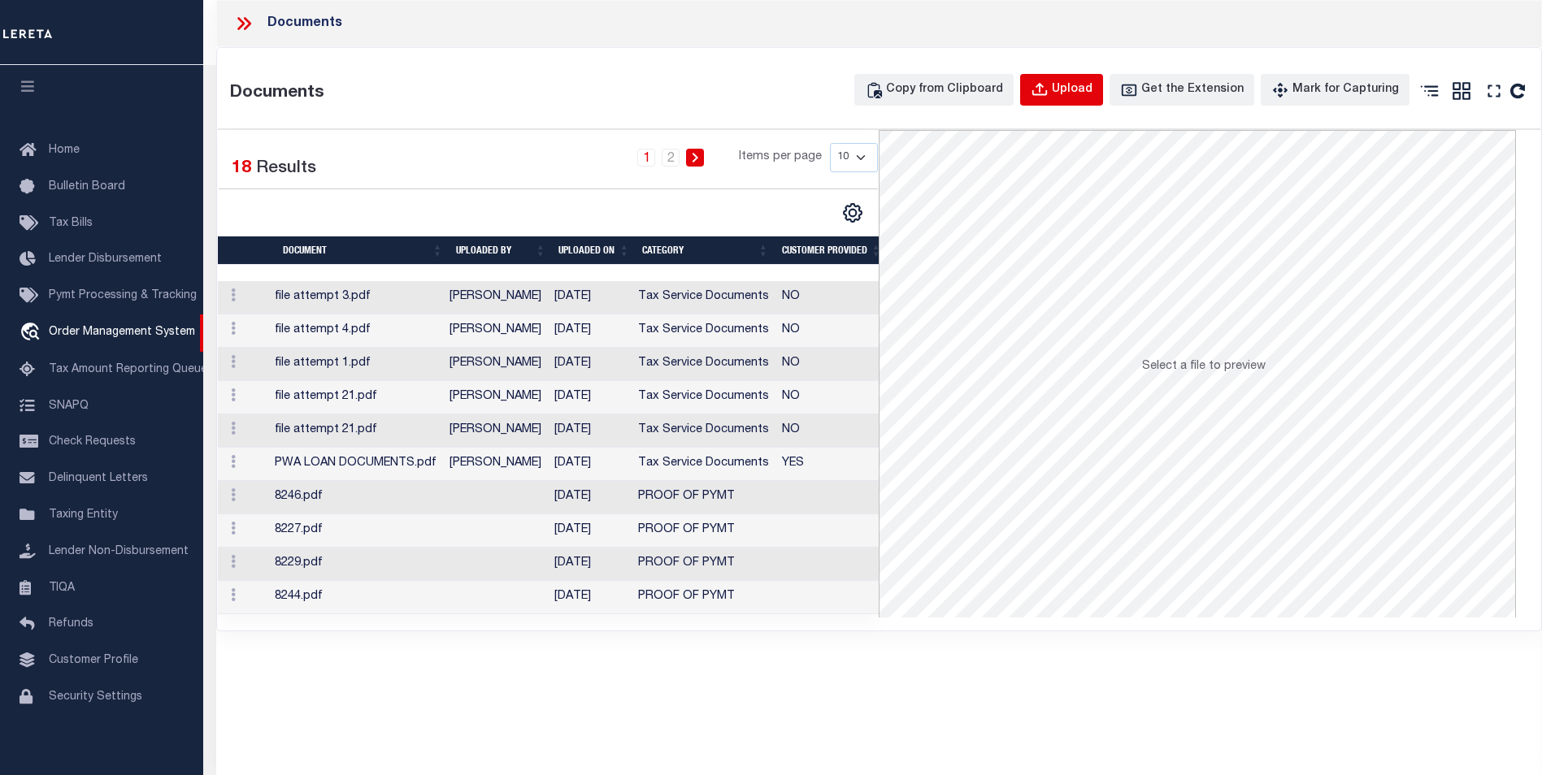
click at [1092, 87] on div "Upload" at bounding box center [1072, 90] width 41 height 18
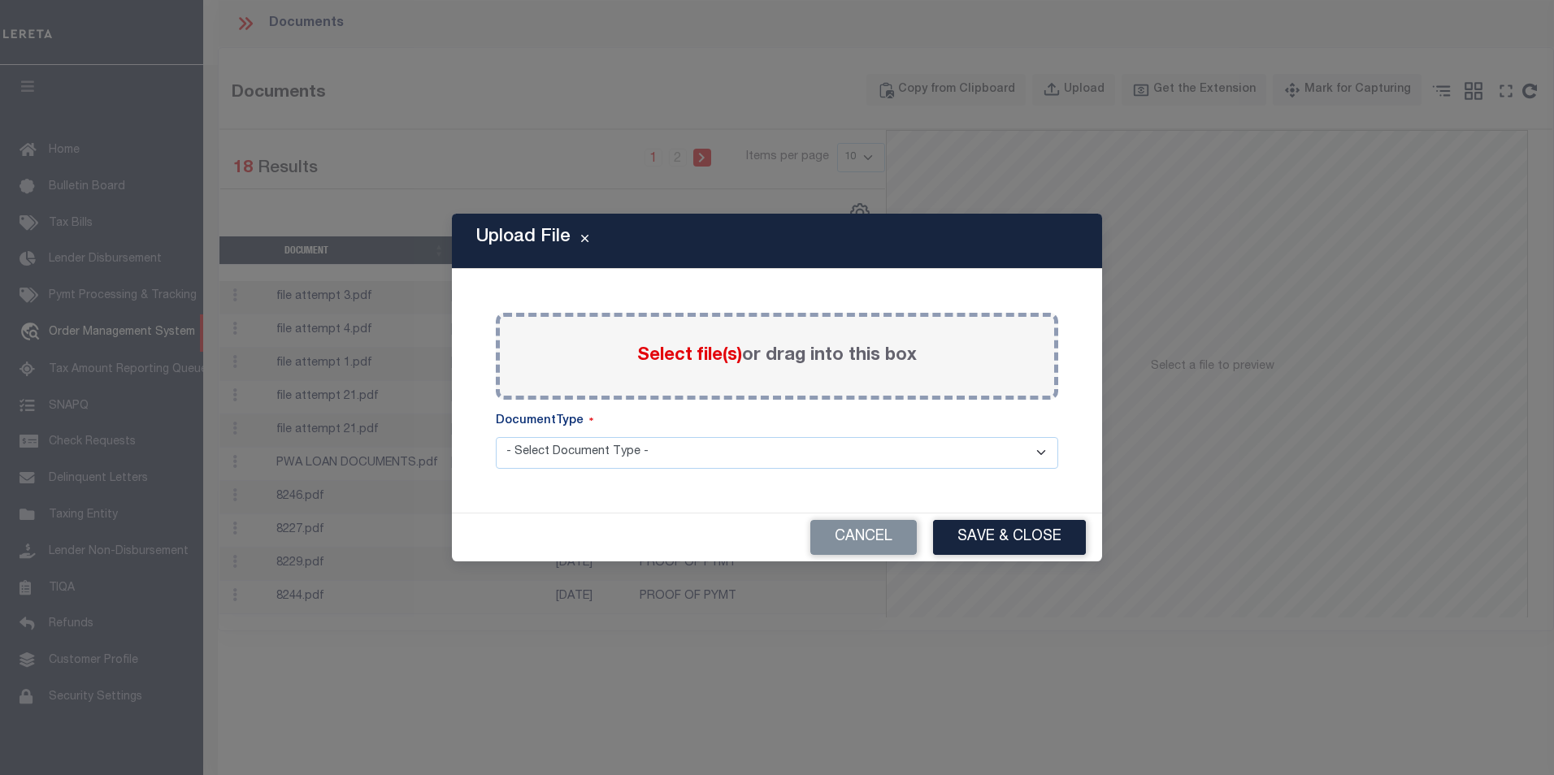
click at [699, 341] on div "Select file(s) or drag into this box" at bounding box center [777, 356] width 562 height 87
click at [693, 354] on span "Select file(s)" at bounding box center [689, 356] width 105 height 18
click at [0, 0] on input "Select file(s) or drag into this box" at bounding box center [0, 0] width 0 height 0
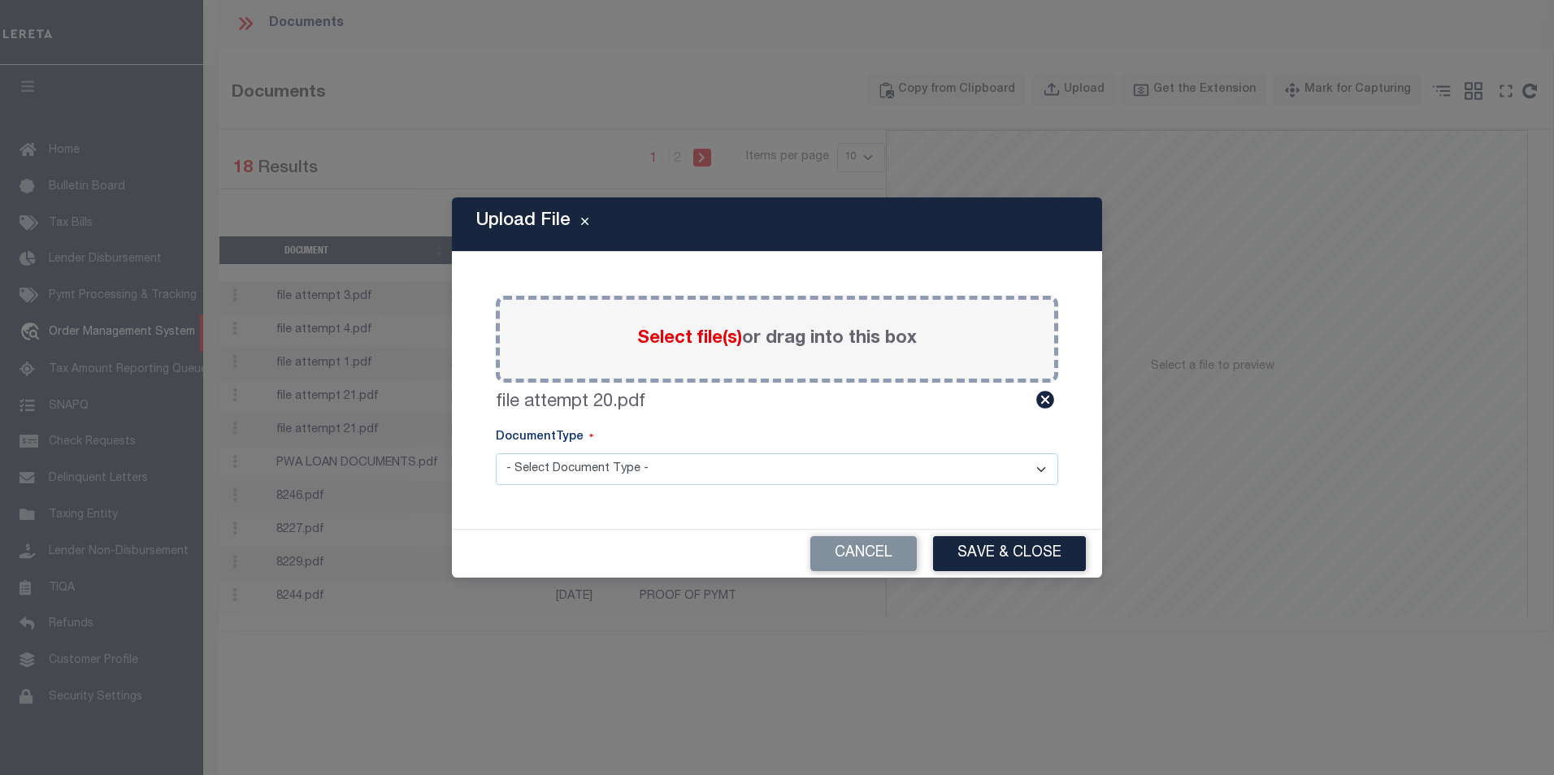
click at [892, 462] on select "- Select Document Type - Tax Service Documents" at bounding box center [777, 469] width 562 height 32
select select "TAX"
click at [496, 453] on select "- Select Document Type - Tax Service Documents" at bounding box center [777, 469] width 562 height 32
click at [978, 564] on button "Save & Close" at bounding box center [1009, 553] width 153 height 35
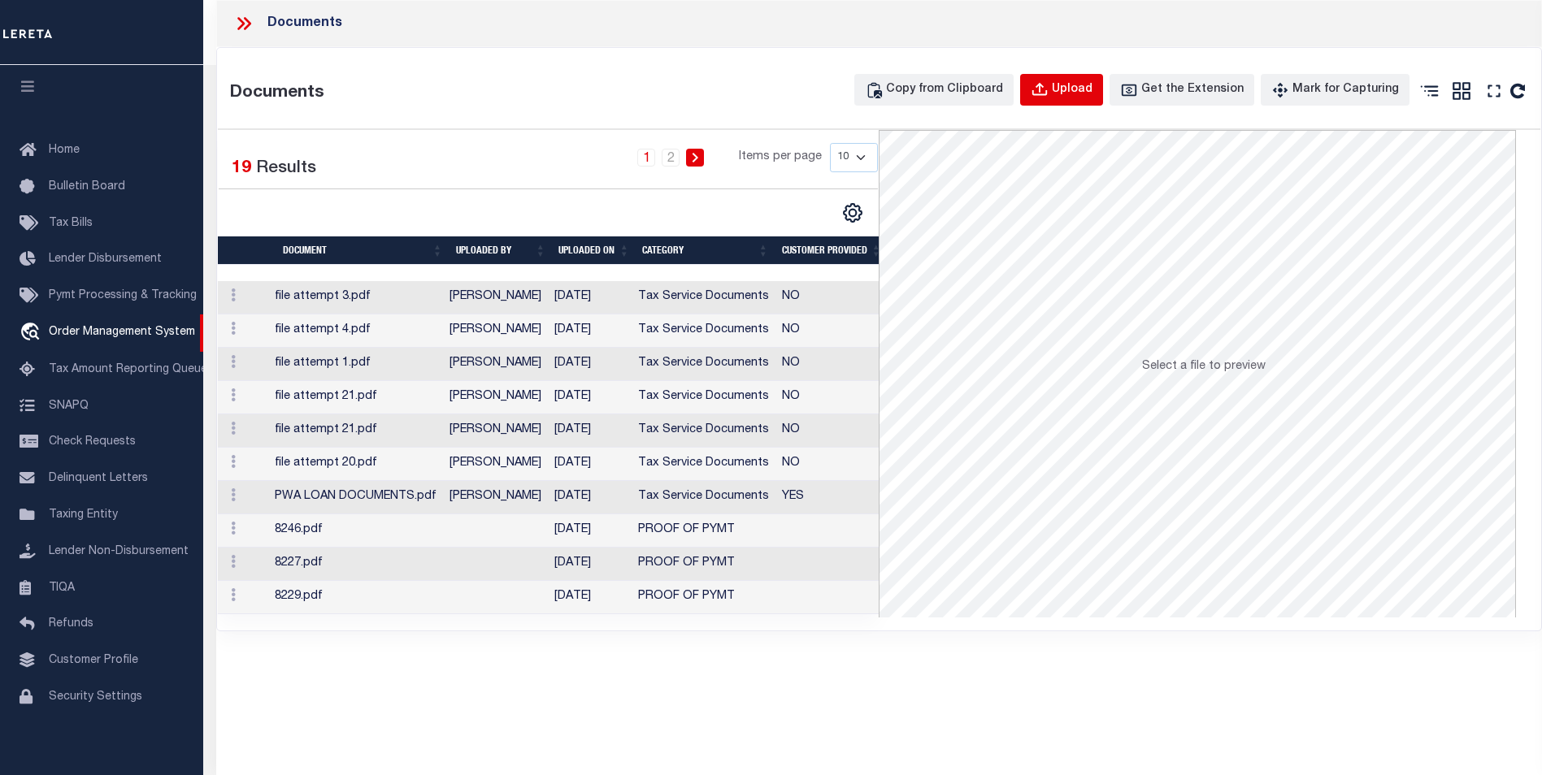
click at [1072, 100] on button "Upload" at bounding box center [1061, 90] width 83 height 32
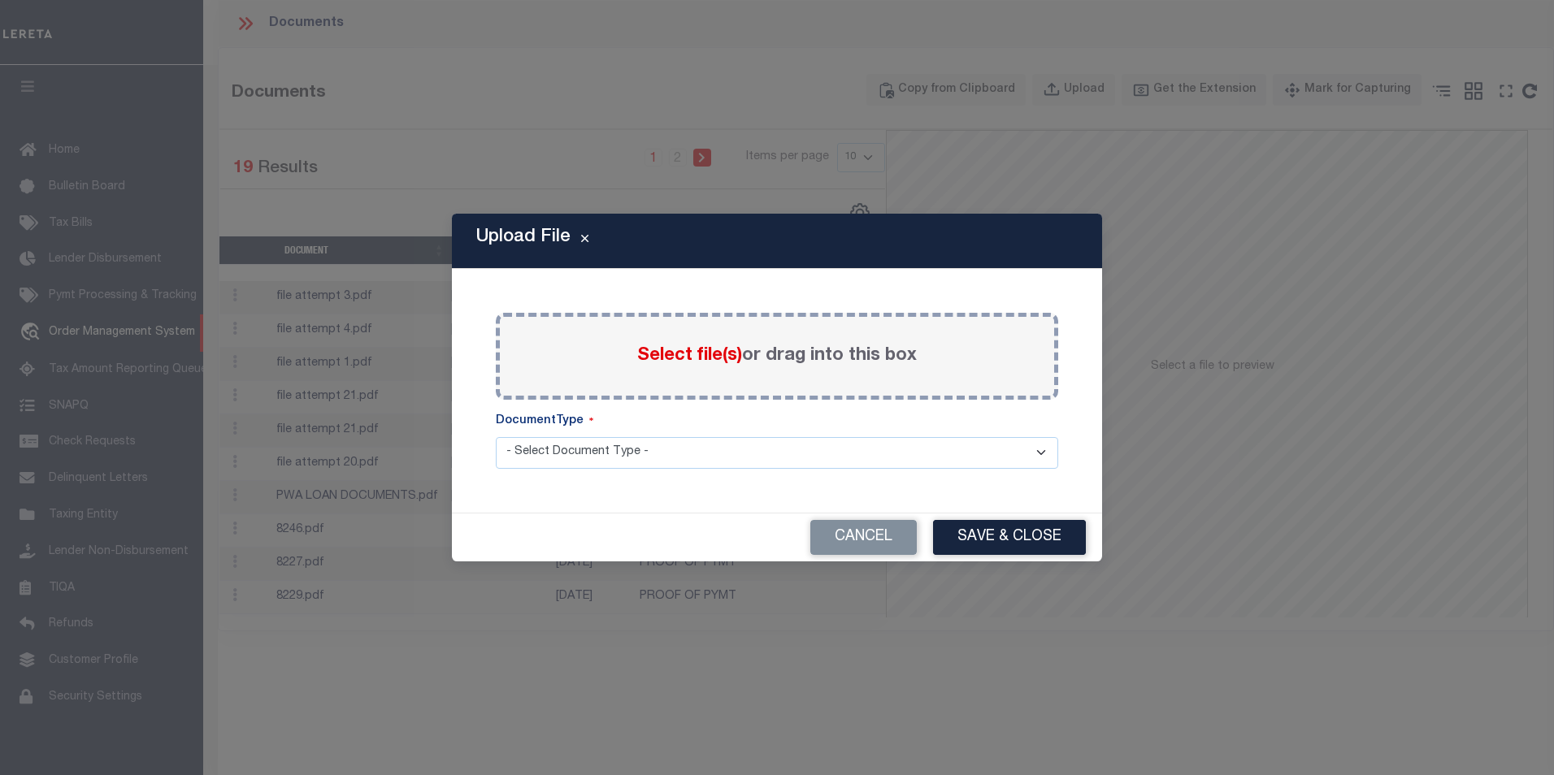
click at [763, 304] on div "Paste copied image or file into this box Select file(s) or drag into this box f…" at bounding box center [776, 391] width 611 height 205
click at [714, 354] on span "Select file(s)" at bounding box center [689, 356] width 105 height 18
click at [0, 0] on input "Select file(s) or drag into this box" at bounding box center [0, 0] width 0 height 0
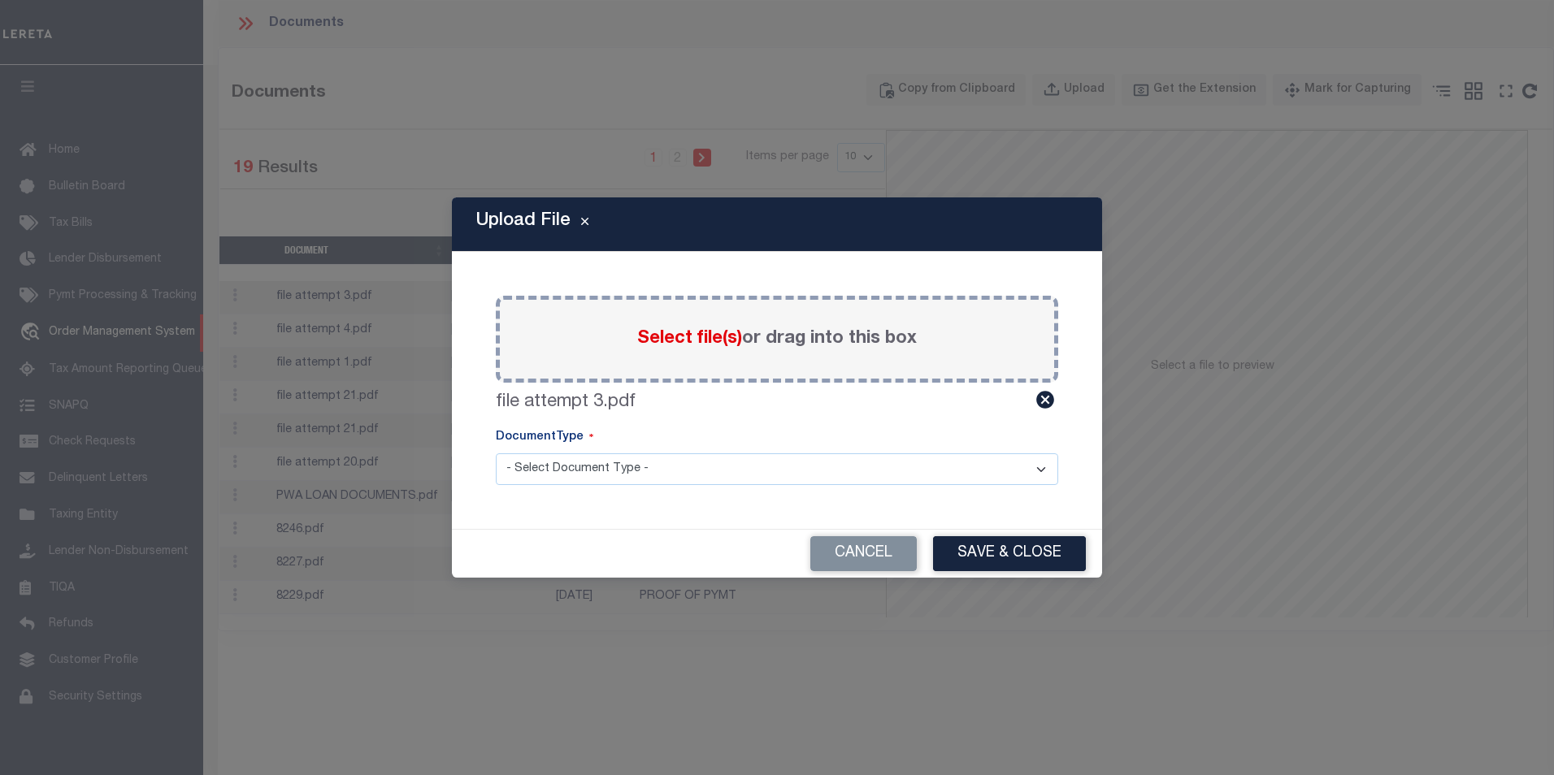
drag, startPoint x: 666, startPoint y: 455, endPoint x: 667, endPoint y: 481, distance: 26.0
click at [666, 455] on select "- Select Document Type - Tax Service Documents" at bounding box center [777, 469] width 562 height 32
select select "TAX"
click at [496, 453] on select "- Select Document Type - Tax Service Documents" at bounding box center [777, 469] width 562 height 32
drag, startPoint x: 975, startPoint y: 549, endPoint x: 987, endPoint y: 552, distance: 12.6
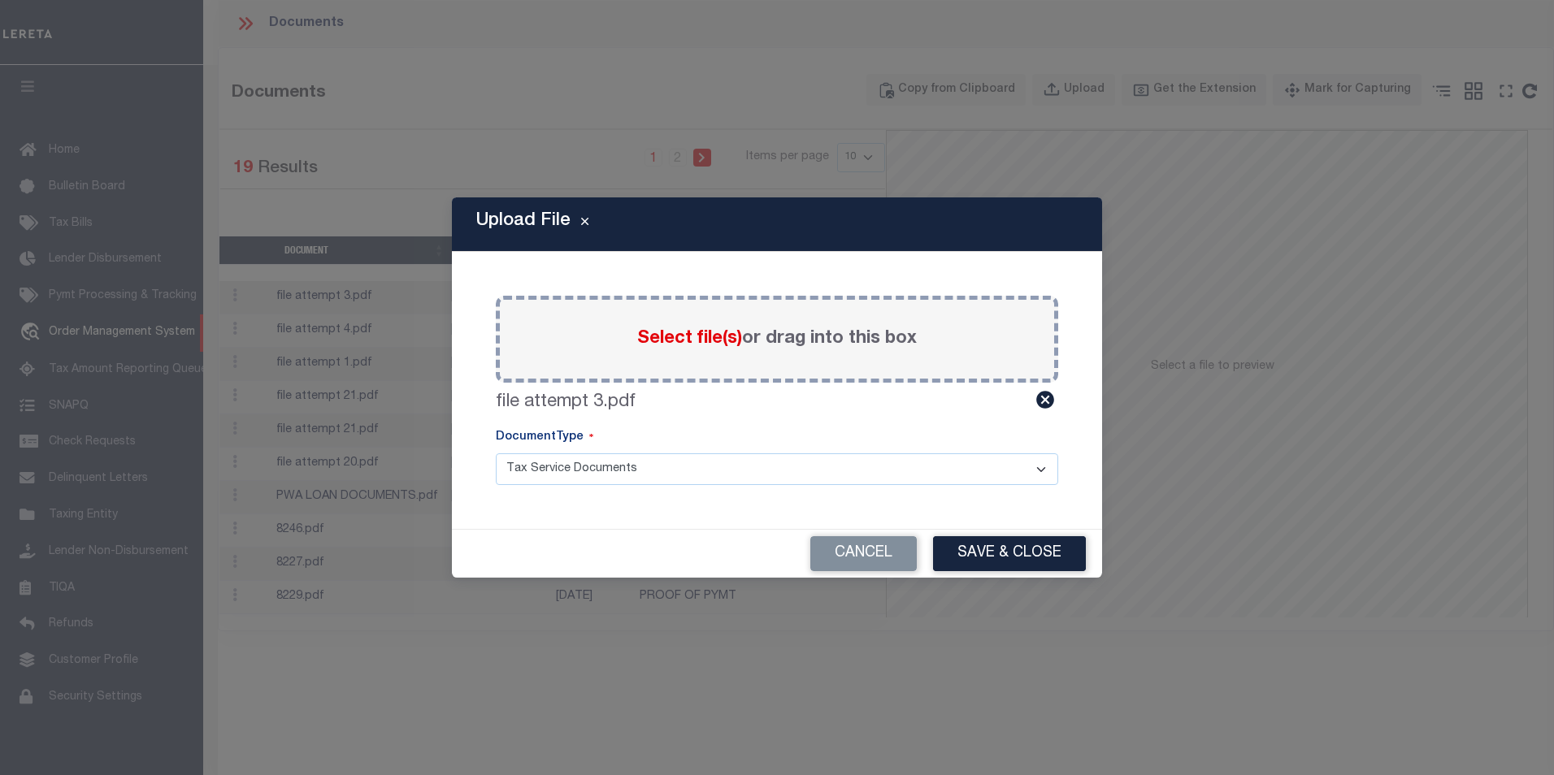
click at [981, 550] on button "Save & Close" at bounding box center [1009, 553] width 153 height 35
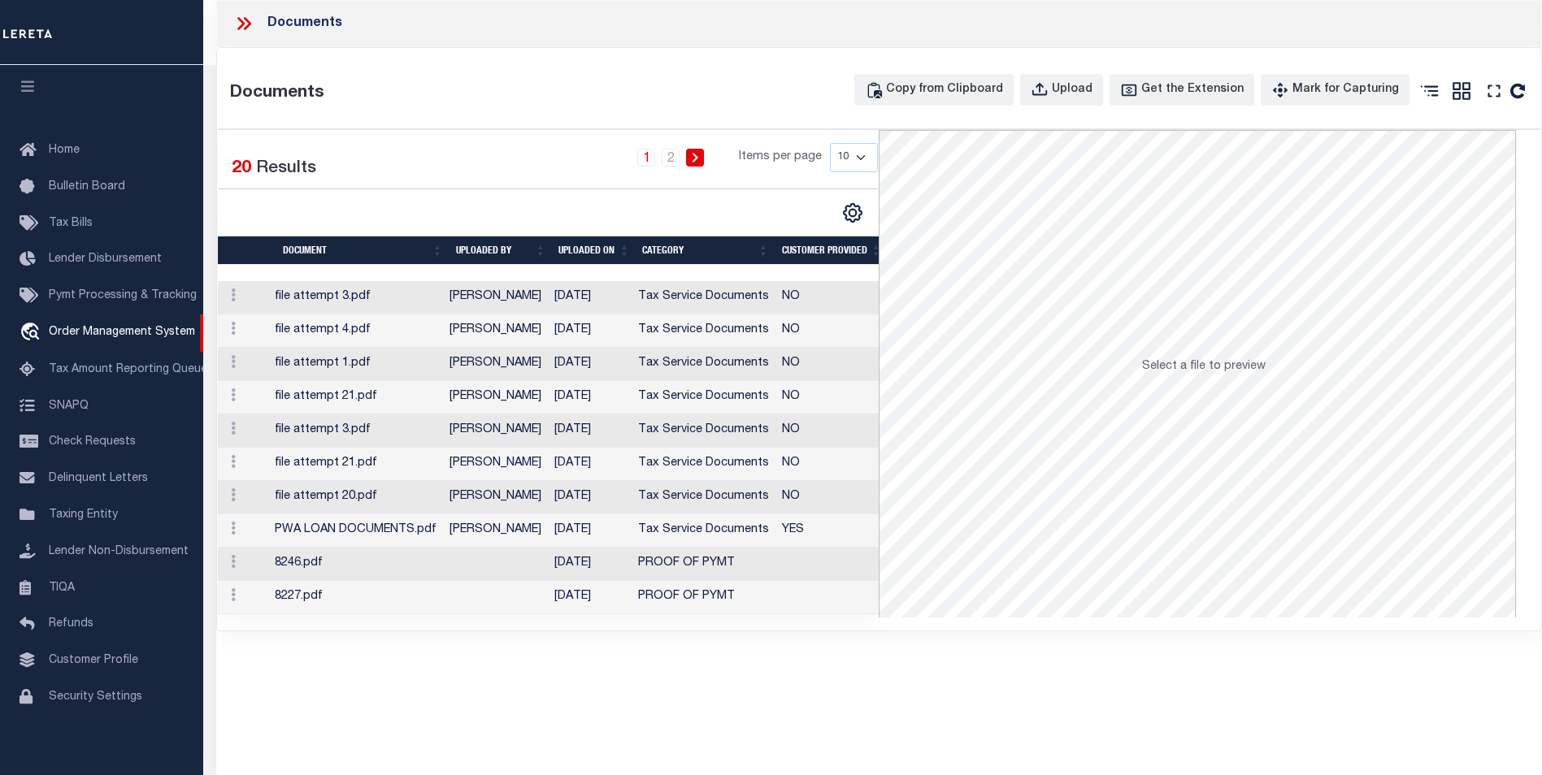
click at [854, 470] on td "NO" at bounding box center [831, 464] width 113 height 33
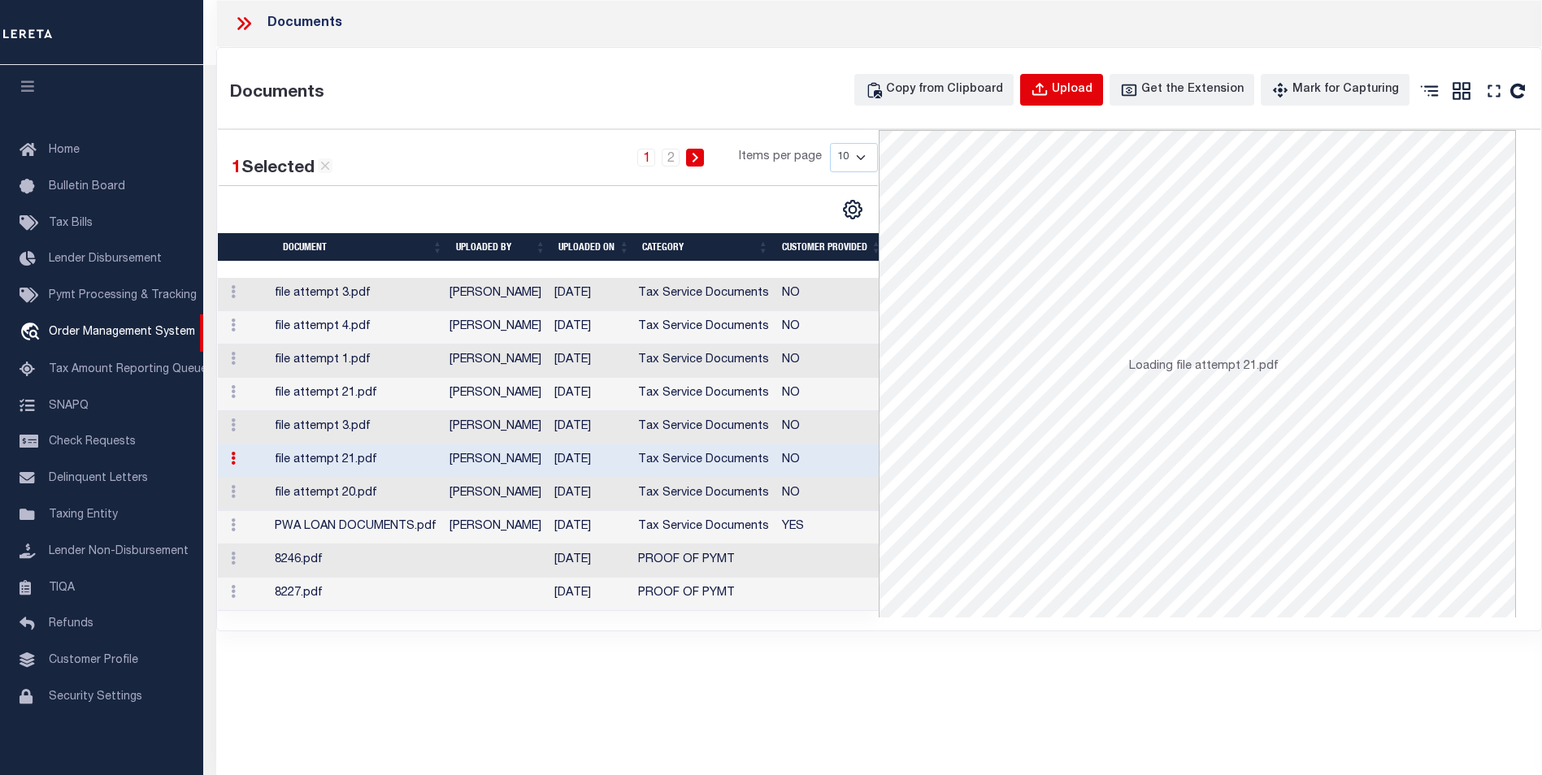
click at [1083, 89] on div "Upload" at bounding box center [1072, 90] width 41 height 18
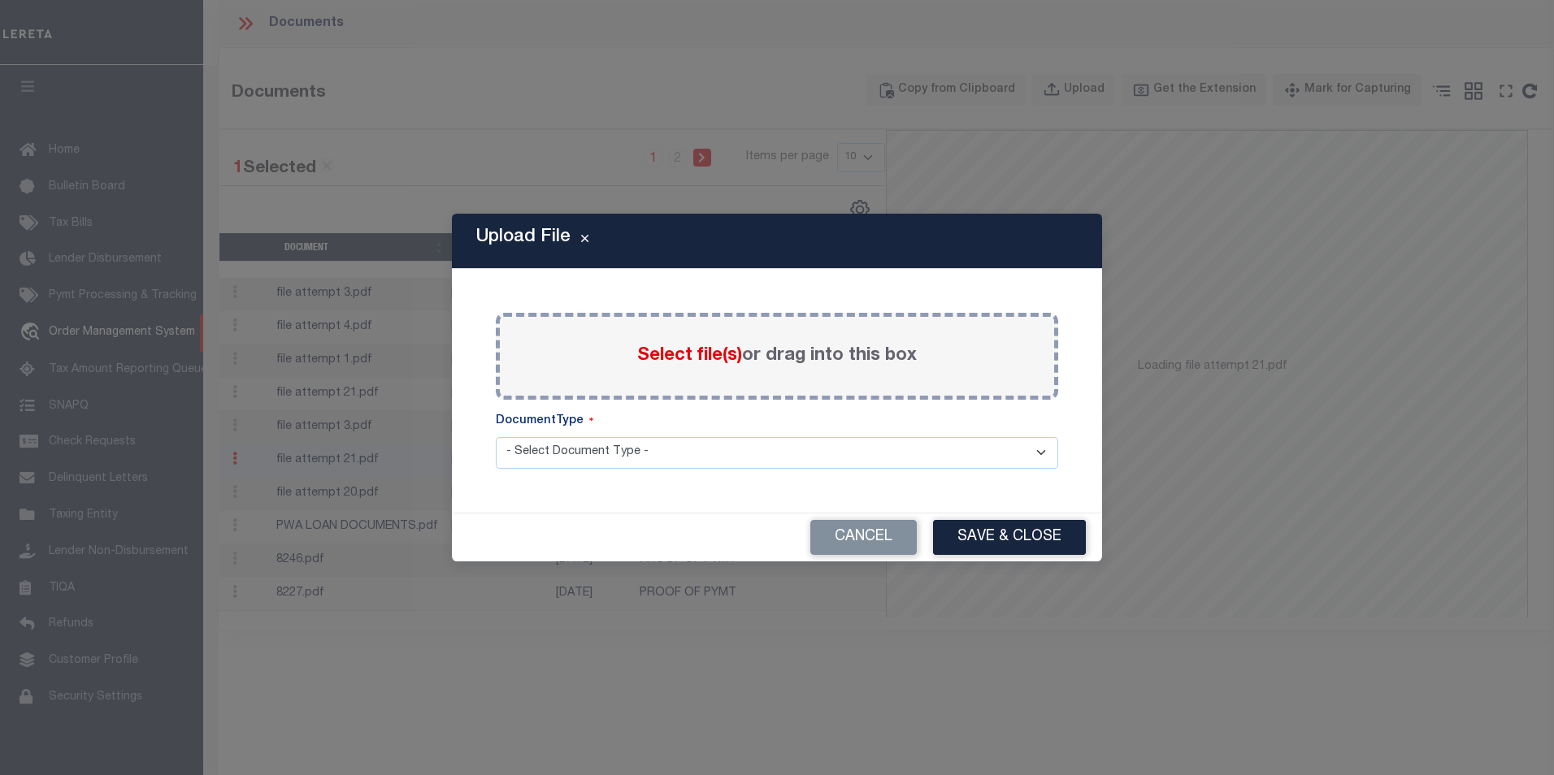
click at [700, 376] on div "Select file(s) or drag into this box" at bounding box center [777, 356] width 562 height 87
click at [635, 362] on div "Select file(s) or drag into this box" at bounding box center [777, 356] width 562 height 87
click at [654, 359] on span "Select file(s)" at bounding box center [689, 356] width 105 height 18
click at [0, 0] on input "Select file(s) or drag into this box" at bounding box center [0, 0] width 0 height 0
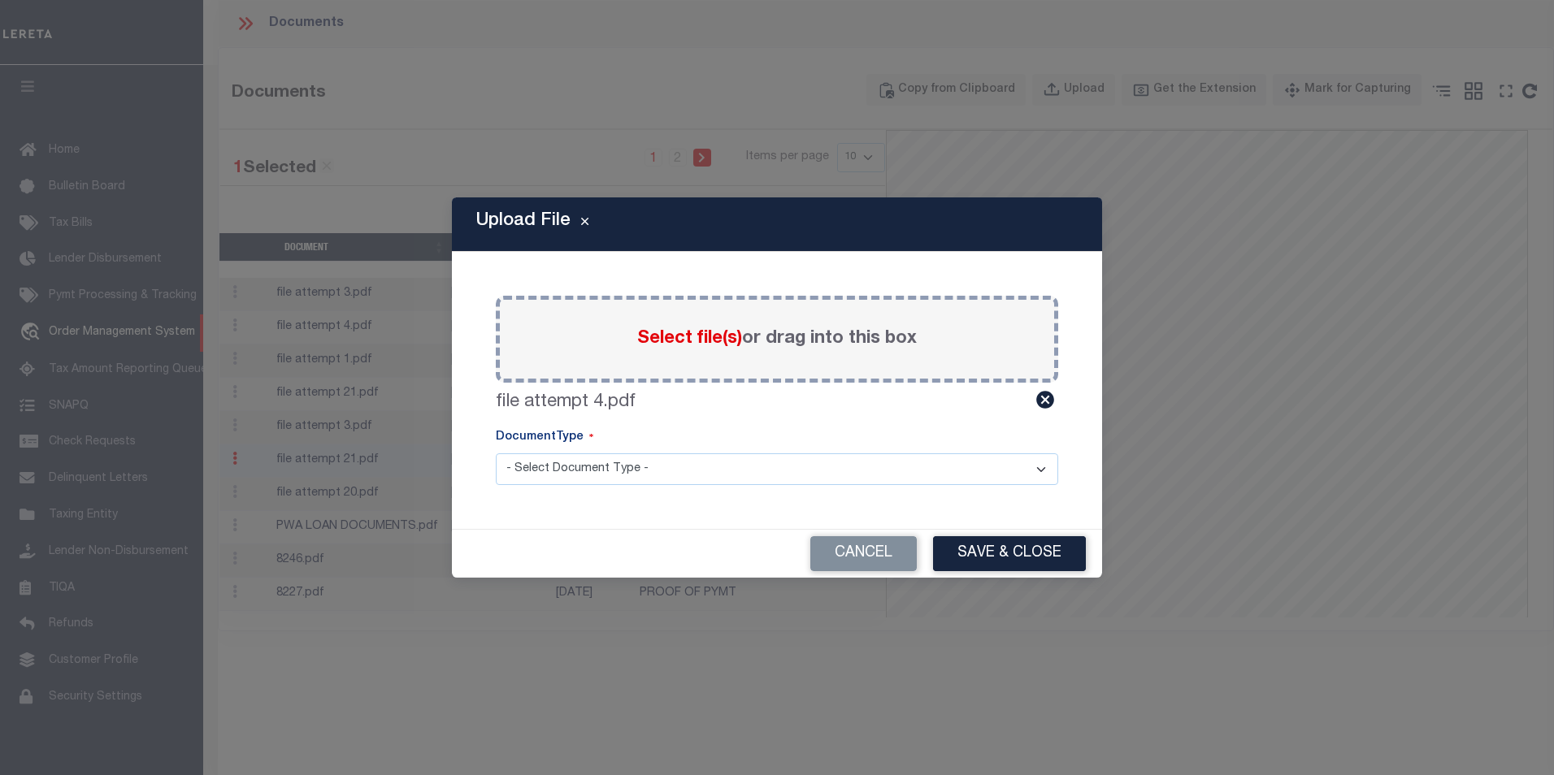
click at [649, 471] on select "- Select Document Type - Tax Service Documents" at bounding box center [777, 469] width 562 height 32
select select "TAX"
click at [496, 453] on select "- Select Document Type - Tax Service Documents" at bounding box center [777, 469] width 562 height 32
click at [1028, 567] on button "Save & Close" at bounding box center [1009, 553] width 153 height 35
click at [1035, 558] on div "Cancel Save & Close" at bounding box center [777, 554] width 650 height 48
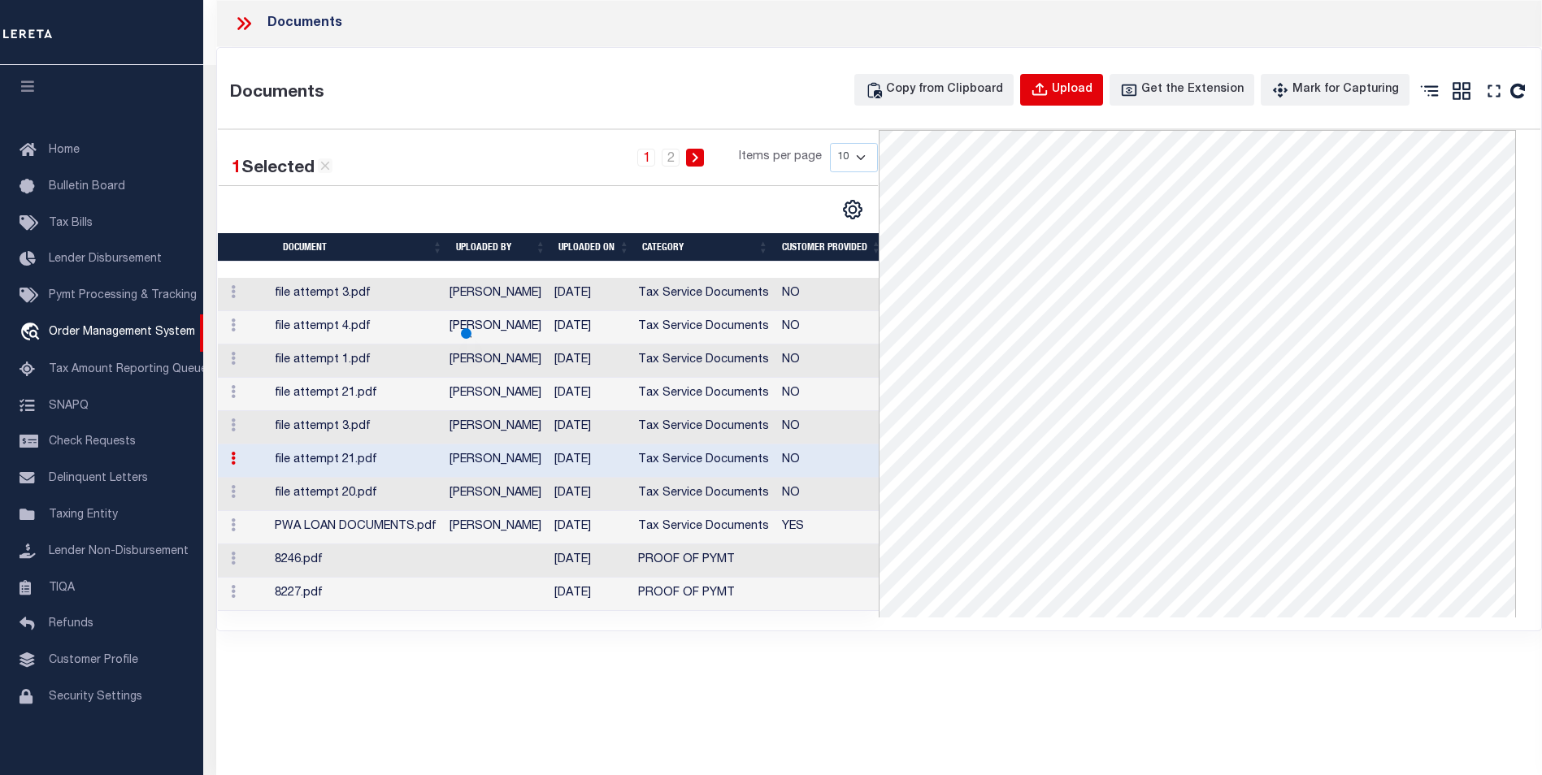
click at [1092, 85] on div "Upload" at bounding box center [1072, 90] width 41 height 18
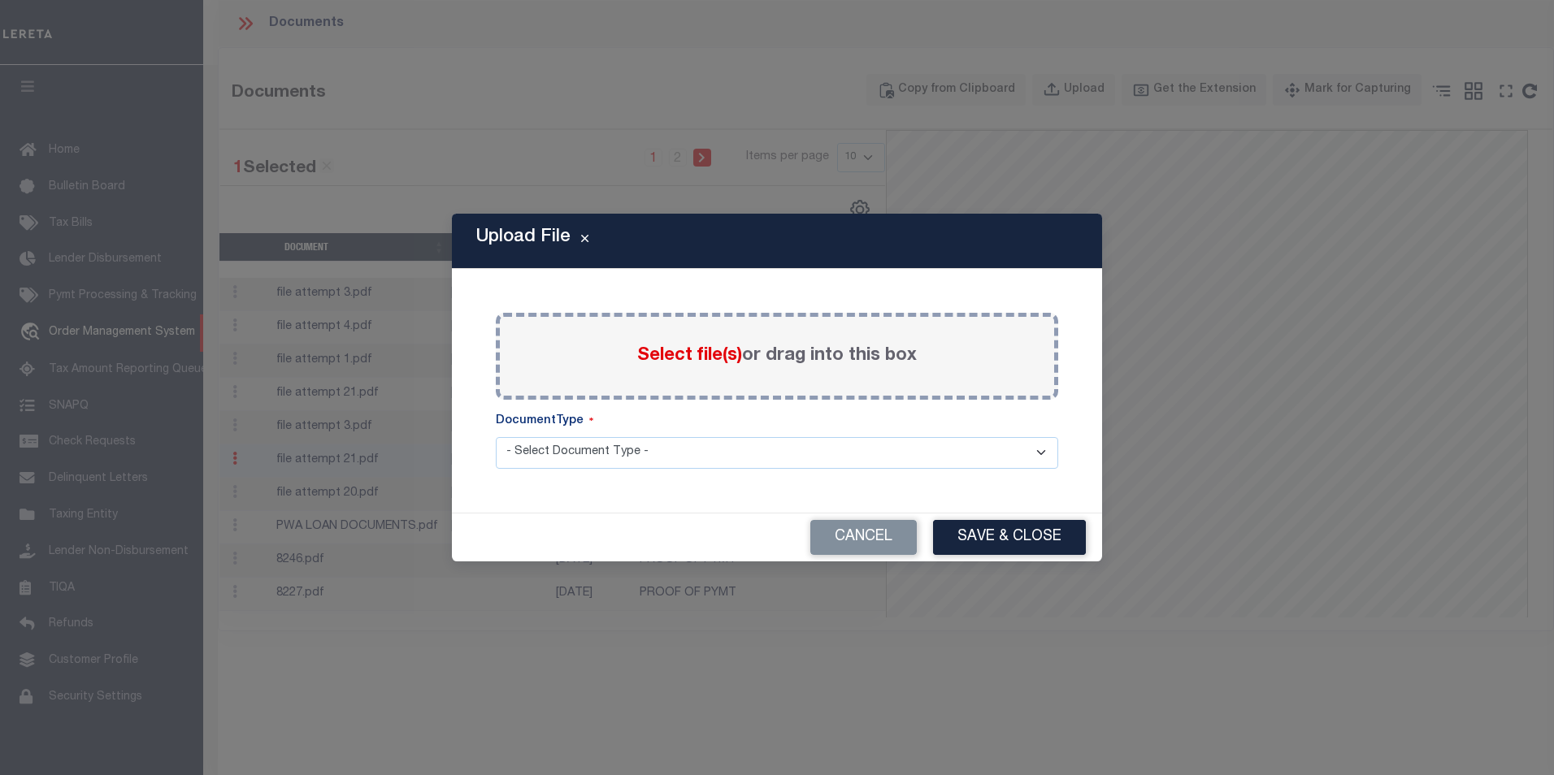
drag, startPoint x: 642, startPoint y: 454, endPoint x: 643, endPoint y: 469, distance: 14.7
click at [642, 454] on select "- Select Document Type - Tax Service Documents" at bounding box center [777, 453] width 562 height 32
select select "TAX"
click at [496, 437] on select "- Select Document Type - Tax Service Documents" at bounding box center [777, 453] width 562 height 32
click at [731, 358] on span "Select file(s)" at bounding box center [689, 356] width 105 height 18
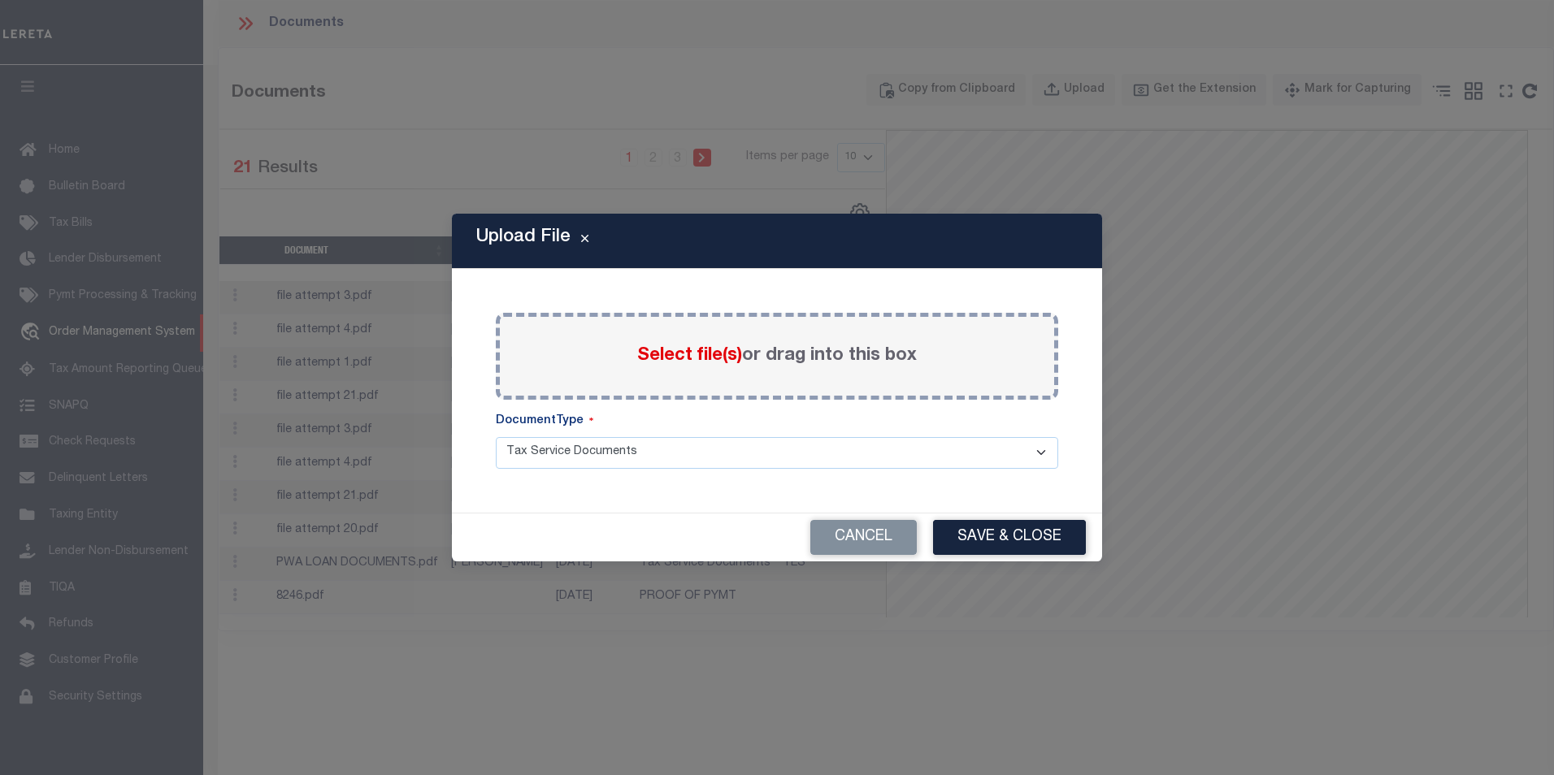
click at [0, 0] on input "Select file(s) or drag into this box" at bounding box center [0, 0] width 0 height 0
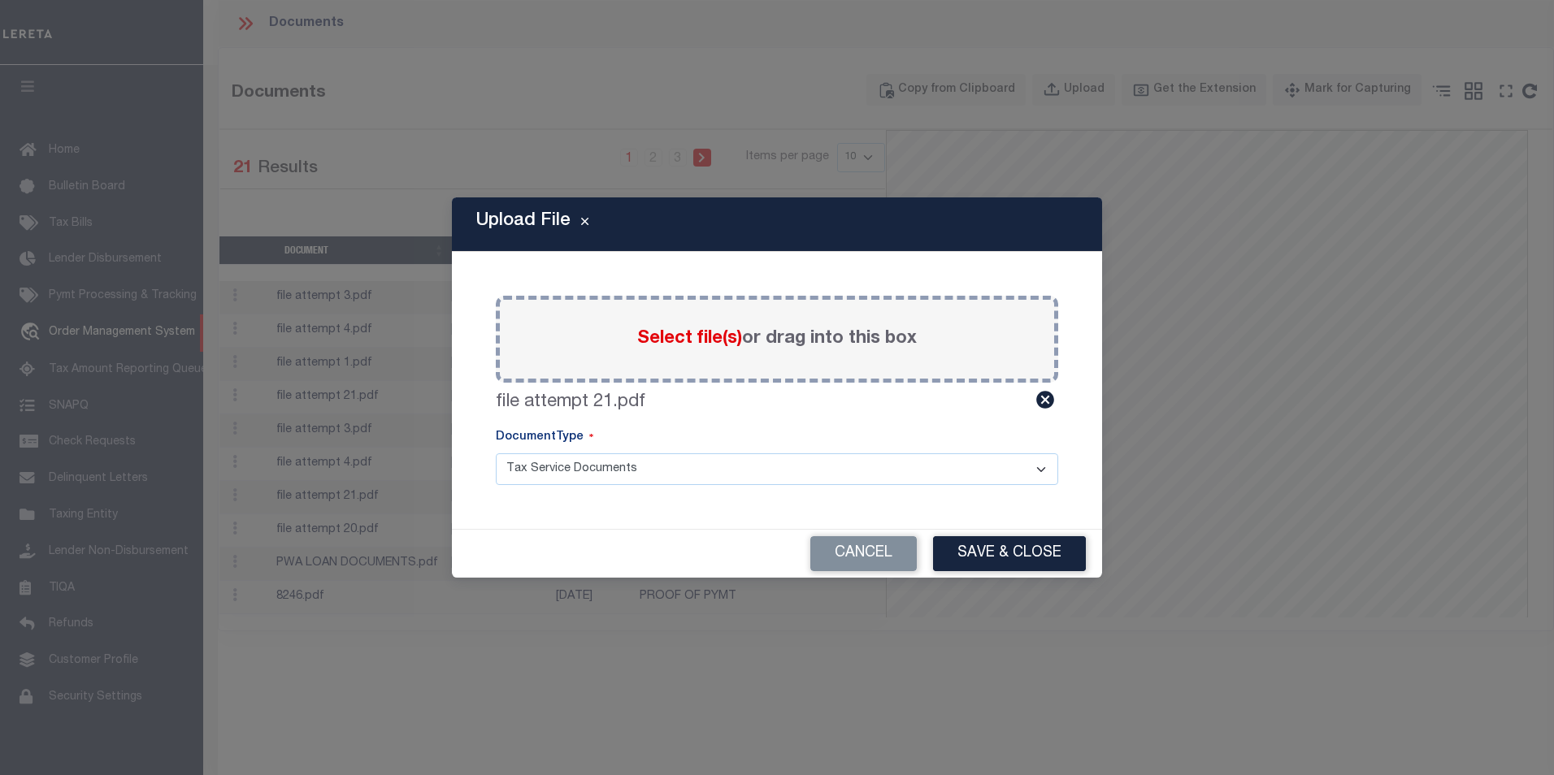
click at [970, 556] on button "Save & Close" at bounding box center [1009, 553] width 153 height 35
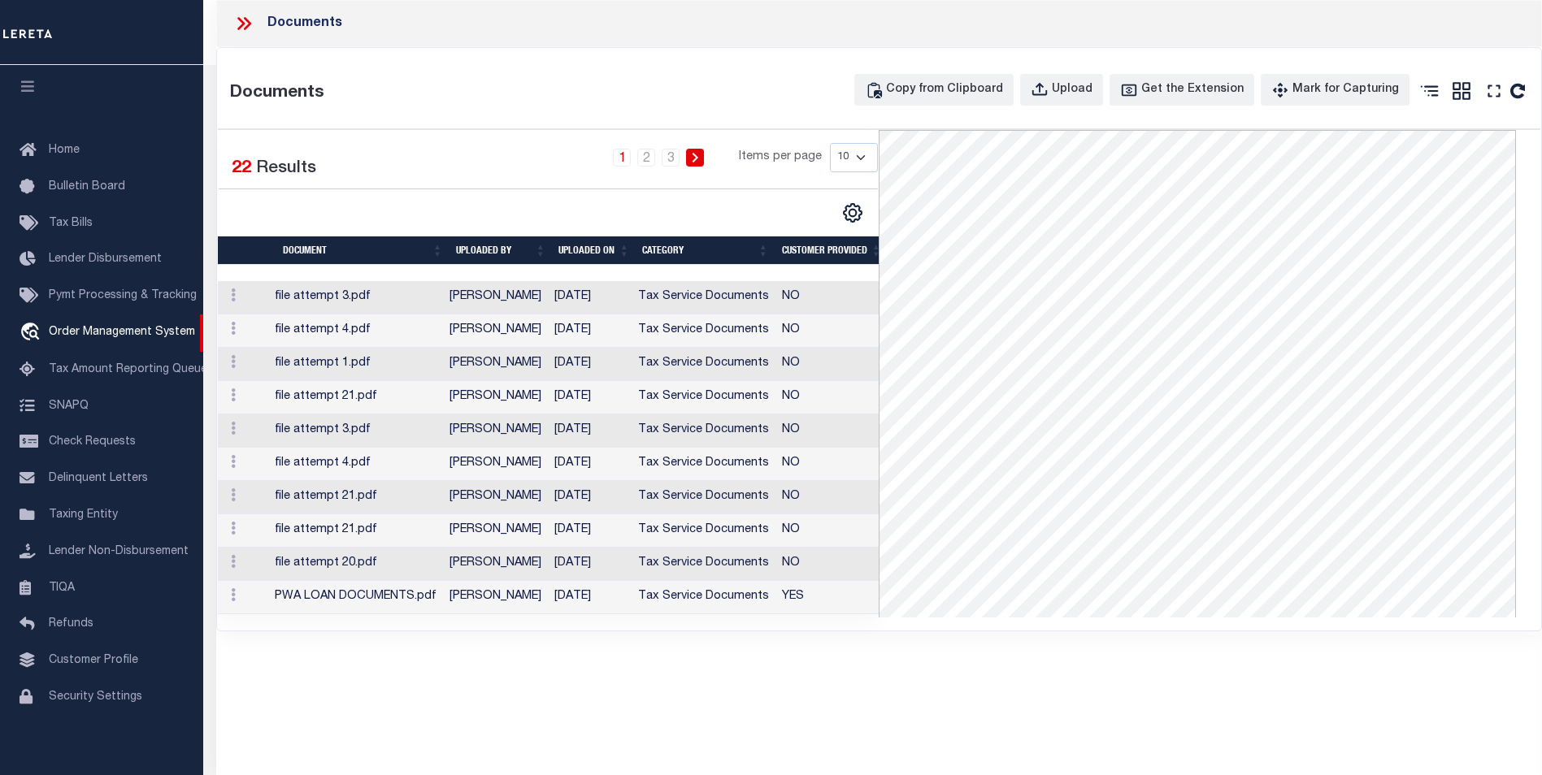
drag, startPoint x: 452, startPoint y: 122, endPoint x: 354, endPoint y: 62, distance: 114.6
click at [452, 121] on div "Documents Copy from Clipboard Upload Get the Extension Mark for Capturing Got i…" at bounding box center [879, 339] width 1324 height 583
click at [263, 29] on div at bounding box center [250, 23] width 34 height 21
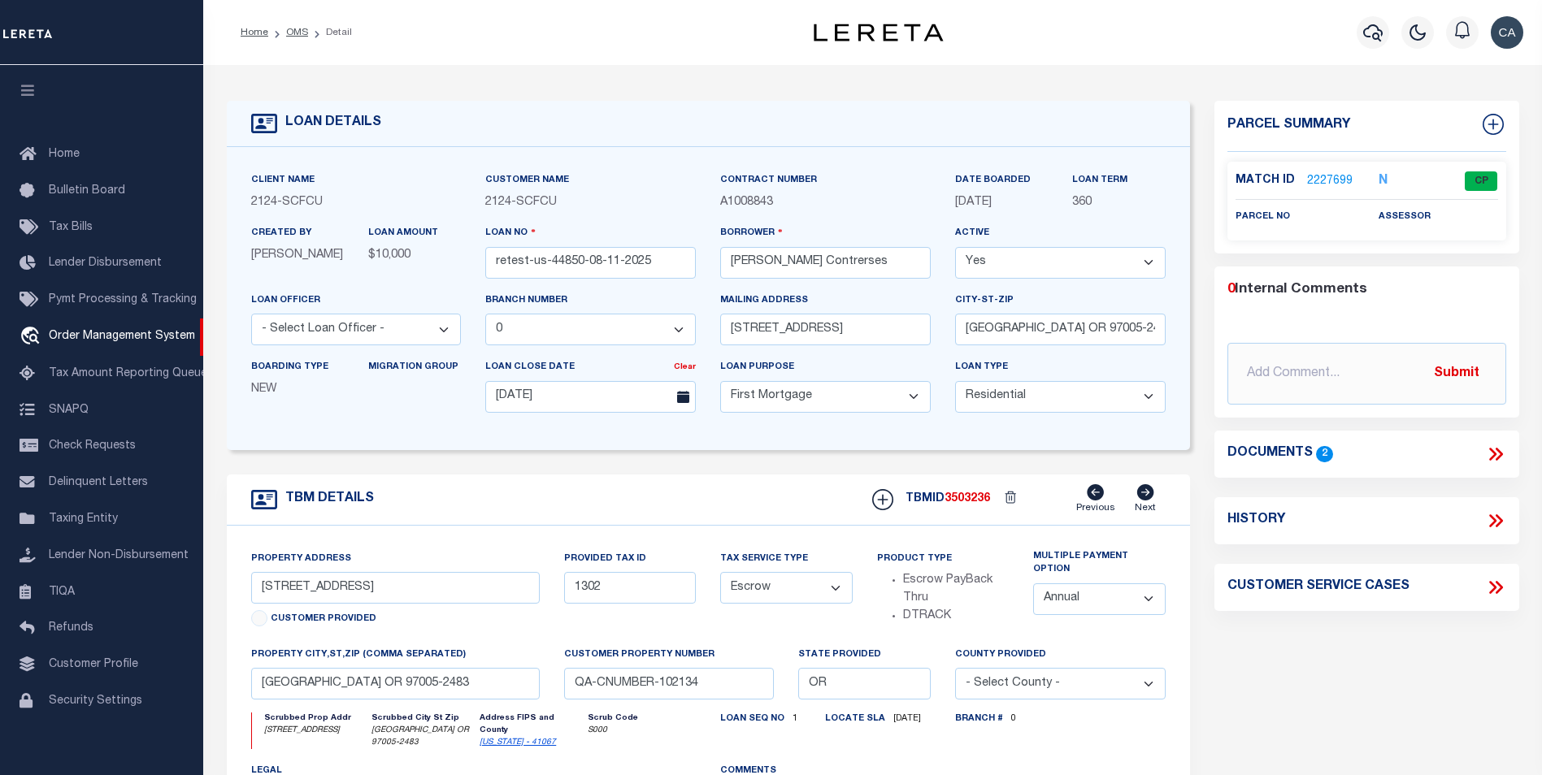
select select "25314"
select select "10"
select select "Escrow"
select select "1"
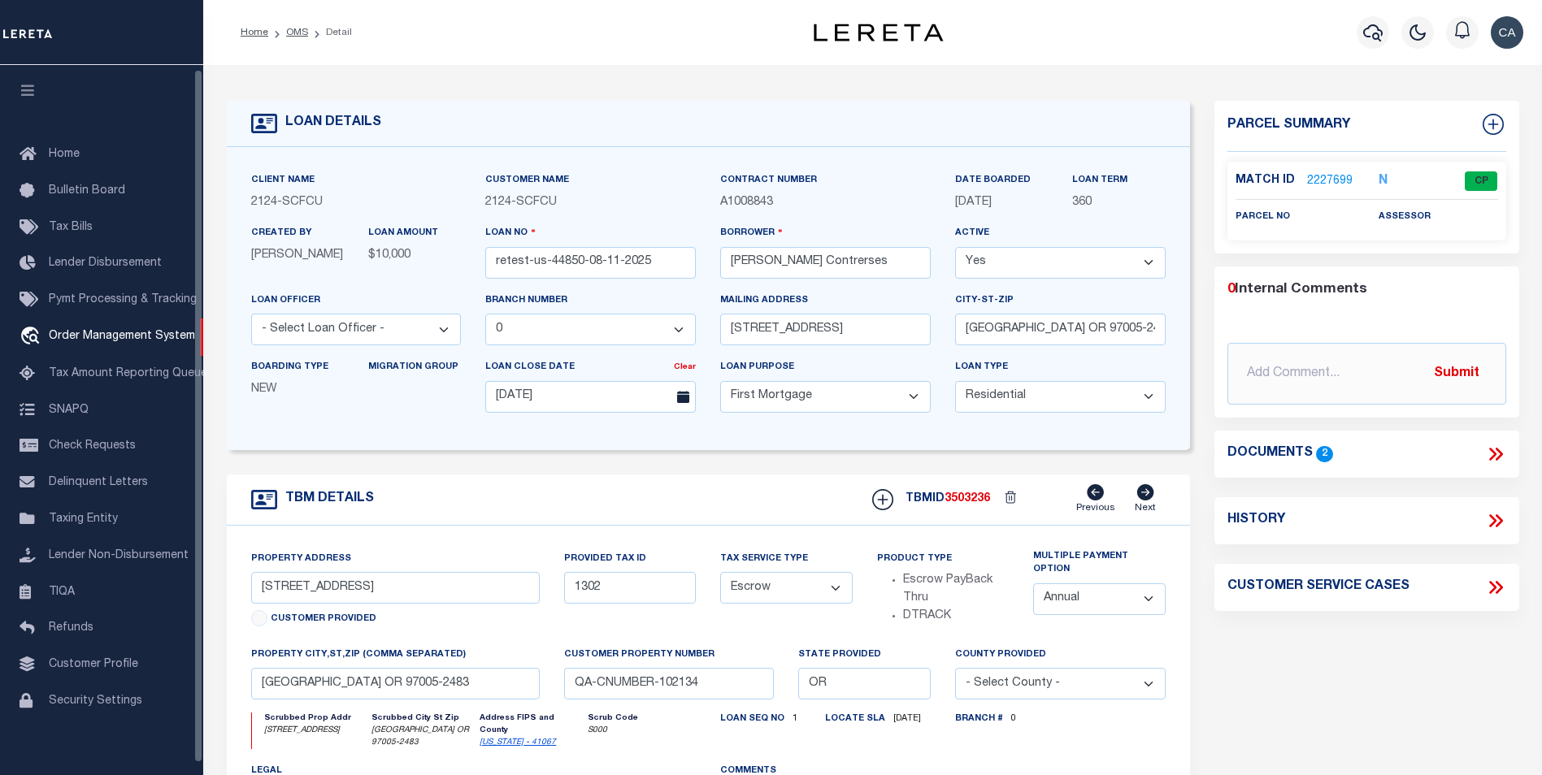
scroll to position [4, 0]
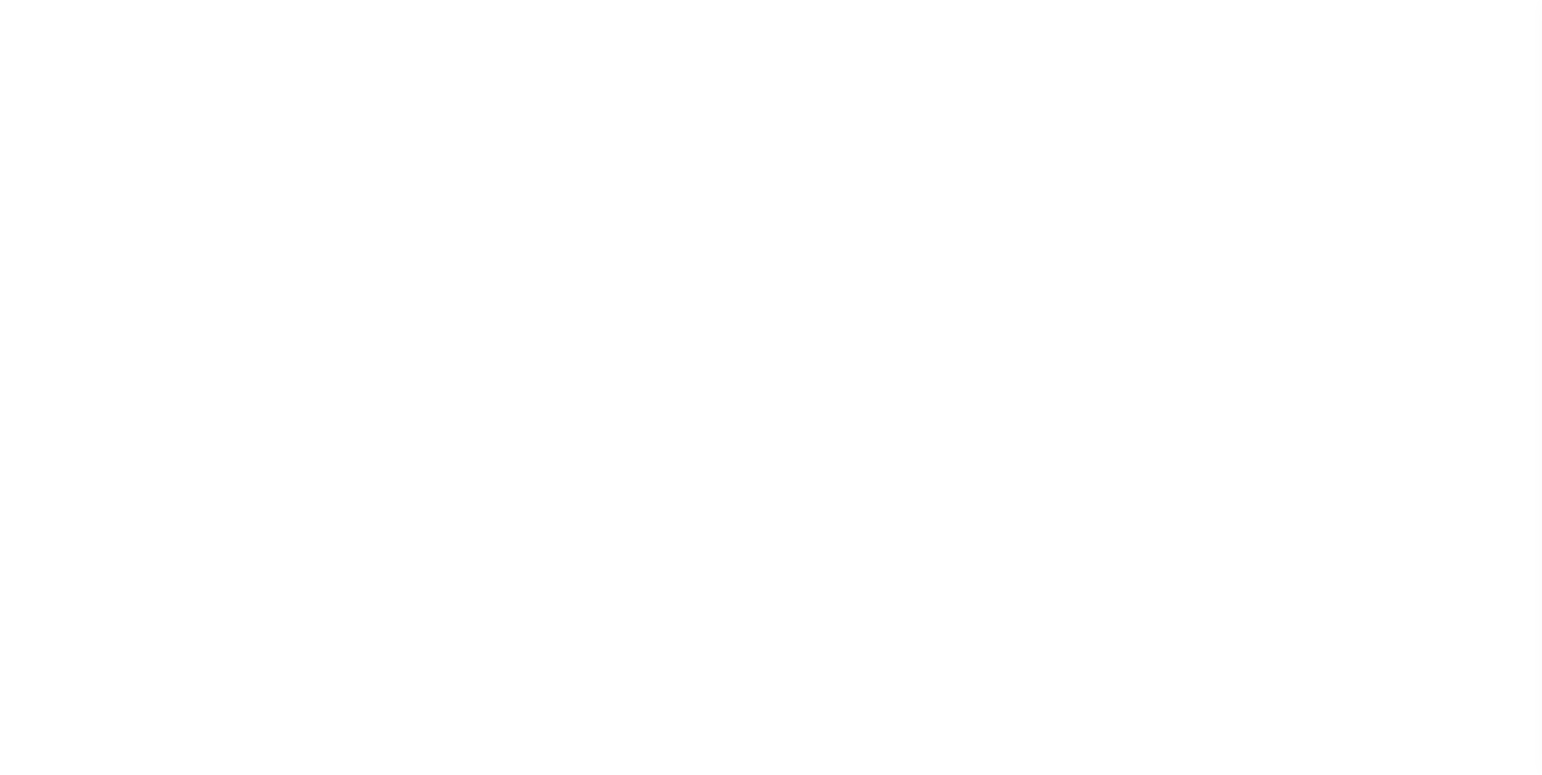
select select "False"
select select "127537"
select select "25317"
select select "10"
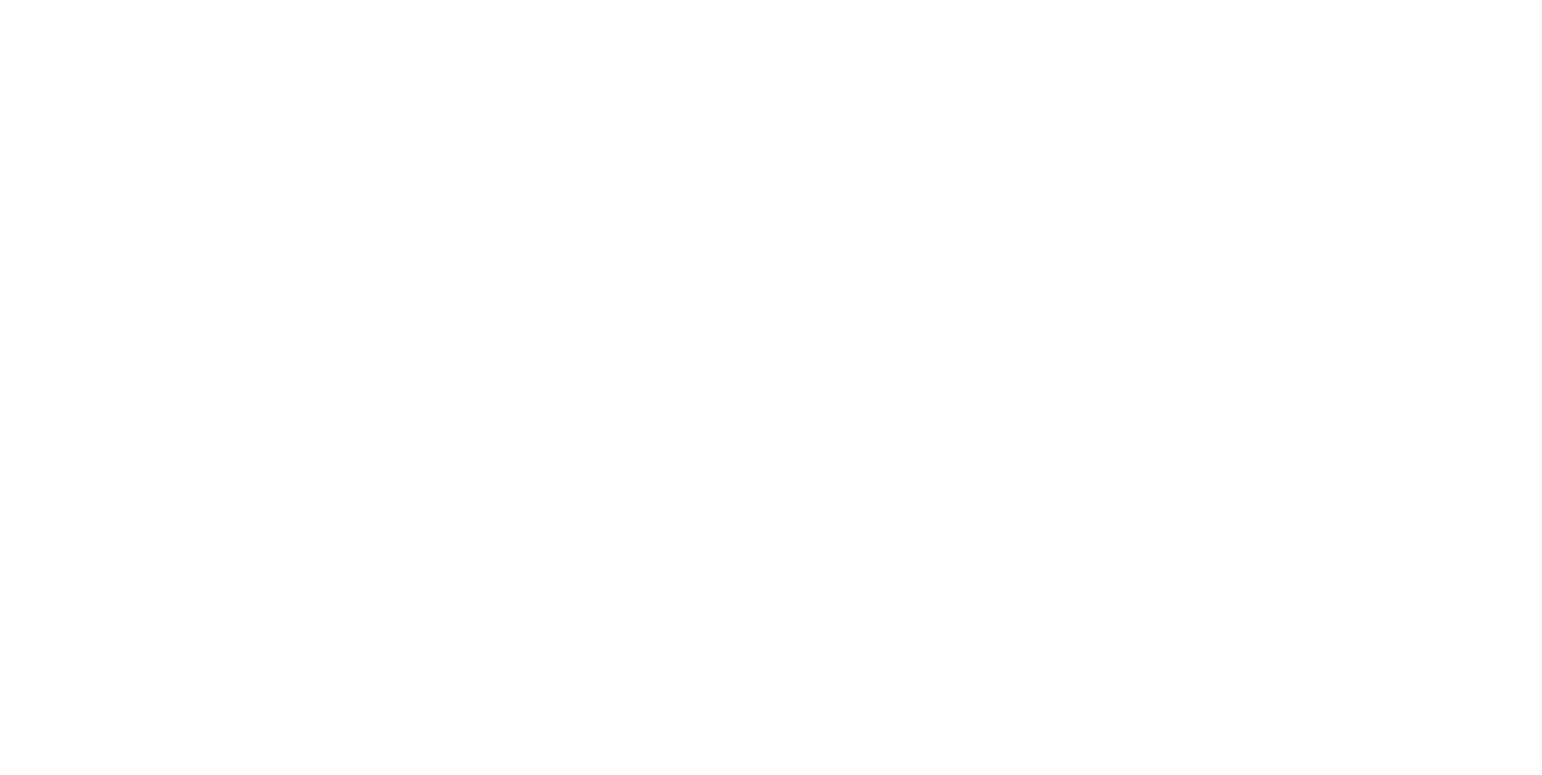
select select "NonEscrow"
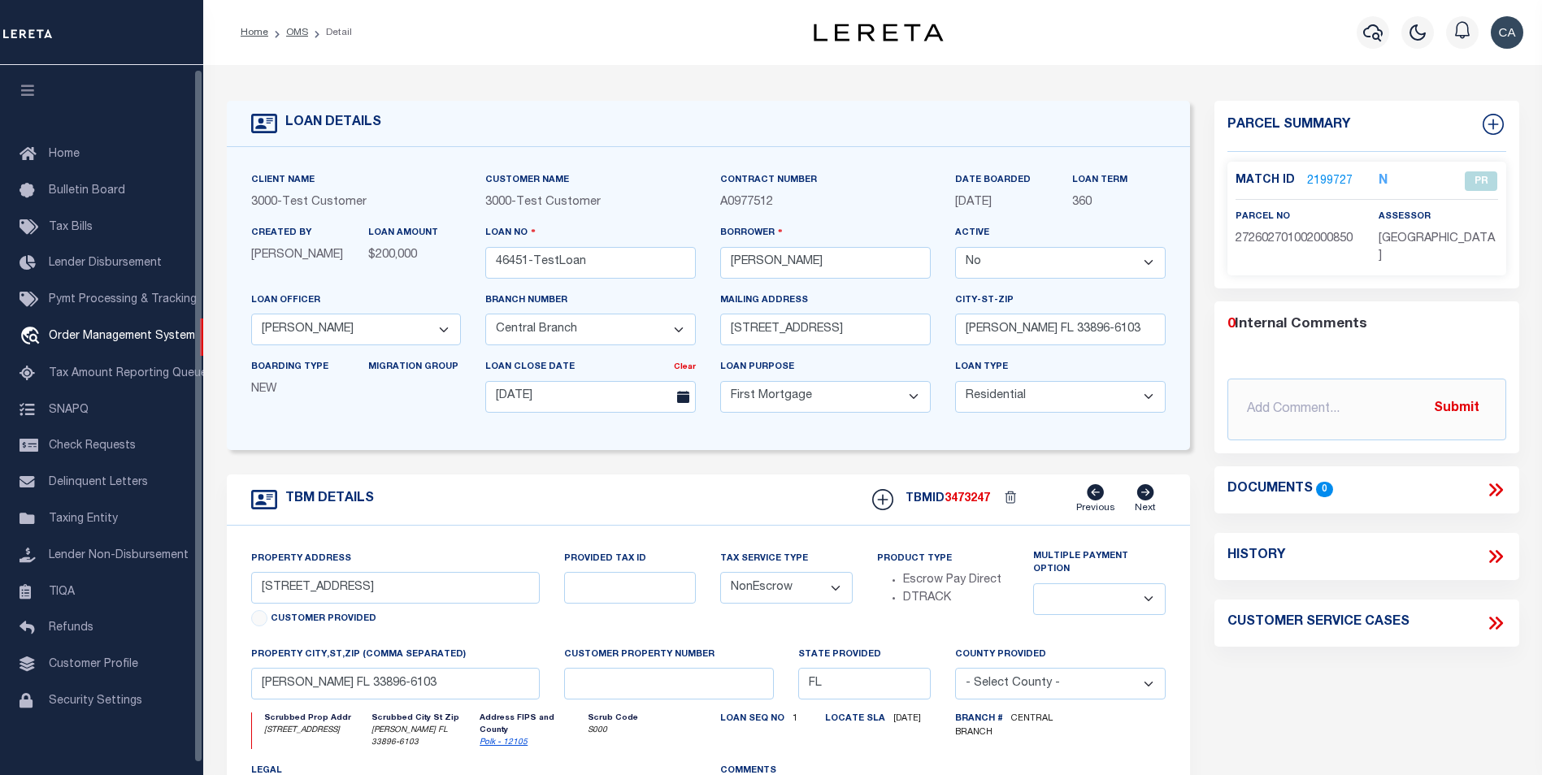
scroll to position [4, 0]
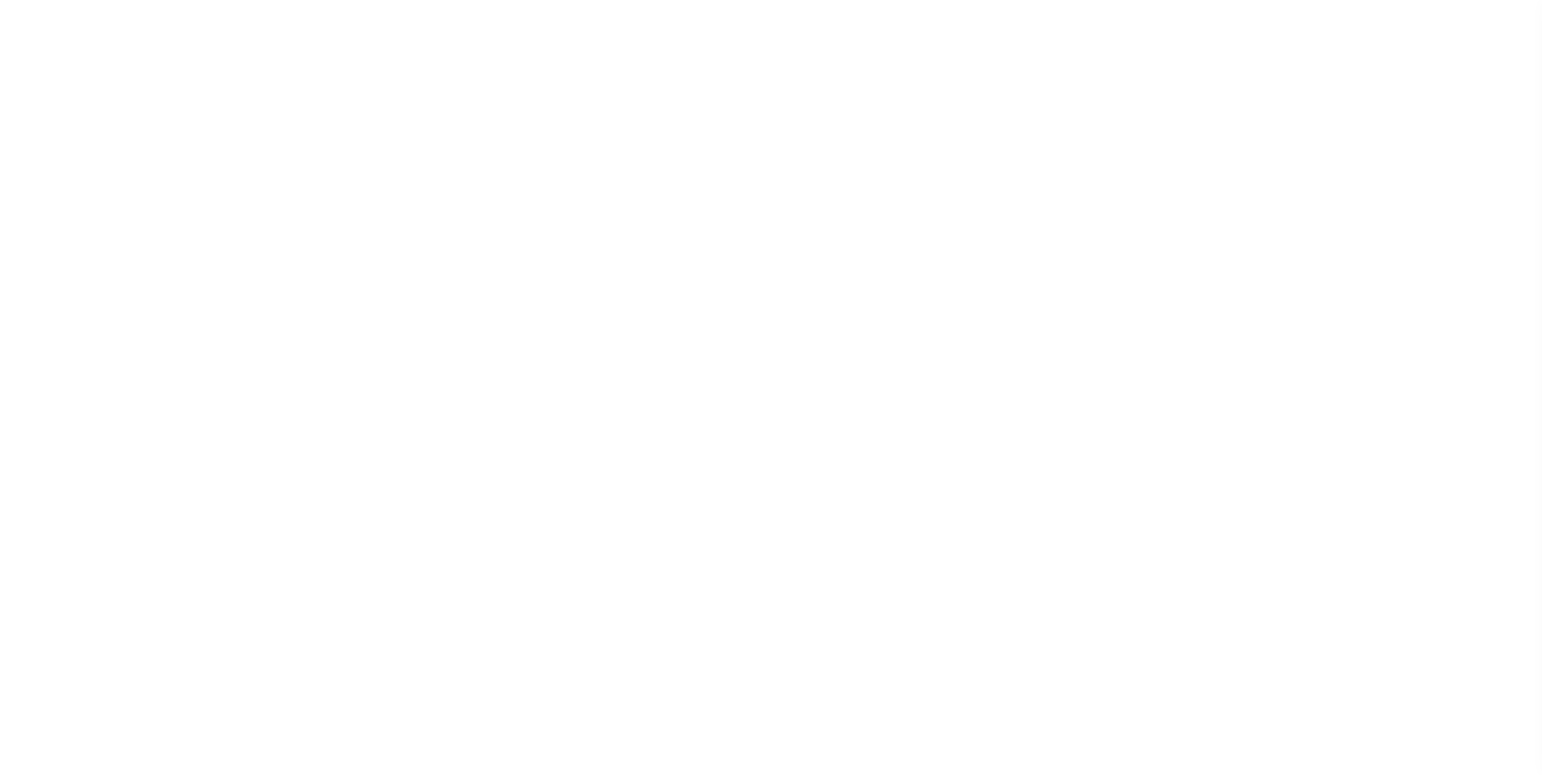
select select "False"
select select "1000"
select select "10"
select select "NonEscrow"
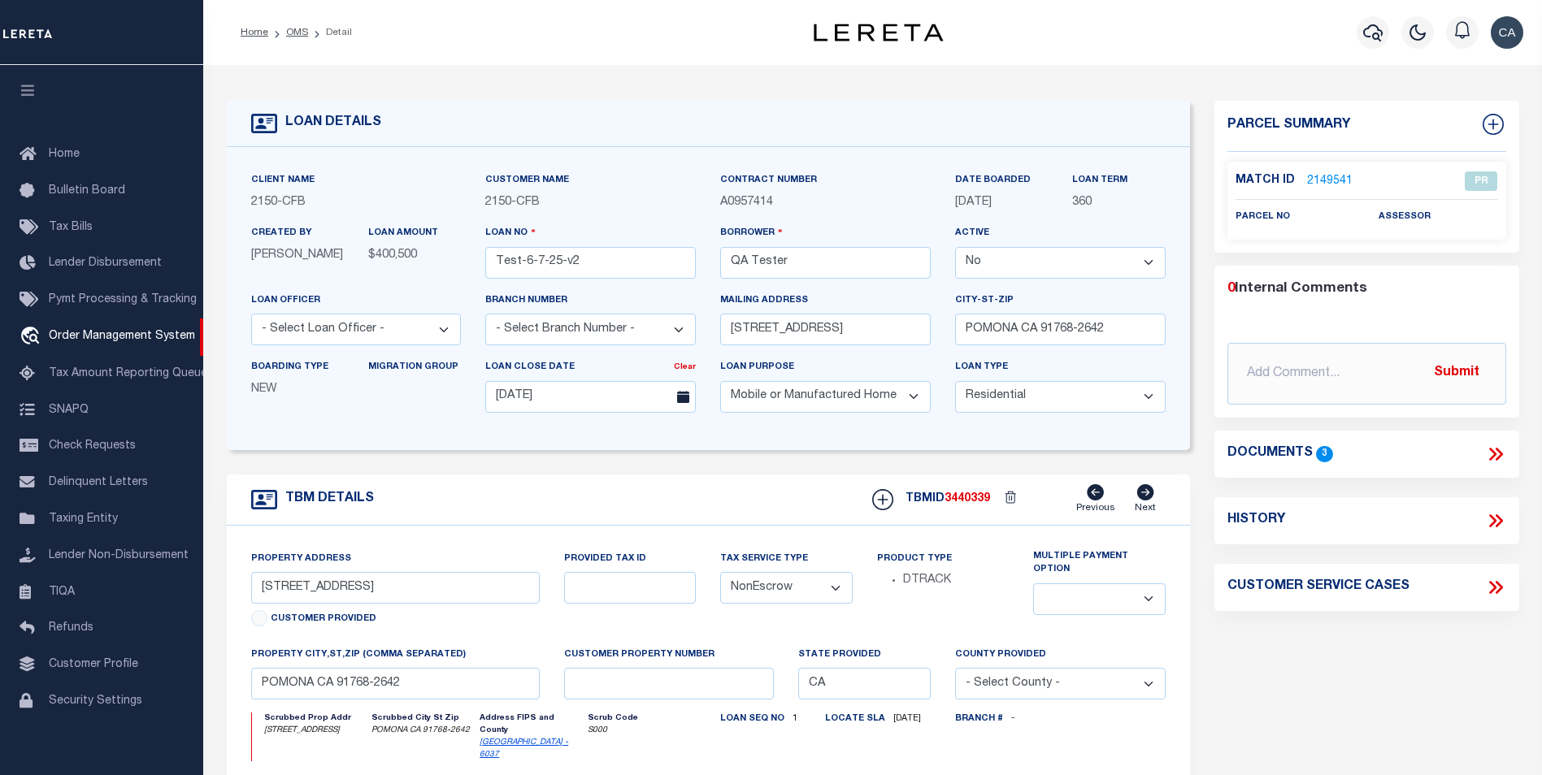
scroll to position [4, 0]
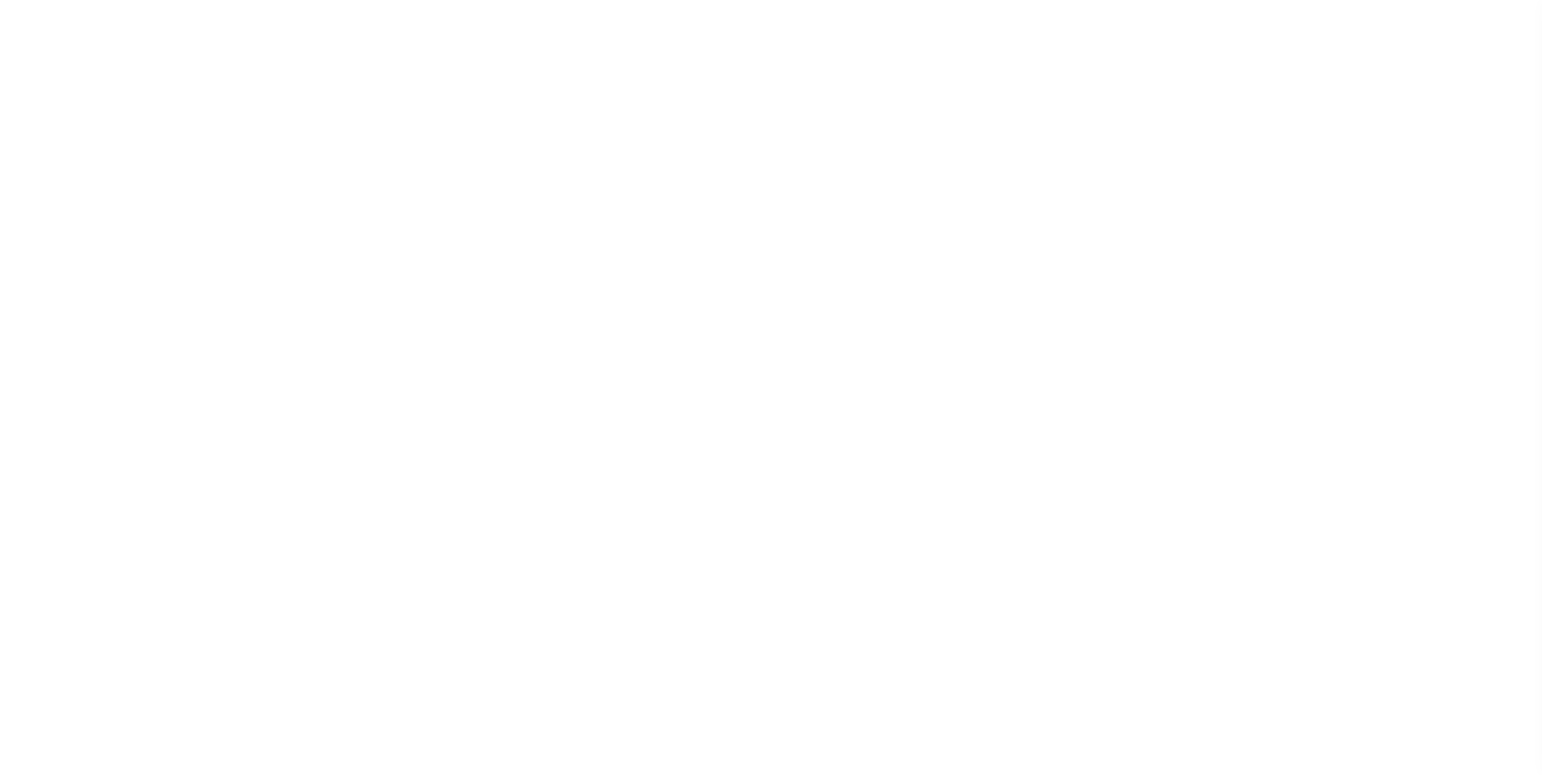
select select "False"
select select "20"
select select "NonEscrow"
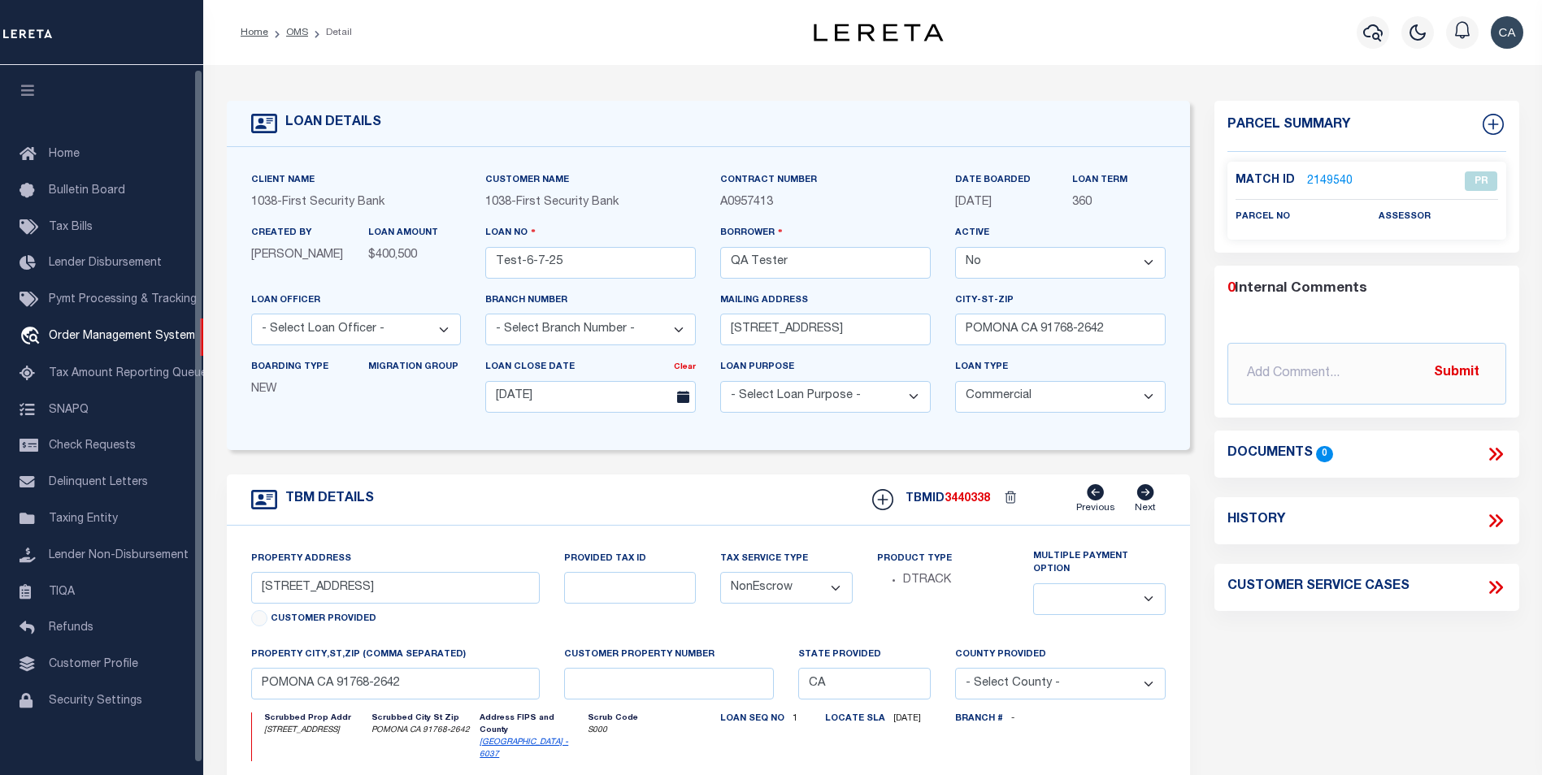
scroll to position [4, 0]
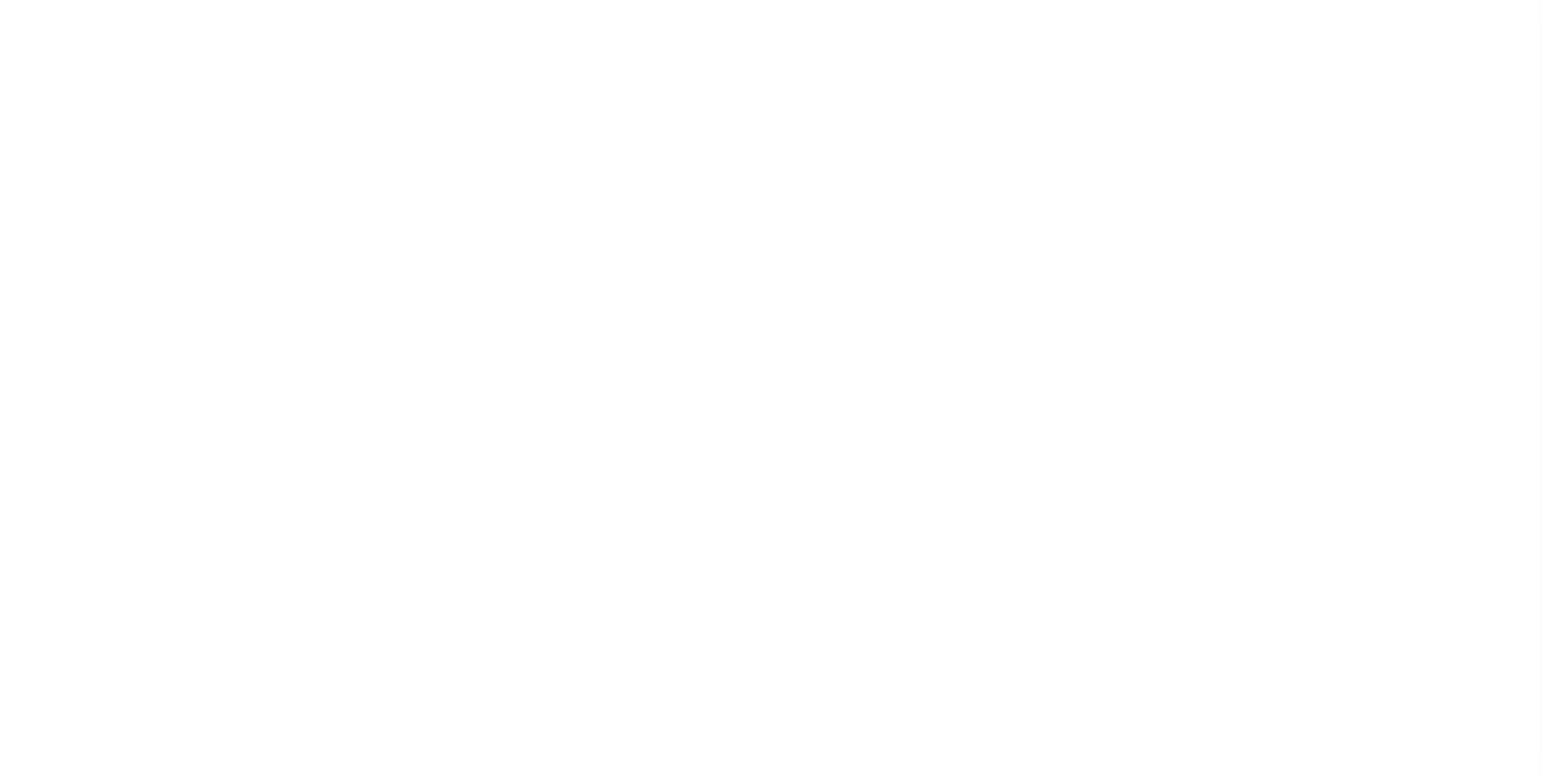
select select "False"
select select "Escrow"
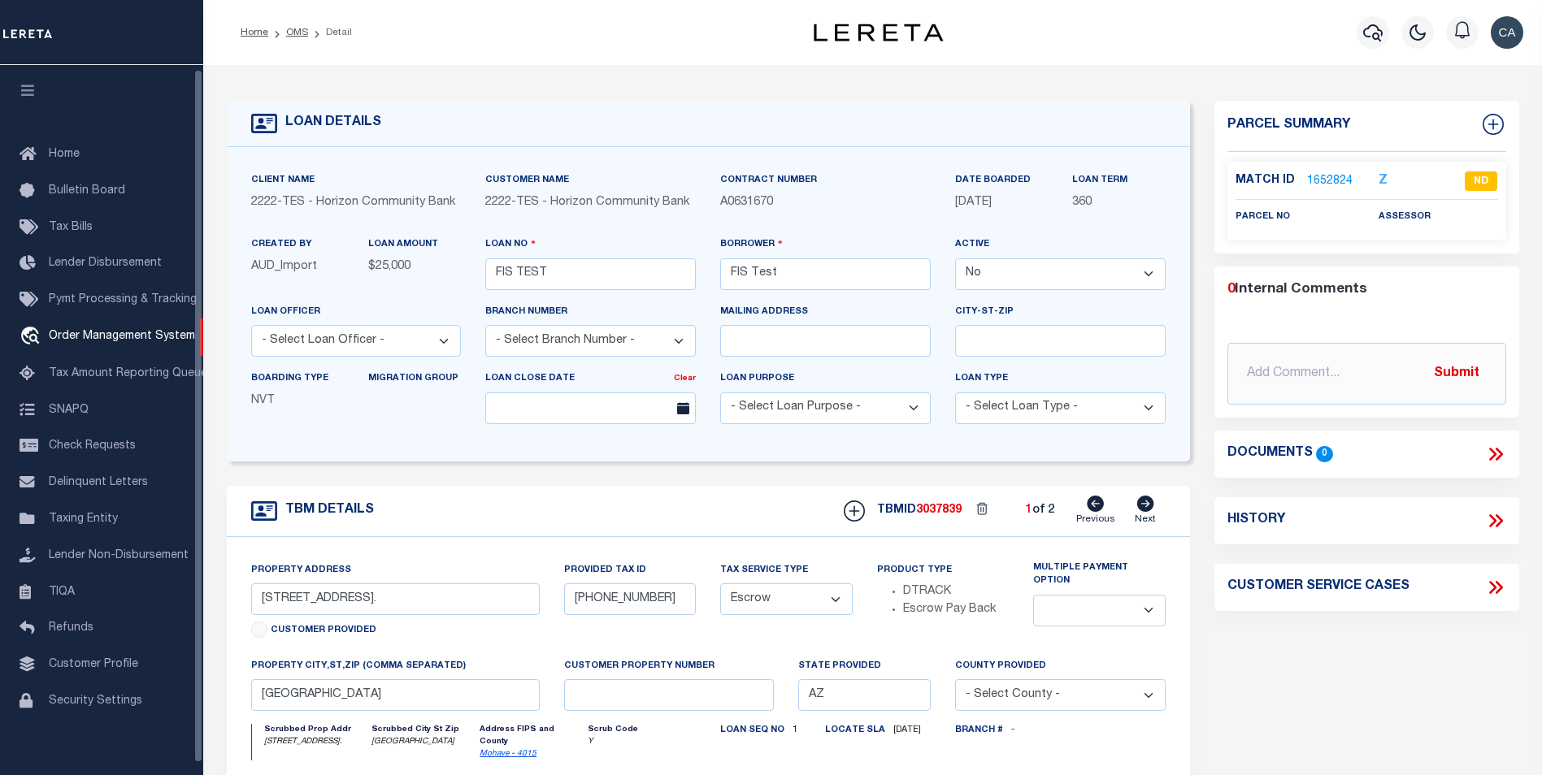
scroll to position [4, 0]
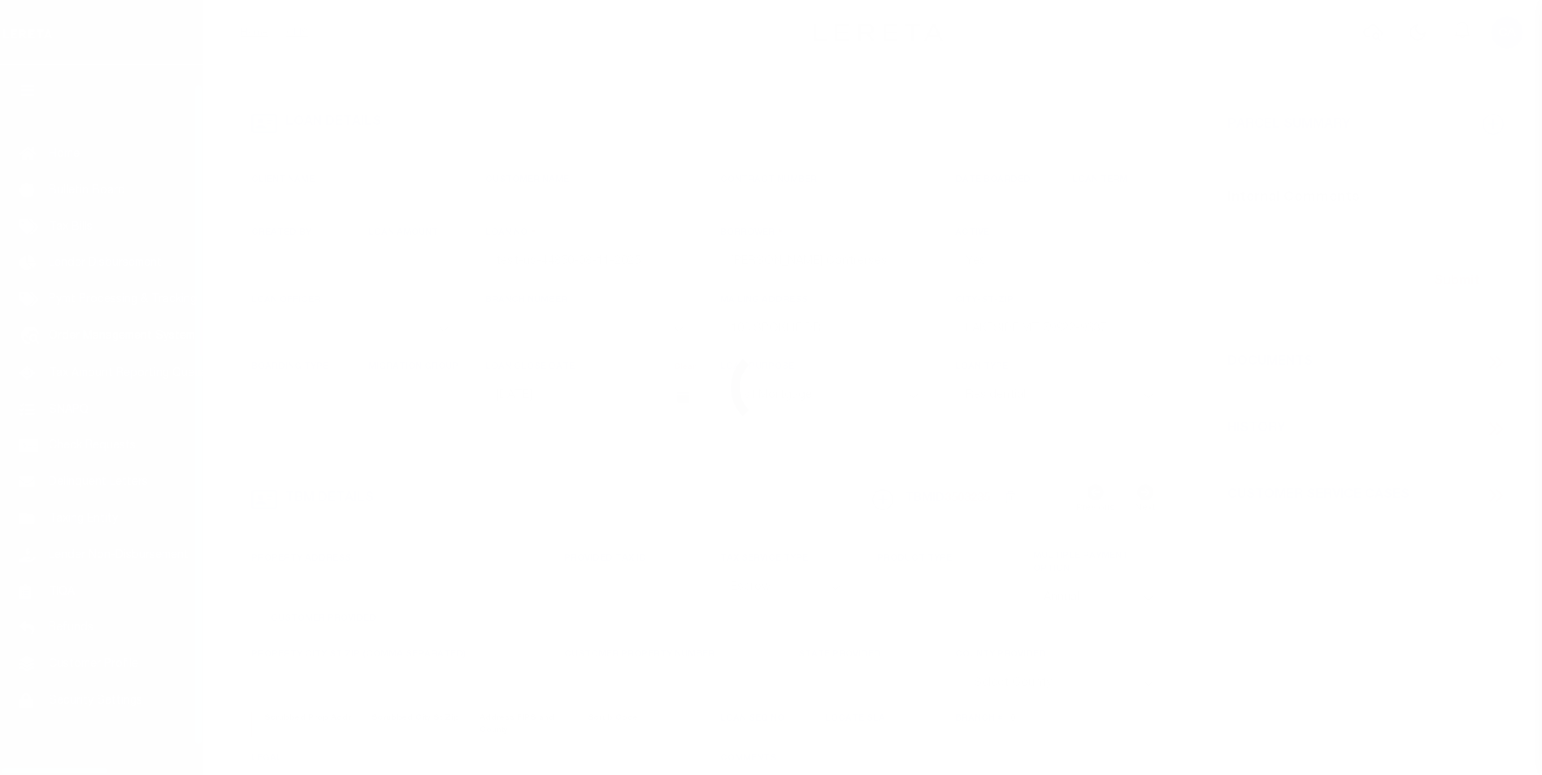
select select "10"
select select "Escrow"
type input "108 SPOKLIE DR"
type input "1302"
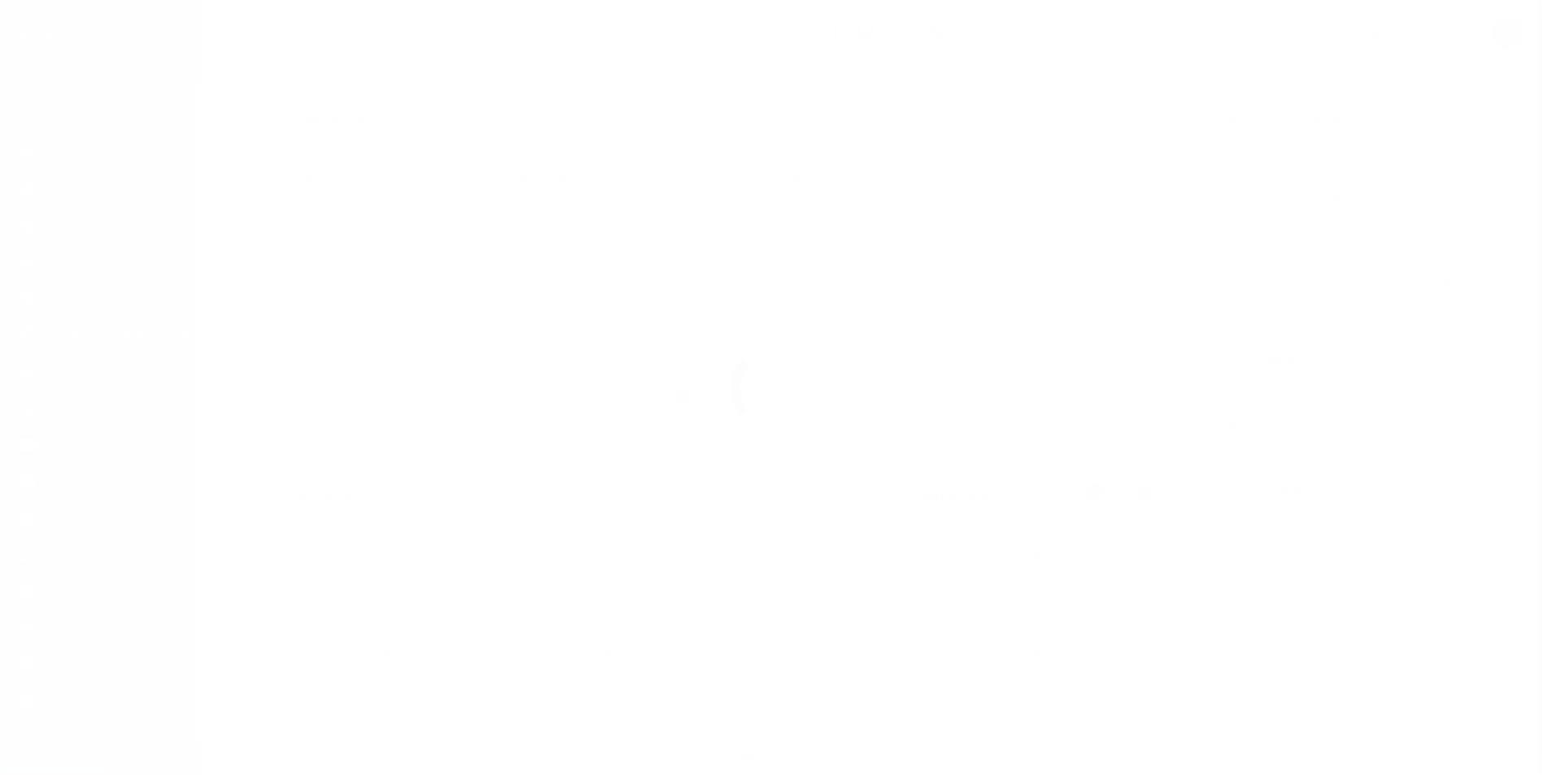
select select
type input "LAKESIDE MT 59922-9637"
type input "QA-CNUMBER-102134"
type input "MT"
select select "25314"
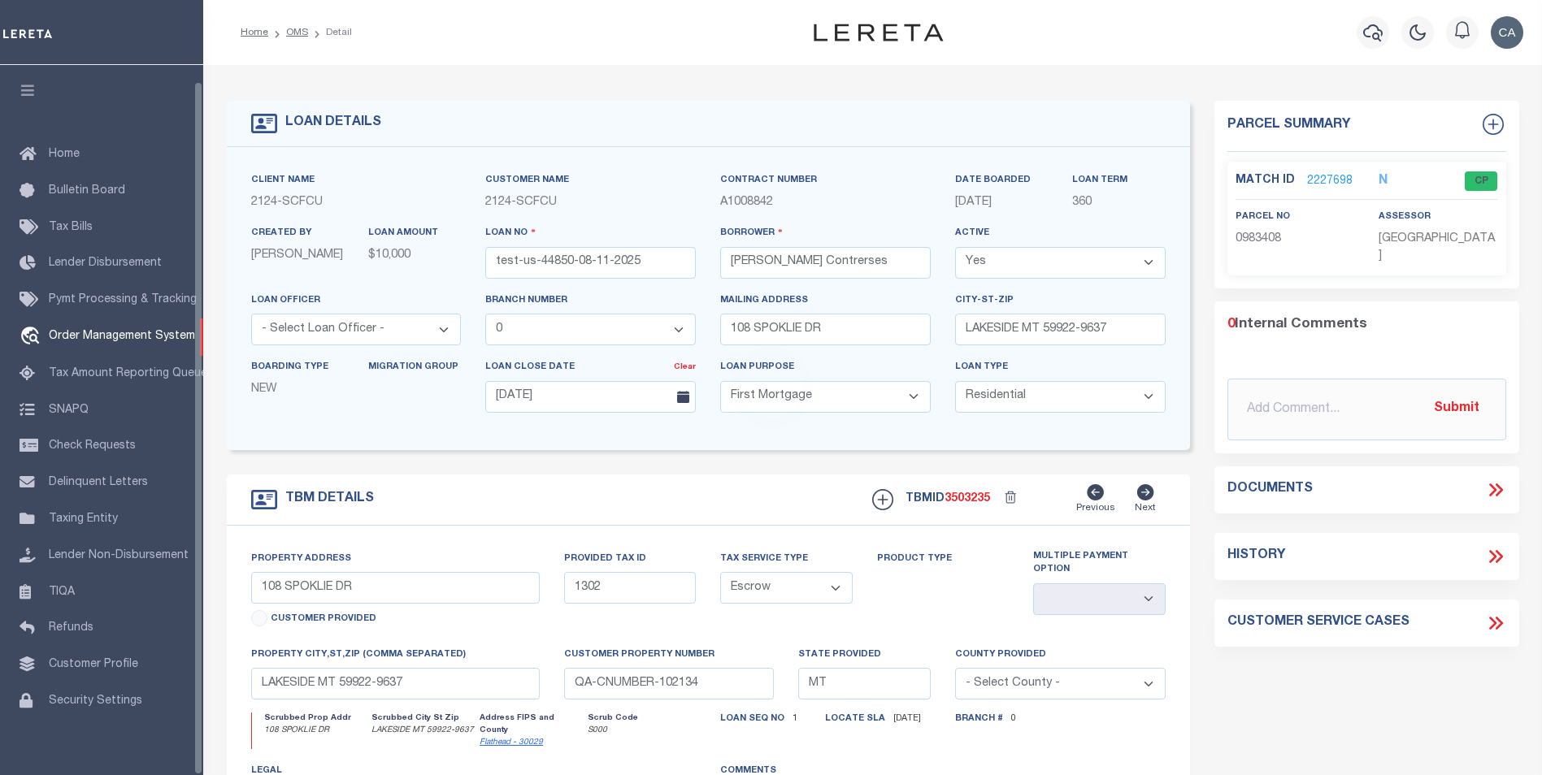
scroll to position [16, 0]
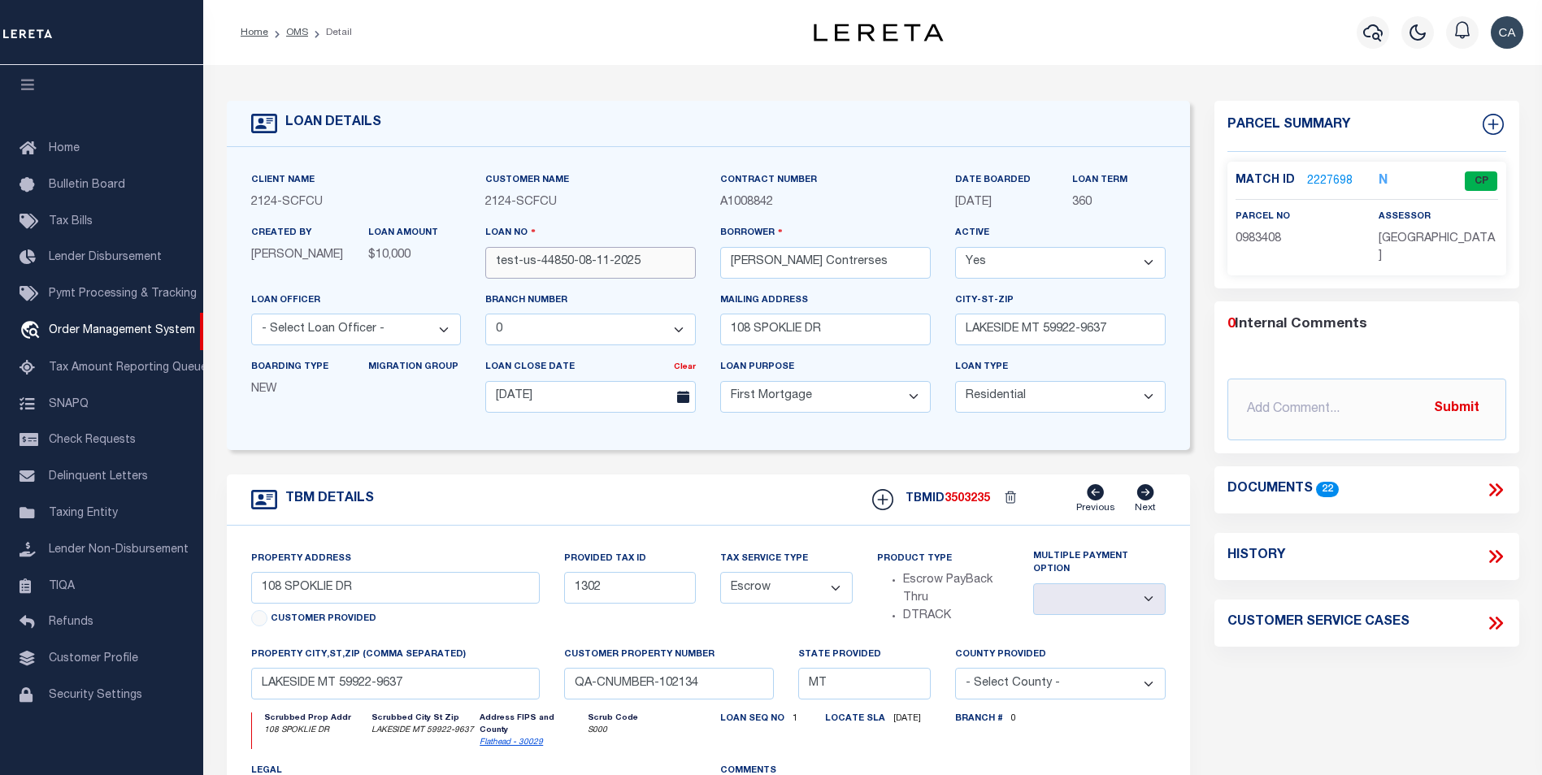
click at [571, 251] on input "test-us-44850-08-11-2025" at bounding box center [590, 263] width 210 height 32
click at [559, 260] on input "test-us-44850-08-11-2025" at bounding box center [590, 263] width 210 height 32
click at [964, 504] on span "3503235" at bounding box center [967, 498] width 46 height 11
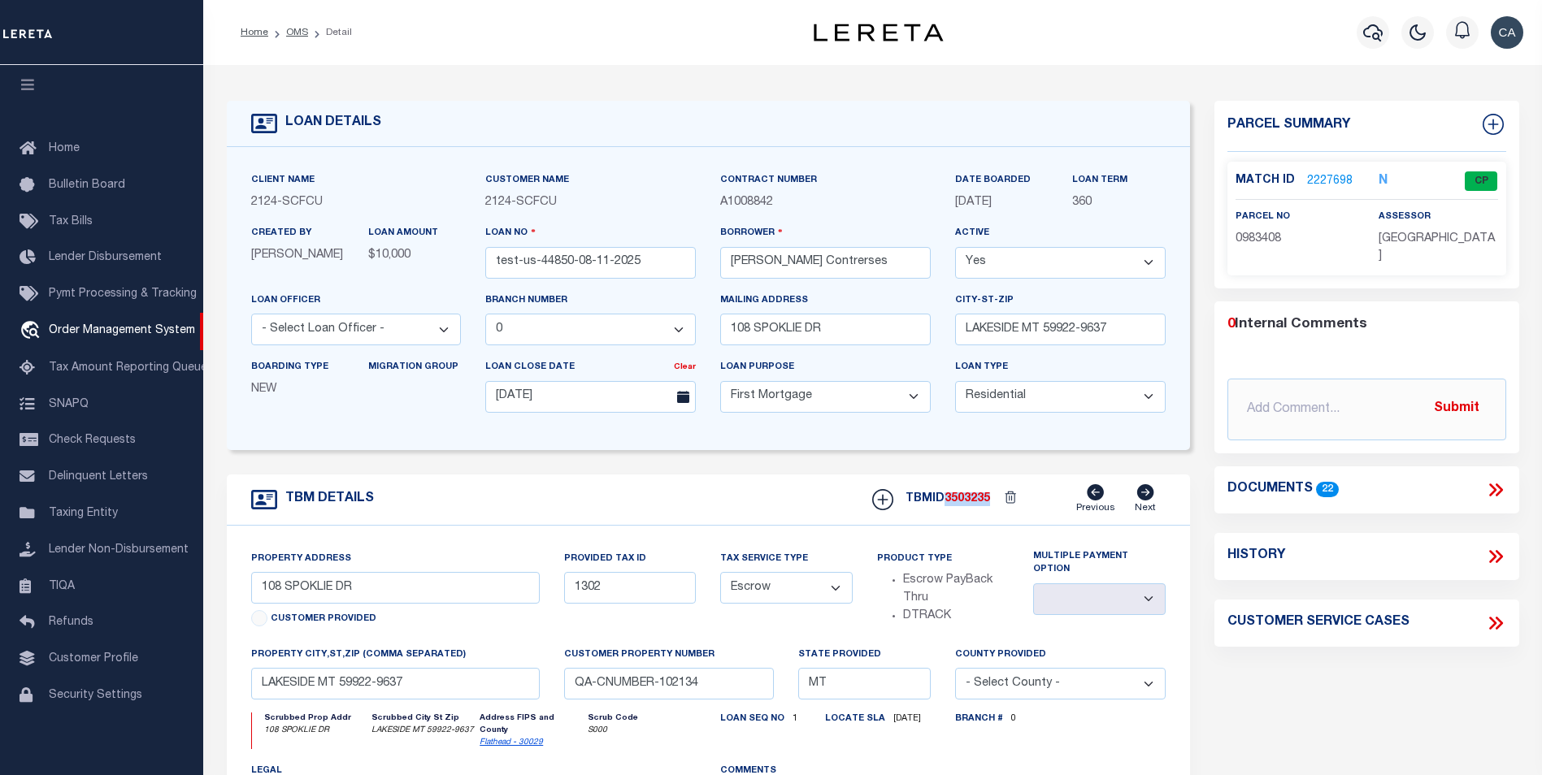
drag, startPoint x: 964, startPoint y: 504, endPoint x: 965, endPoint y: 492, distance: 12.2
click at [965, 497] on span "3503235" at bounding box center [967, 498] width 46 height 11
copy span "3503235"
click at [887, 72] on div "LOAN DETAILS Client Name 2124" at bounding box center [872, 557] width 1339 height 985
click at [1082, 138] on div "LOAN DETAILS" at bounding box center [708, 124] width 963 height 46
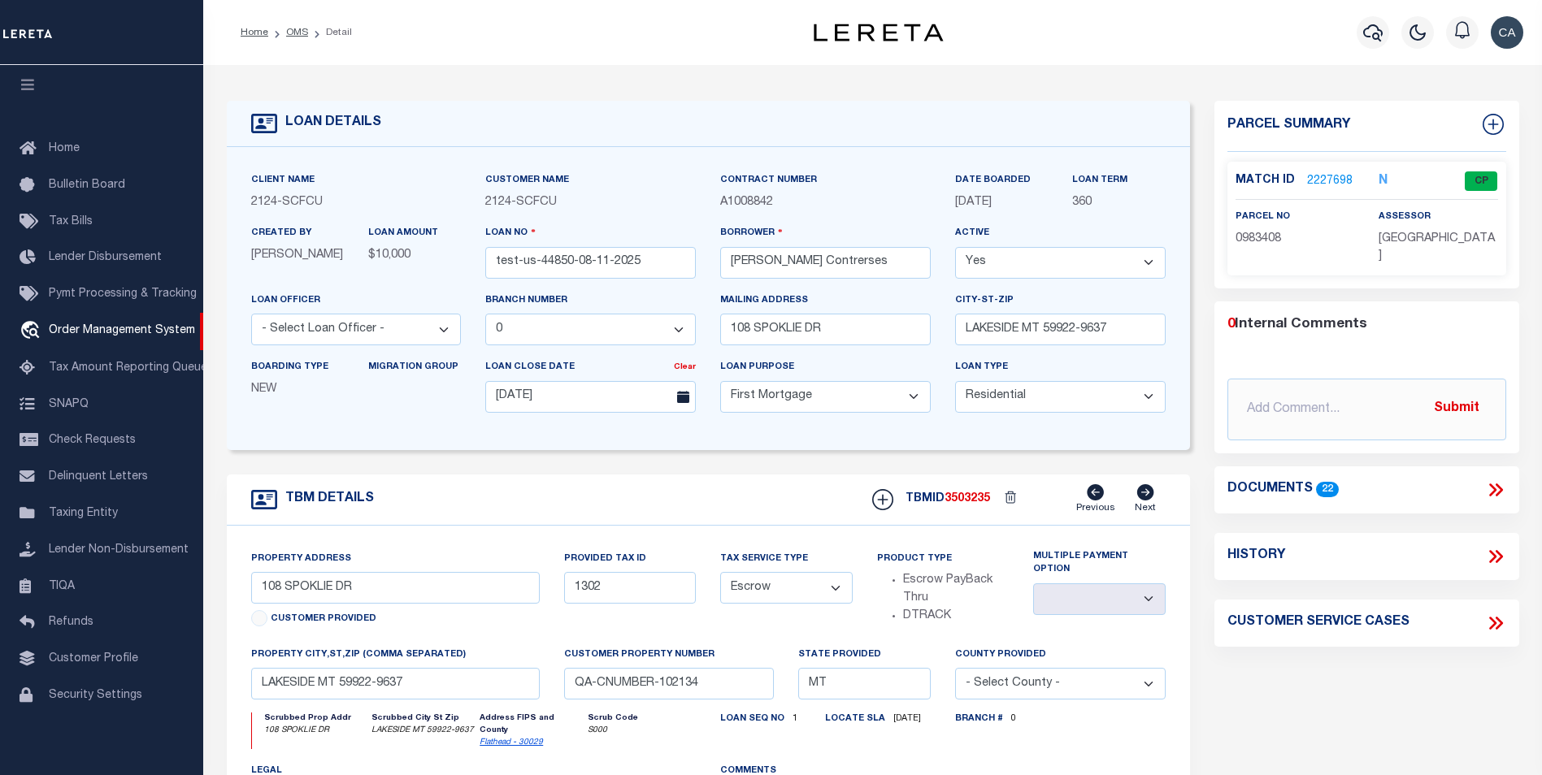
click at [1498, 479] on icon at bounding box center [1495, 489] width 21 height 21
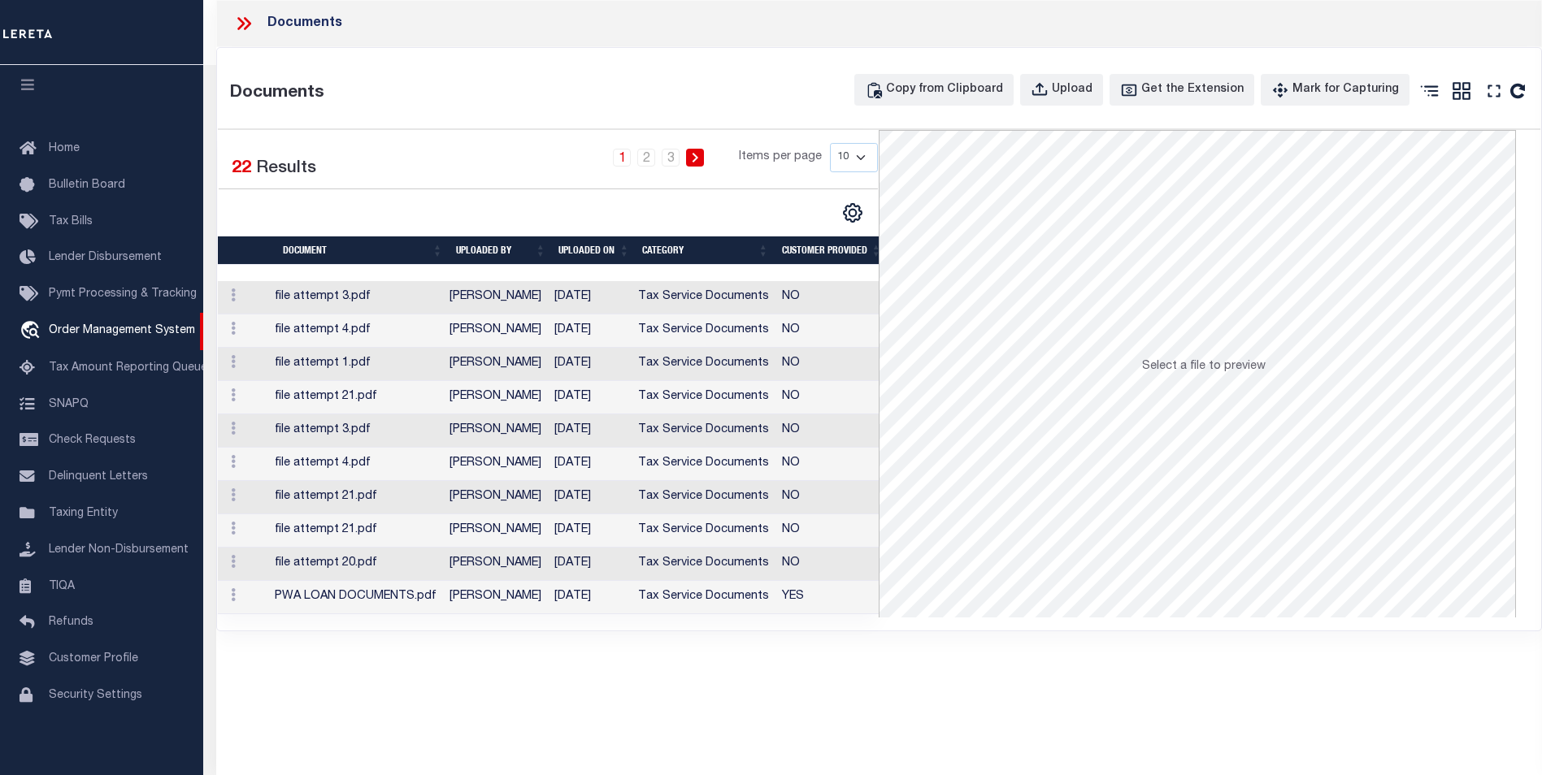
click at [835, 155] on select "10 25 50 100" at bounding box center [854, 157] width 48 height 29
click at [830, 143] on select "10 25 50 100" at bounding box center [854, 157] width 48 height 29
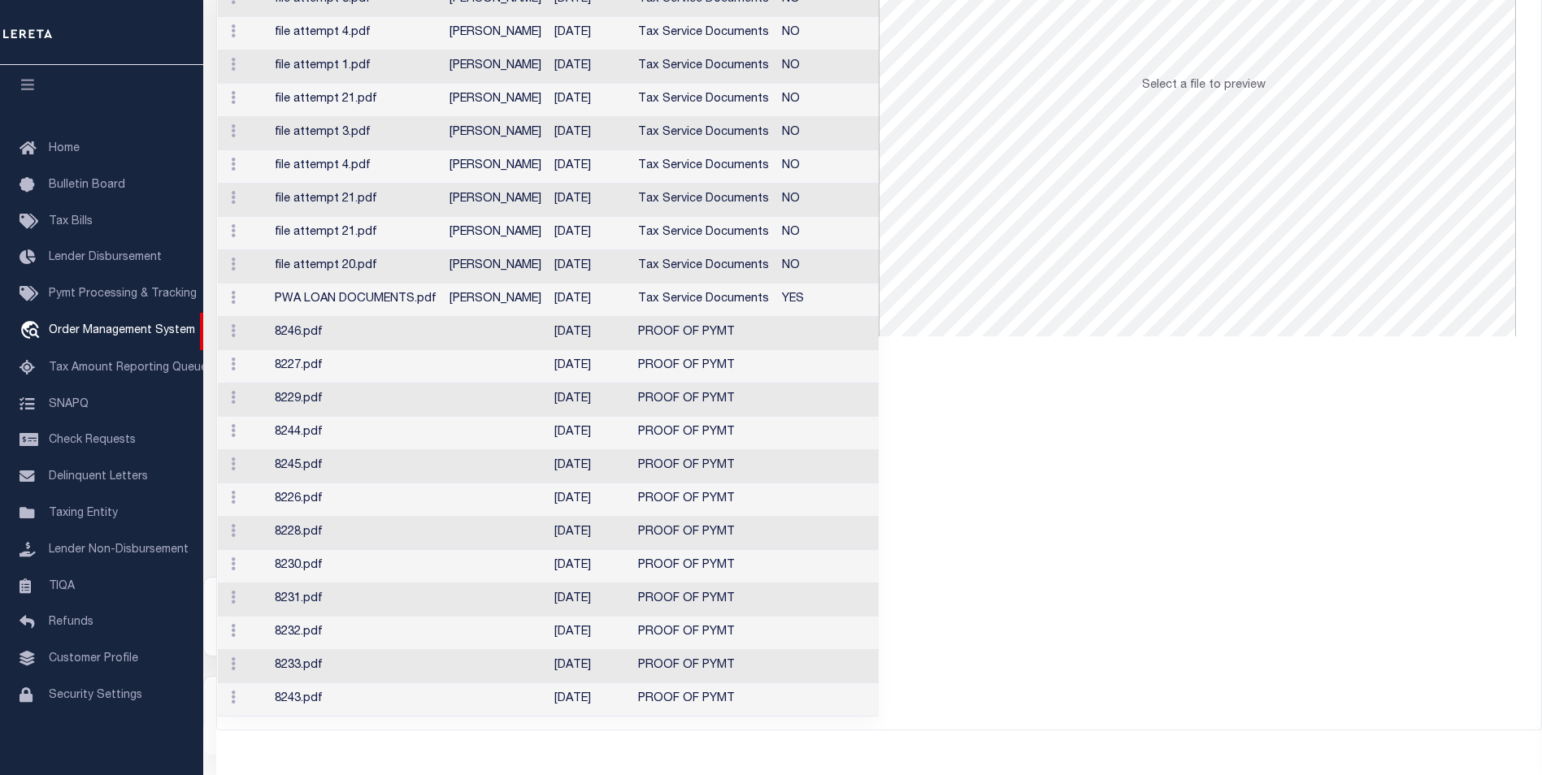
scroll to position [0, 0]
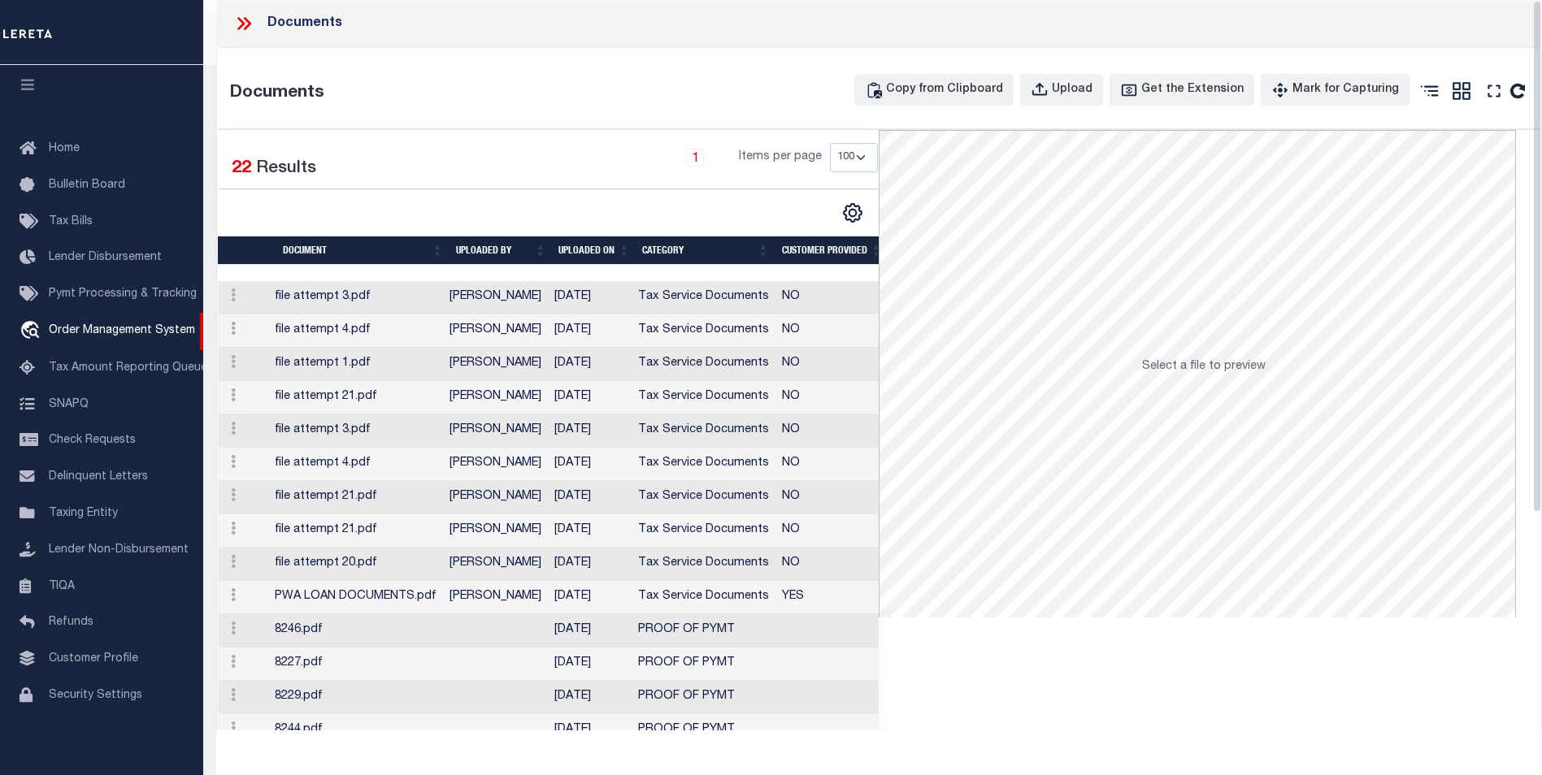
click at [1031, 637] on div "Loading... Select a file to preview" at bounding box center [1210, 572] width 662 height 884
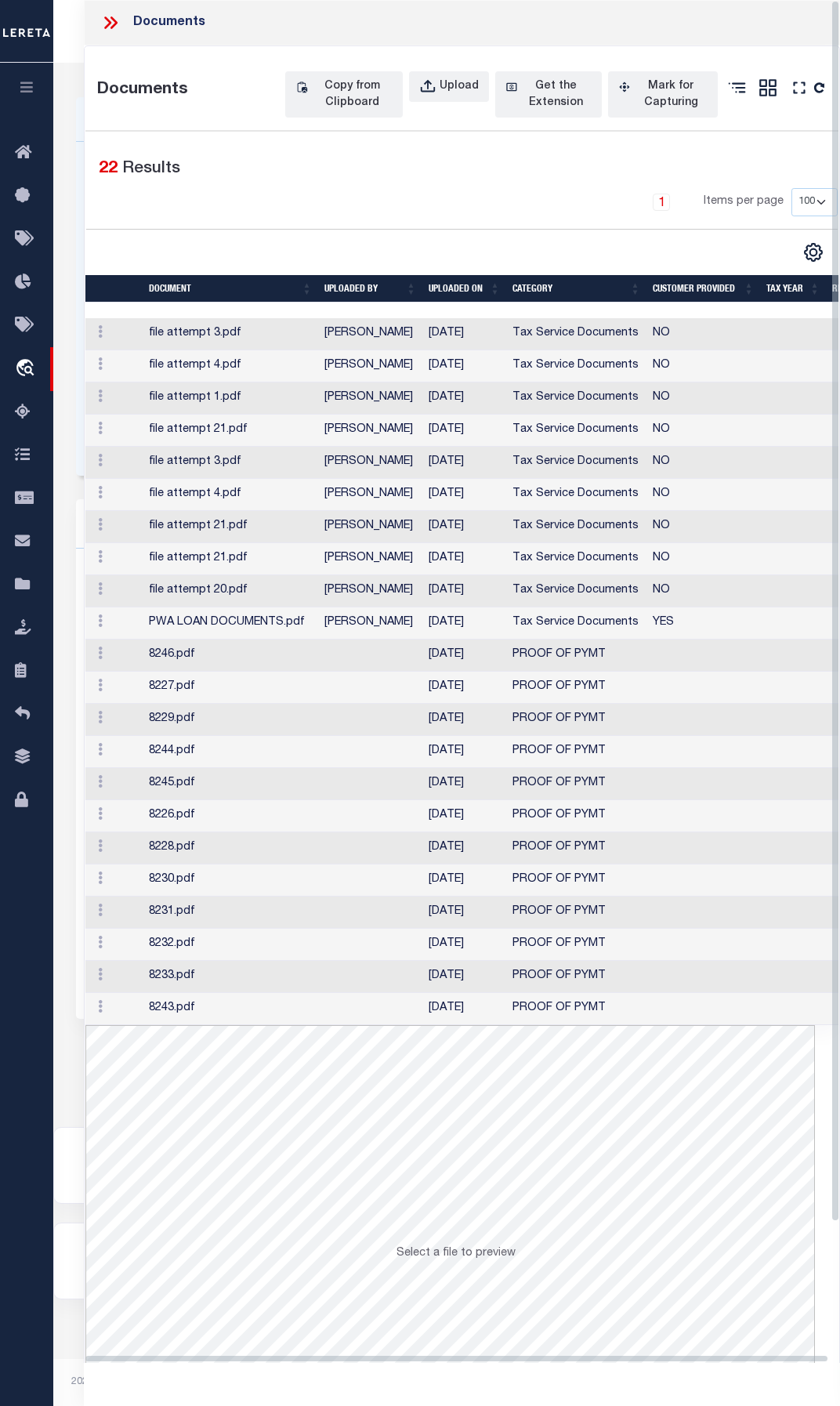
click at [823, 190] on select "10 25 50 100" at bounding box center [815, 202] width 46 height 28
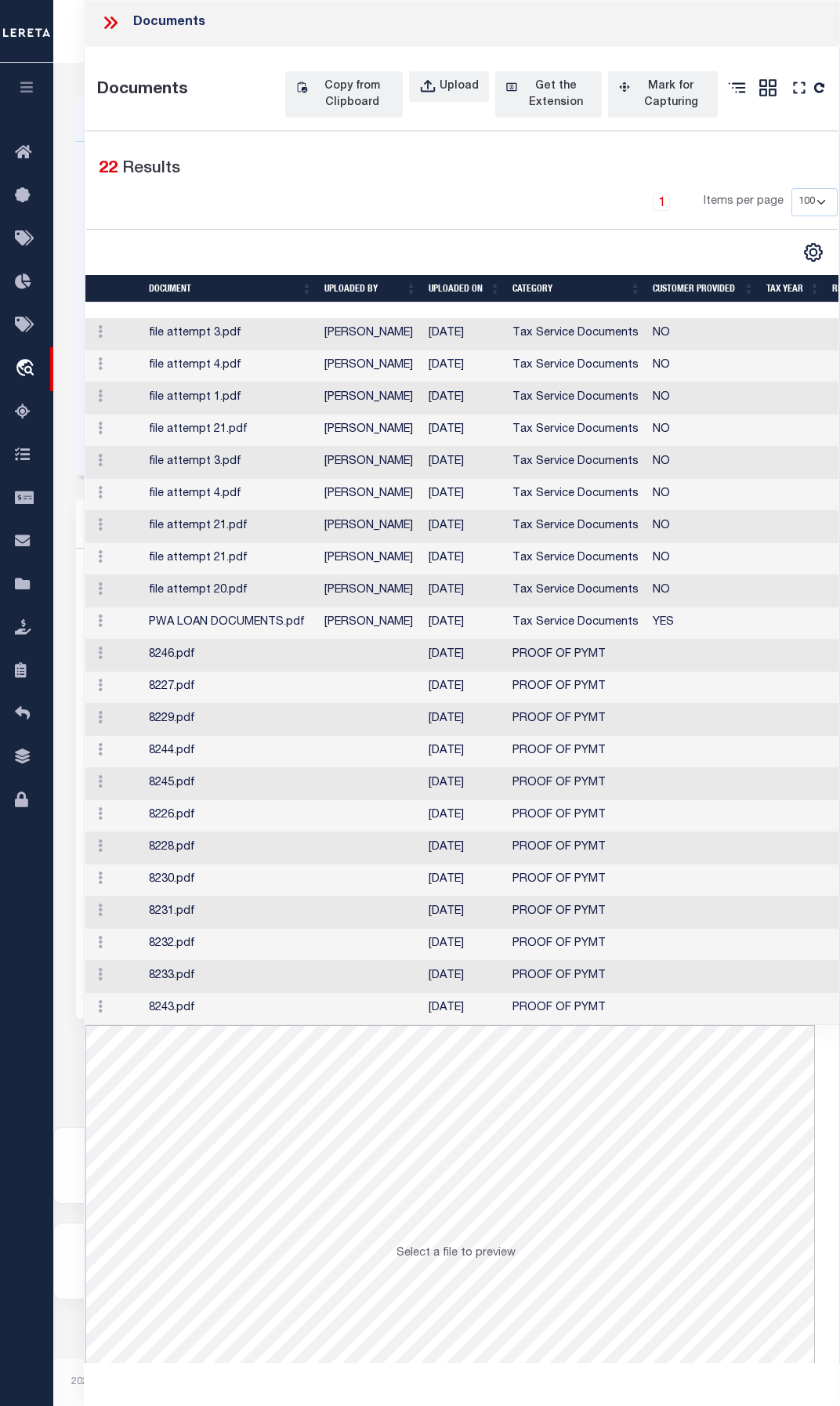
select select "25"
click at [792, 188] on select "10 25 50 100" at bounding box center [815, 202] width 46 height 28
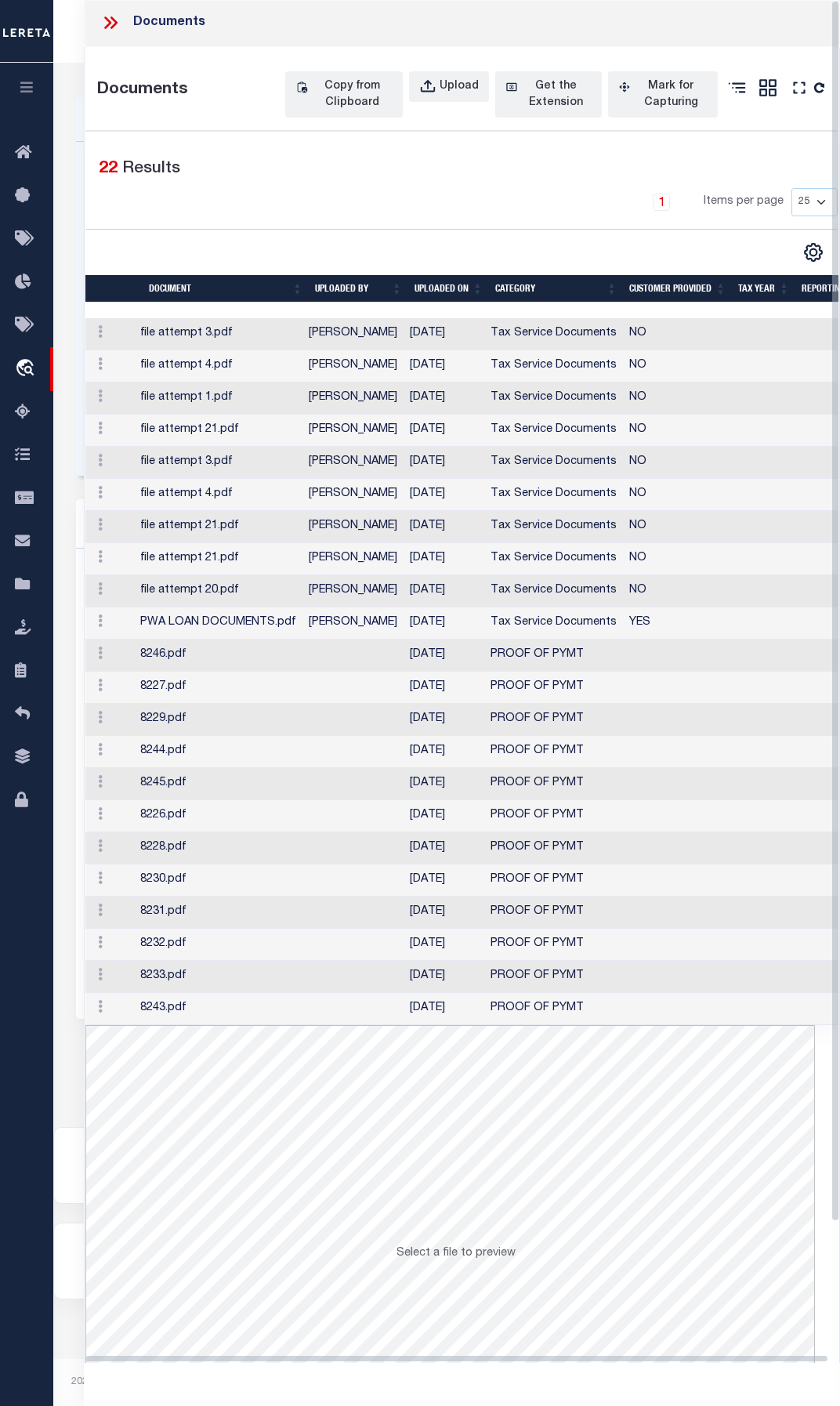
click at [810, 209] on select "10 25 50 100" at bounding box center [815, 202] width 46 height 28
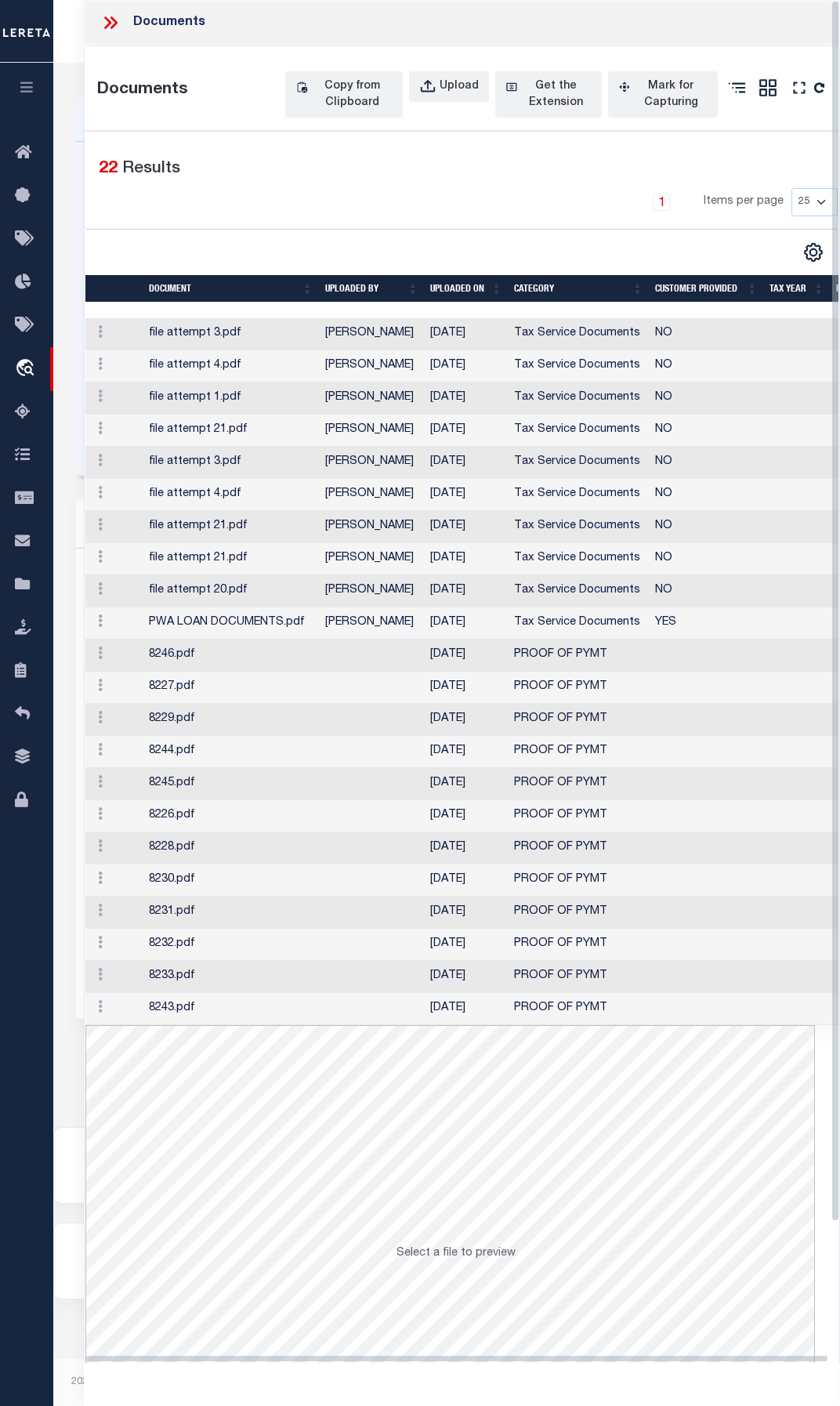
click at [811, 183] on div "Selected 22 Results" at bounding box center [461, 167] width 751 height 44
click at [815, 197] on select "10 25 50 100" at bounding box center [815, 202] width 46 height 28
click at [112, 16] on icon at bounding box center [110, 22] width 20 height 20
